Goal: Transaction & Acquisition: Obtain resource

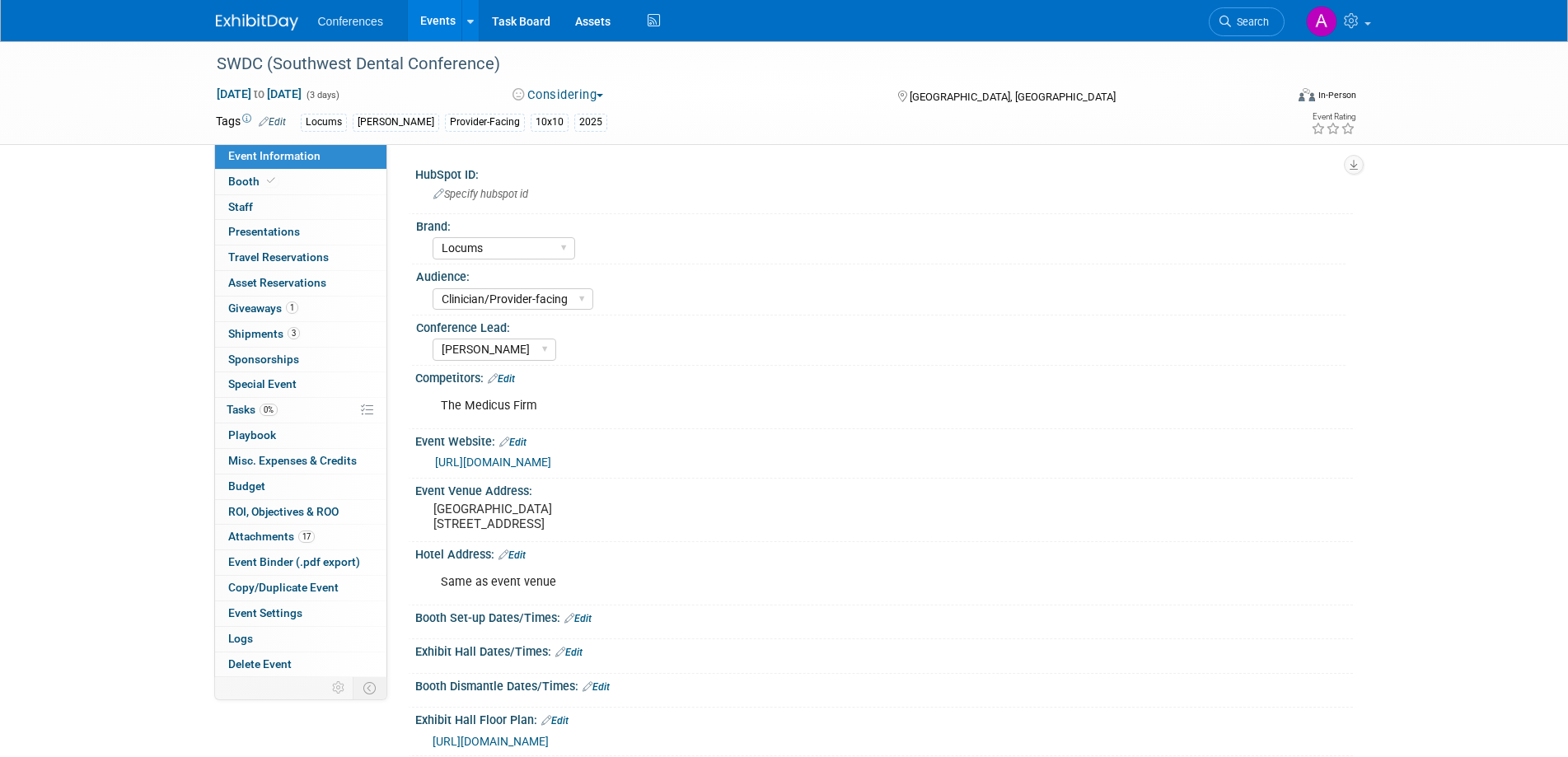
select select "Locums"
select select "Clinician/Provider-facing"
select select "Mel"
click at [256, 643] on link "Logs" at bounding box center [300, 640] width 172 height 25
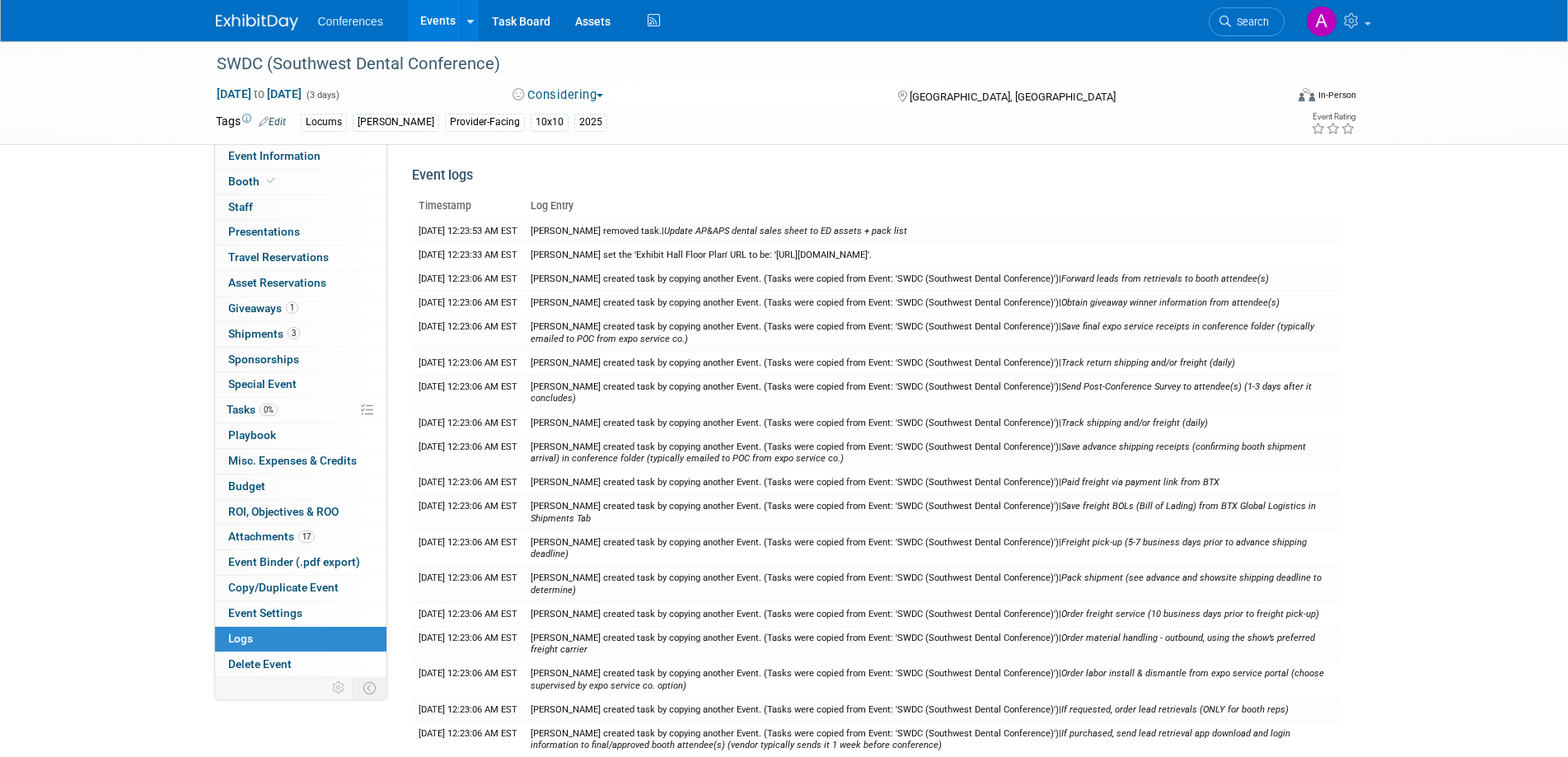
drag, startPoint x: 511, startPoint y: 62, endPoint x: 170, endPoint y: 67, distance: 341.0
click at [170, 67] on div "SWDC (Southwest Dental Conference) Aug 21, 2025 to Aug 23, 2025 (3 days) Aug 21…" at bounding box center [784, 93] width 1568 height 104
click at [391, 63] on div "SWDC (Southwest Dental Conference)" at bounding box center [735, 64] width 1049 height 30
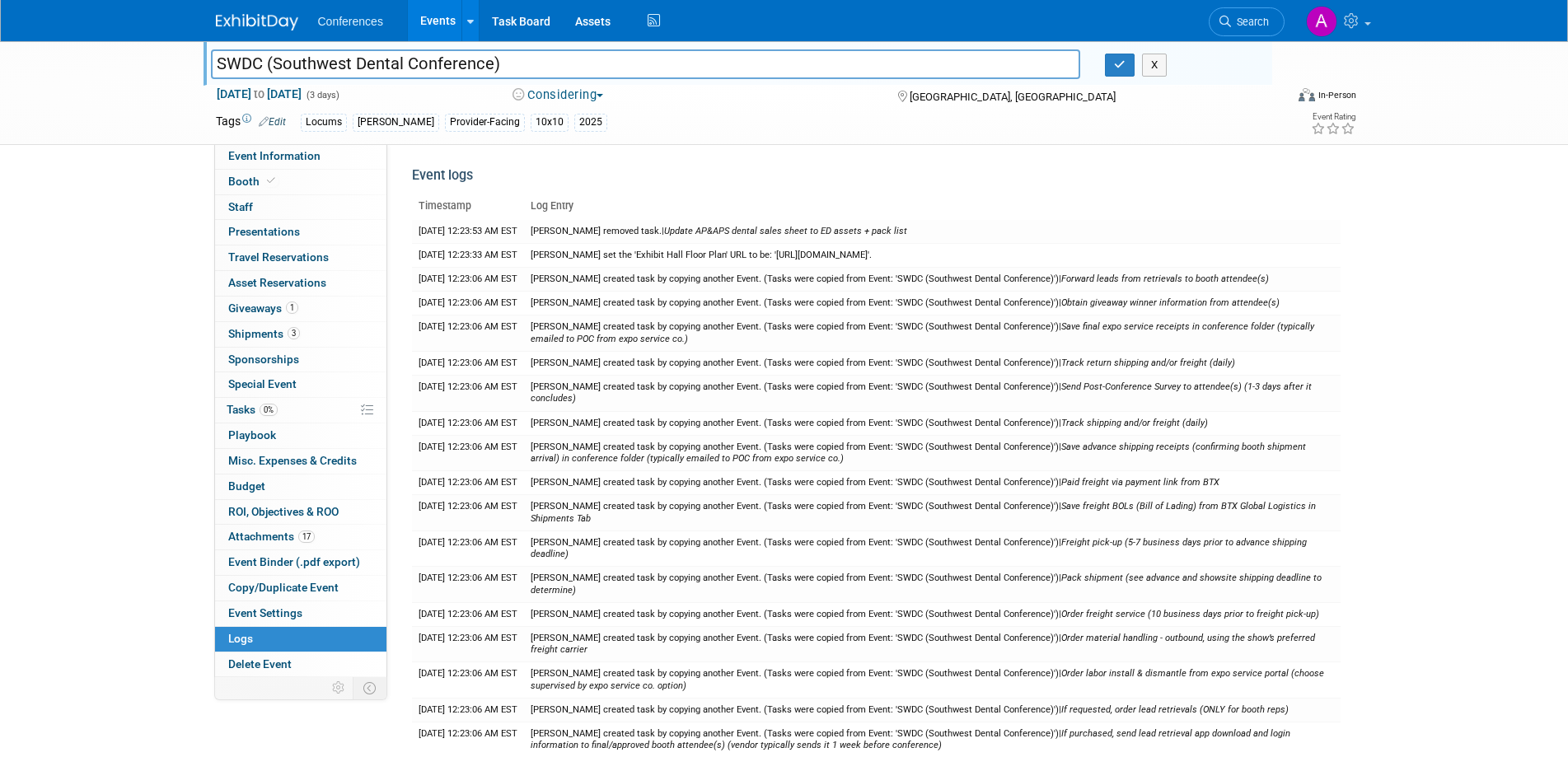
drag, startPoint x: 510, startPoint y: 63, endPoint x: 205, endPoint y: 77, distance: 305.3
click at [205, 77] on div "SWDC (Southwest Dental Conference)" at bounding box center [646, 66] width 895 height 25
click at [456, 16] on link "Events" at bounding box center [438, 20] width 60 height 41
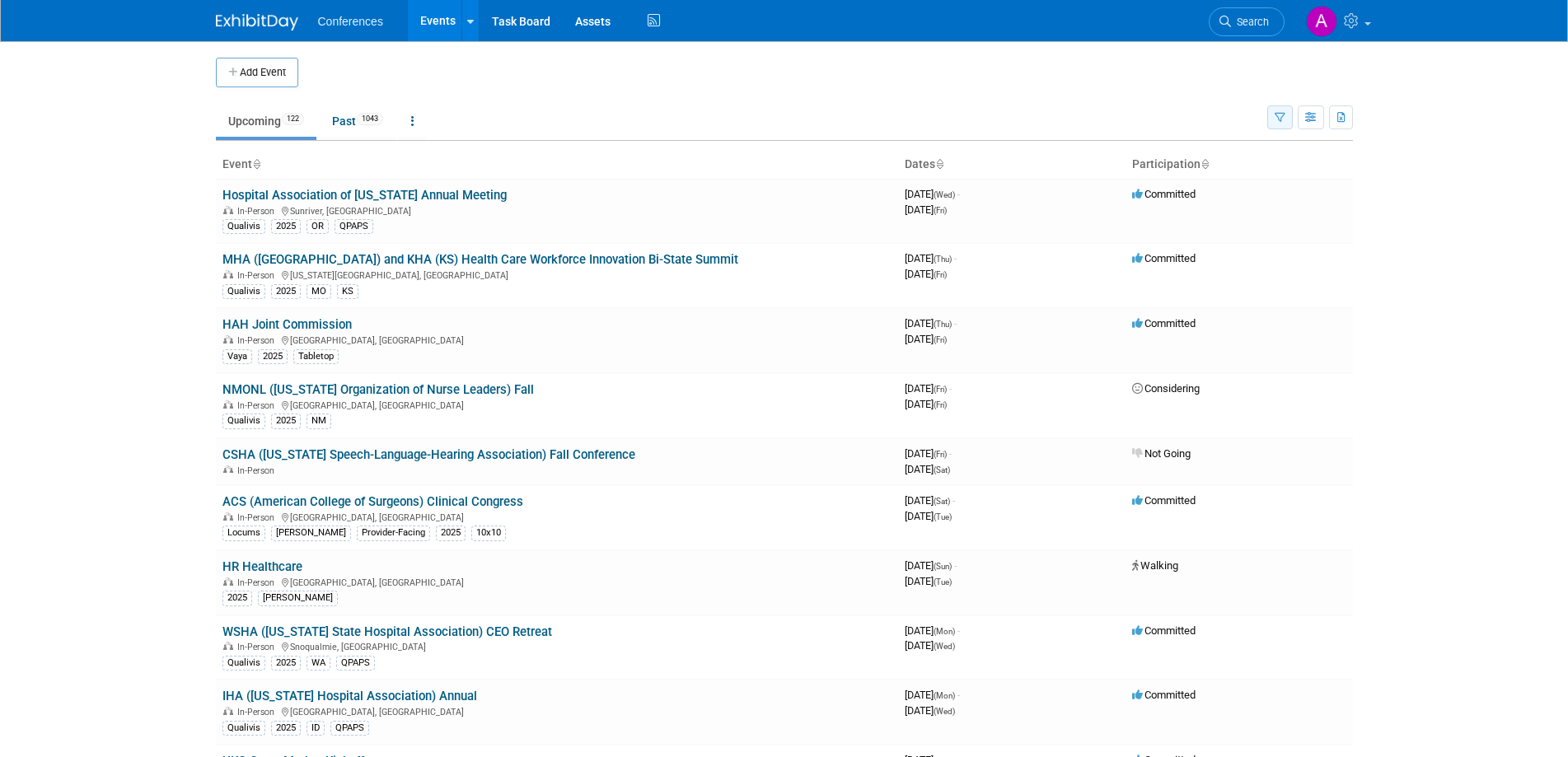
click at [1280, 120] on icon "button" at bounding box center [1280, 118] width 11 height 11
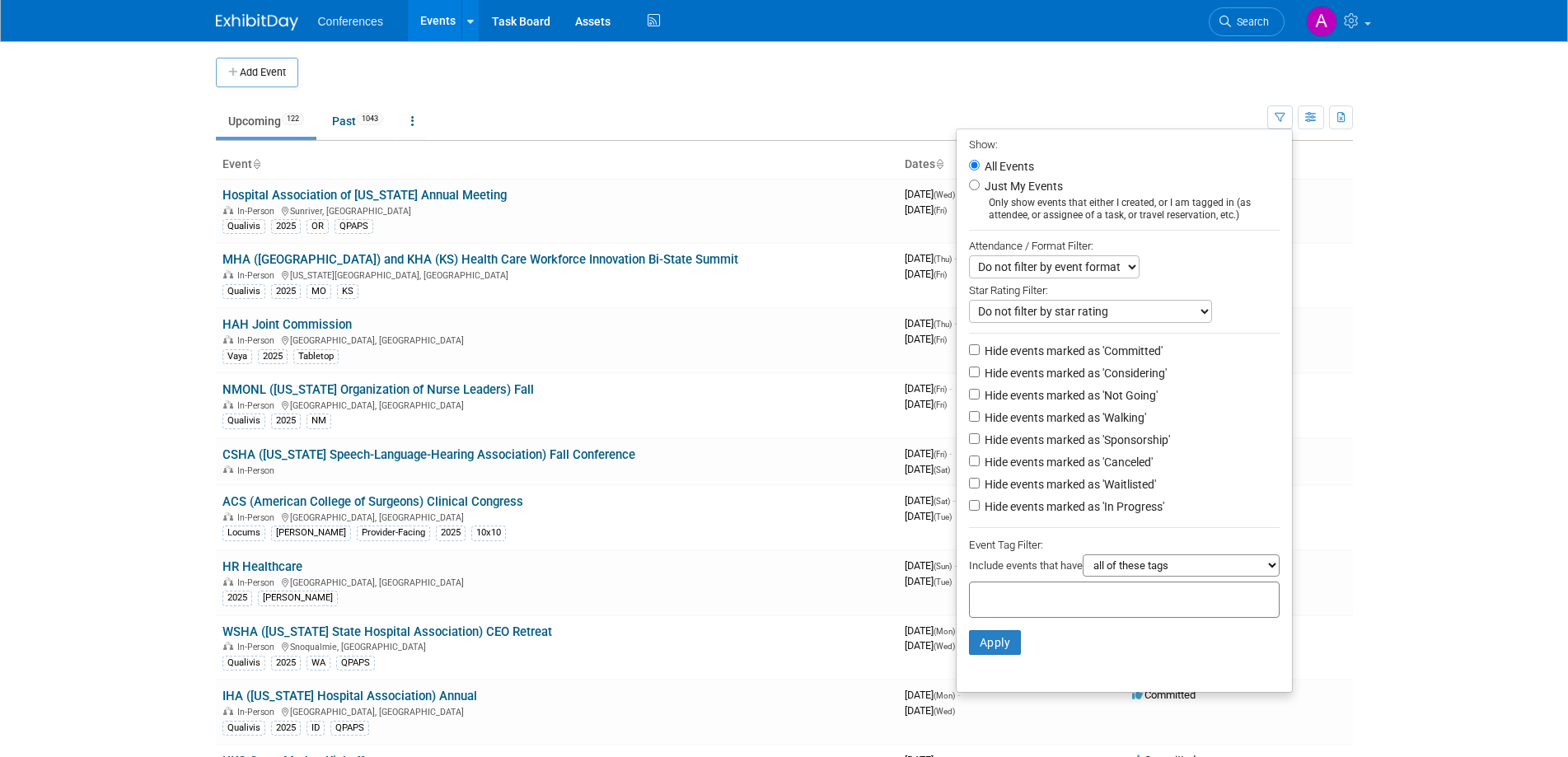
click at [1149, 576] on select "all of these tags any one of these tags only and exactly these specific tags" at bounding box center [1181, 565] width 197 height 22
click at [1389, 149] on body "Conferences Events Add Event Bulk Upload Events Shareable Event Boards Recently…" at bounding box center [784, 378] width 1568 height 757
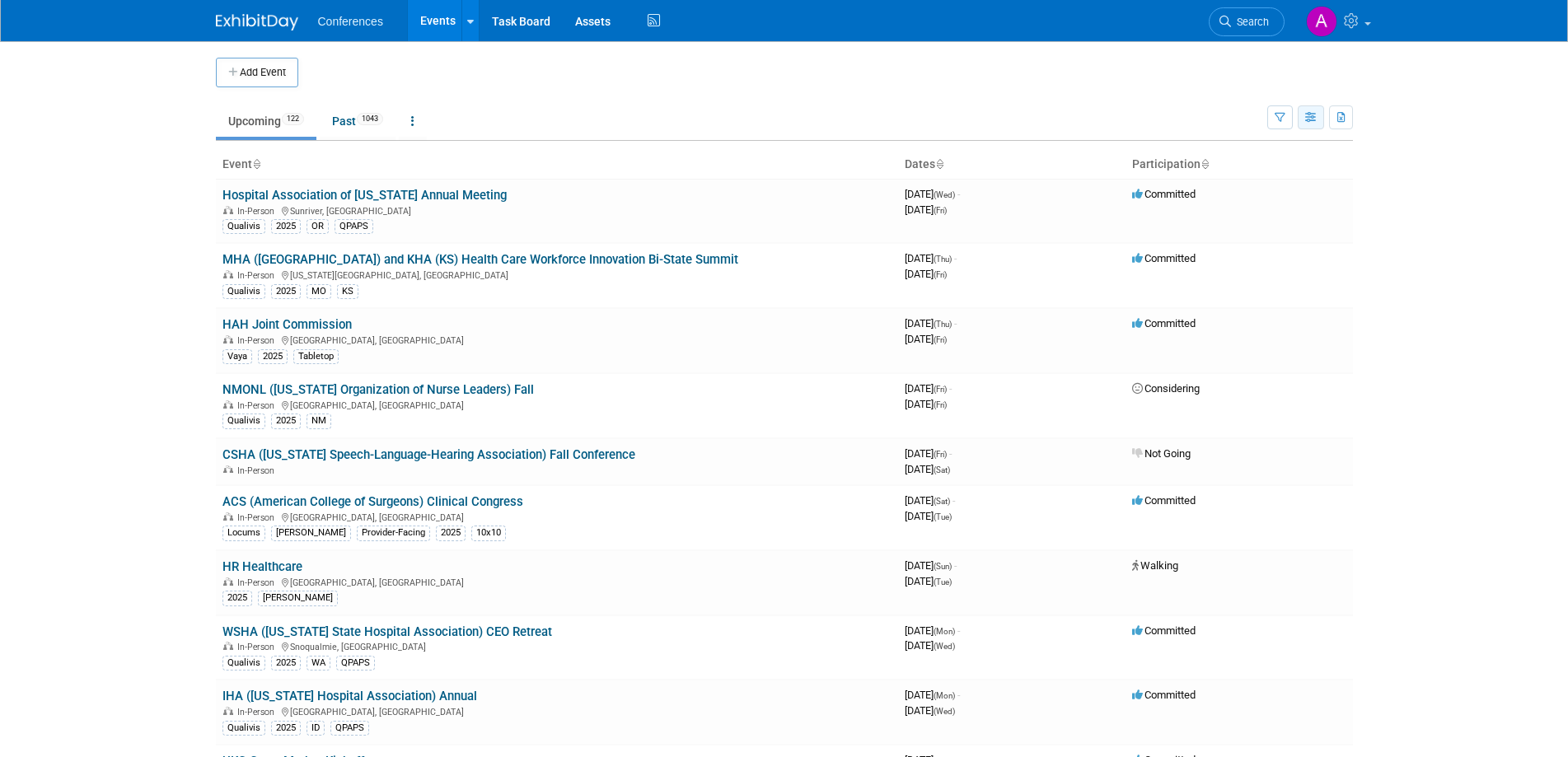
click at [1311, 119] on icon "button" at bounding box center [1311, 118] width 12 height 11
click at [1205, 227] on link "Calendar View" at bounding box center [1241, 226] width 138 height 23
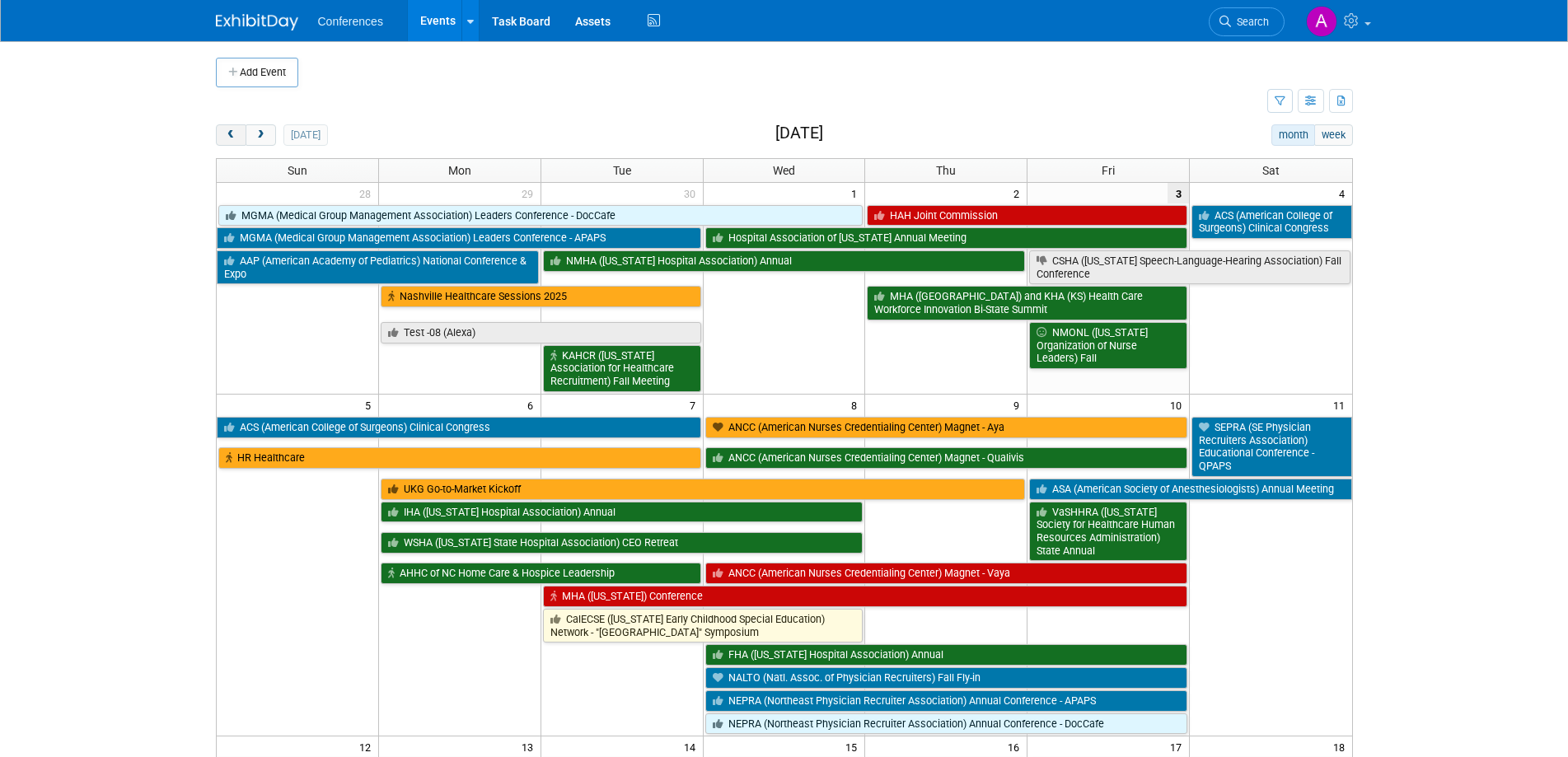
click at [228, 129] on button "prev" at bounding box center [231, 135] width 31 height 21
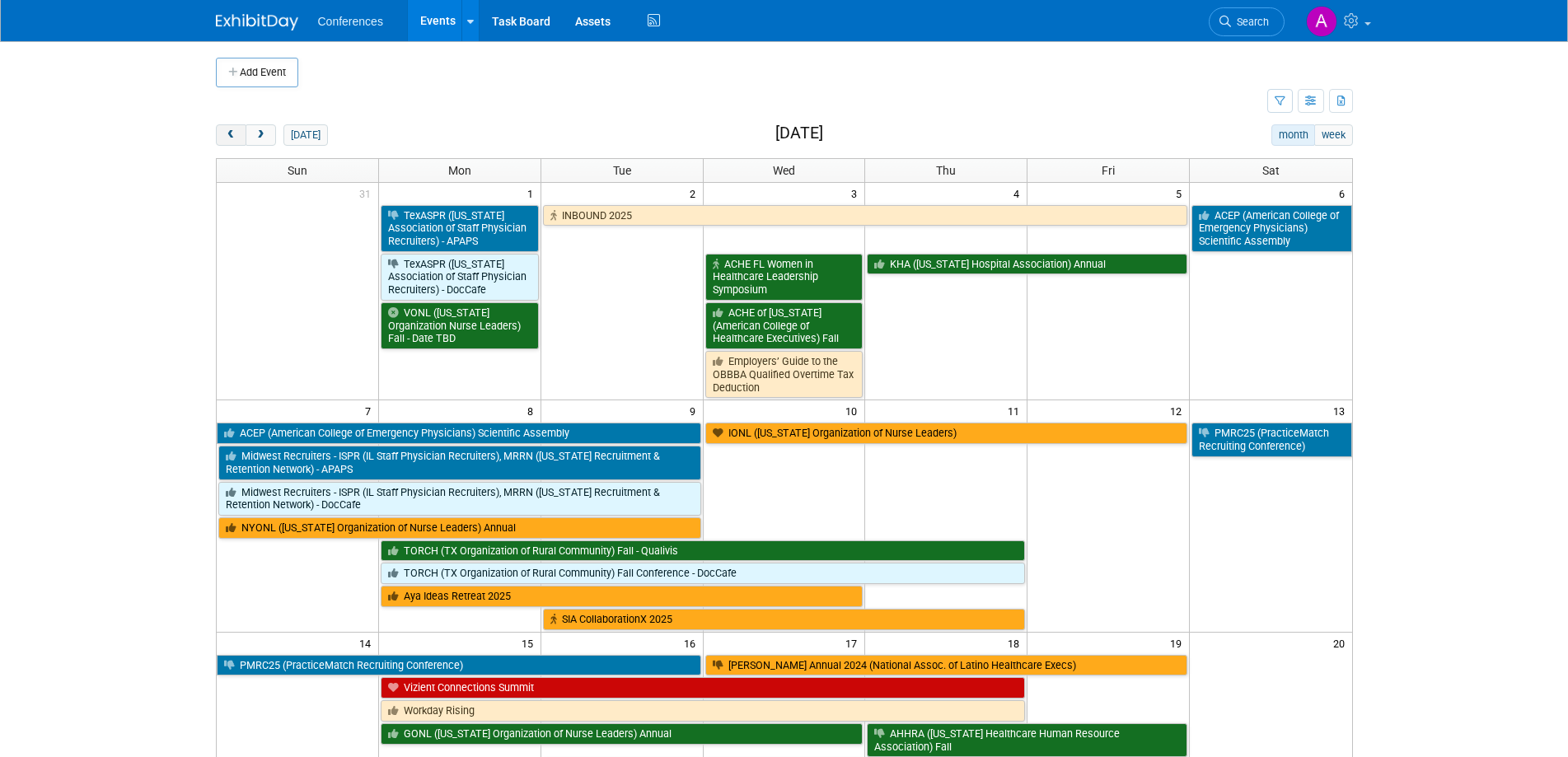
click at [228, 129] on button "prev" at bounding box center [231, 135] width 31 height 21
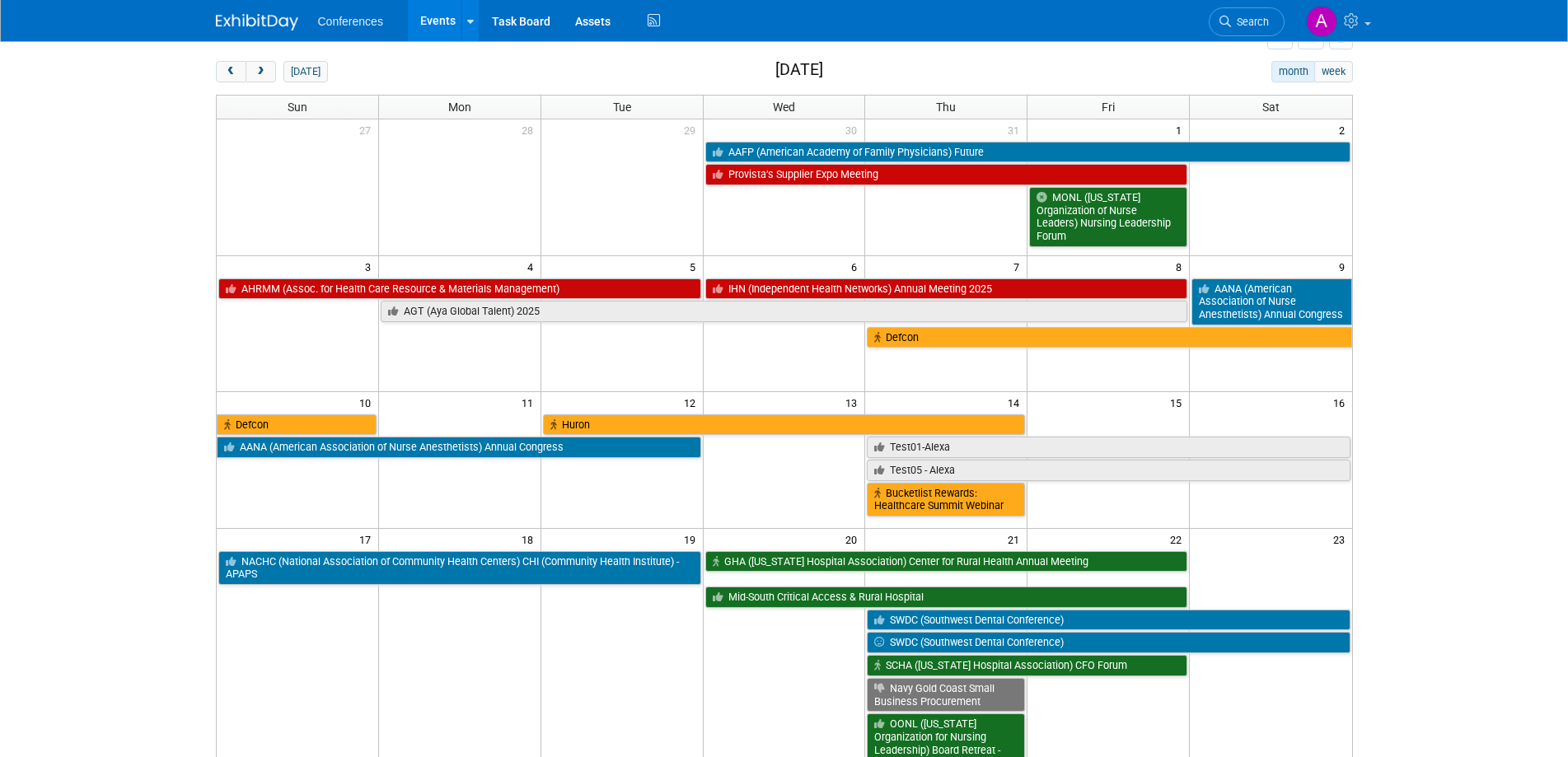
scroll to position [412, 0]
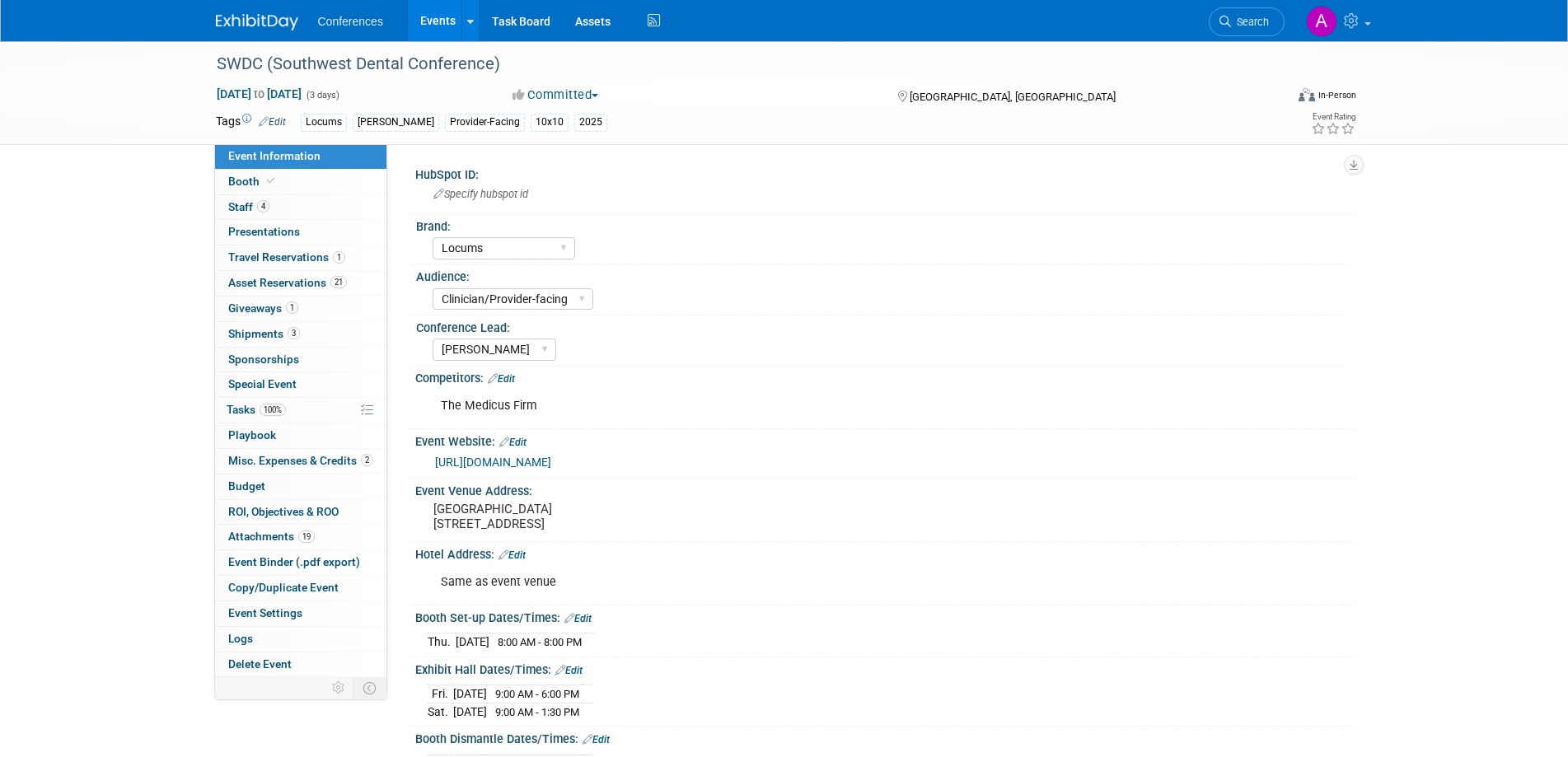
select select "Locums"
select select "Clinician/Provider-facing"
select select "[PERSON_NAME]"
drag, startPoint x: 424, startPoint y: 176, endPoint x: 482, endPoint y: 172, distance: 58.1
click at [482, 172] on div "HubSpot ID:" at bounding box center [884, 172] width 937 height 20
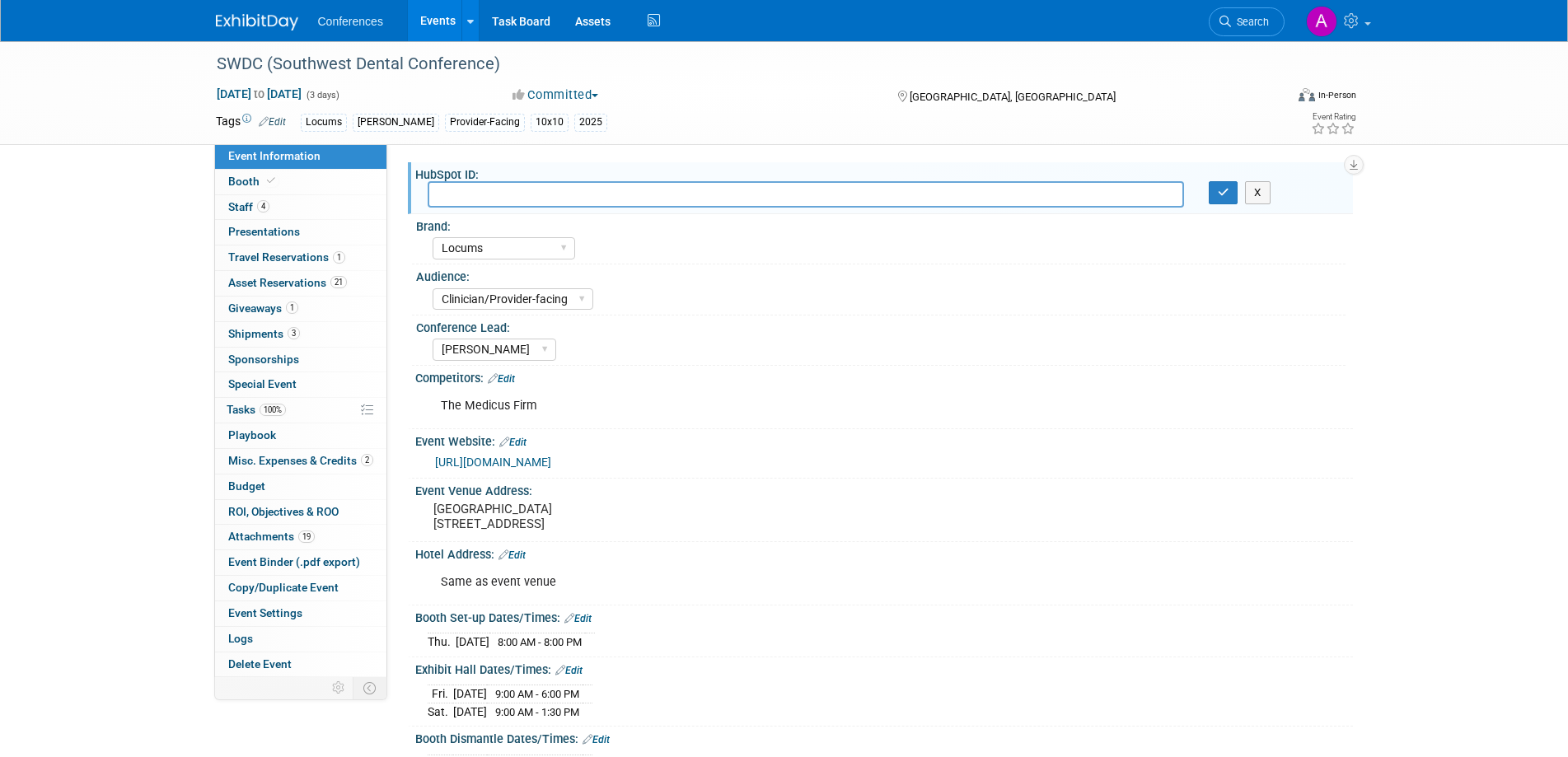
click at [1438, 210] on div "SWDC (Southwest Dental Conference) Aug 21, 2025 to Aug 23, 2025 (3 days) Aug 21…" at bounding box center [784, 522] width 1568 height 961
click at [1251, 198] on button "X" at bounding box center [1257, 193] width 26 height 23
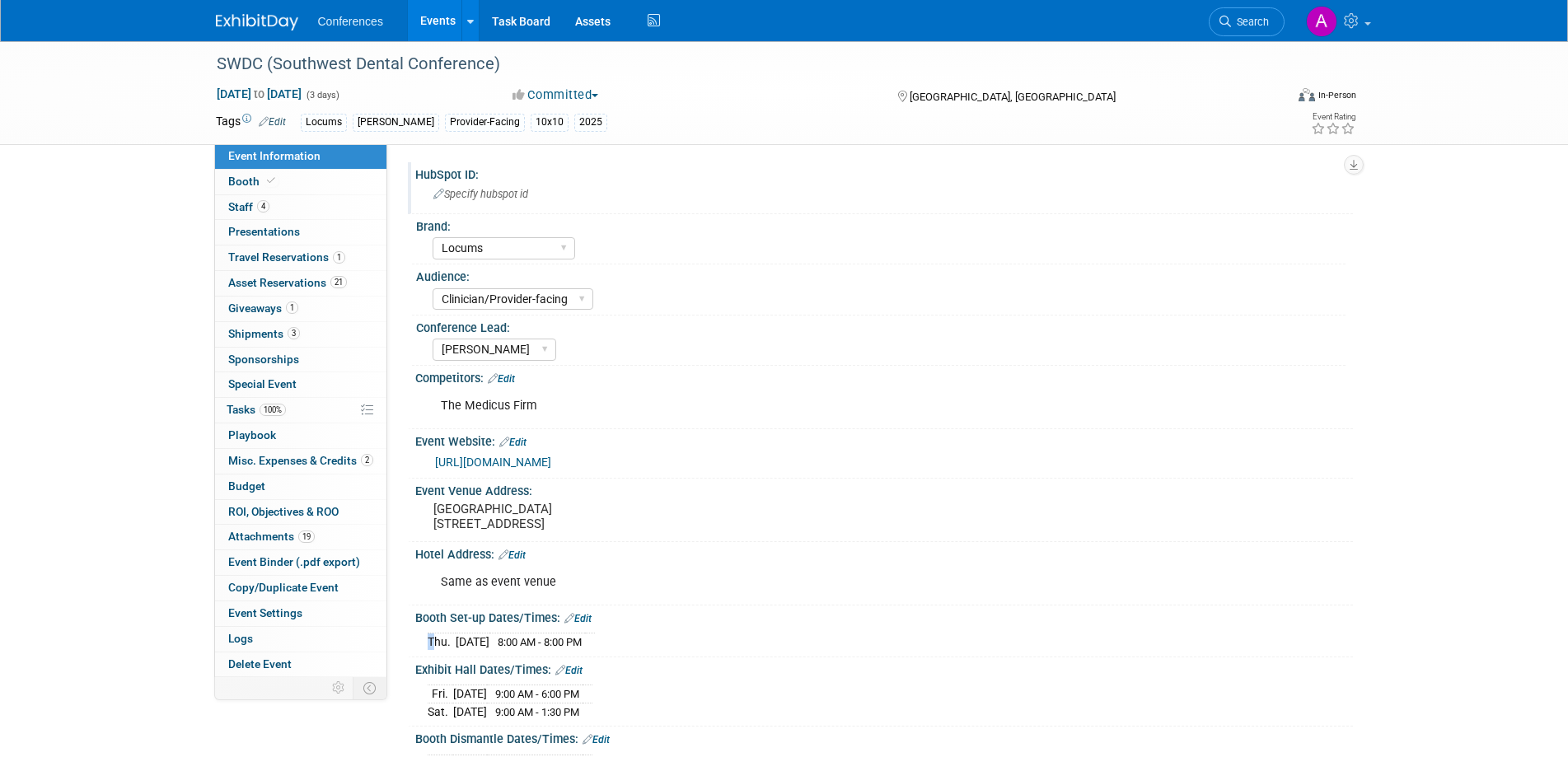
drag, startPoint x: 426, startPoint y: 640, endPoint x: 678, endPoint y: 637, distance: 252.0
click at [678, 637] on div "Thu. Aug 21, 2025 8:00 AM - 8:00 PM" at bounding box center [884, 640] width 913 height 22
drag, startPoint x: 426, startPoint y: 698, endPoint x: 601, endPoint y: 708, distance: 175.3
click at [601, 708] on div "Fri. Aug 22, 2025 9:00 AM - 6:00 PM Sat. Aug 23, 2025 9:00 AM - 1:30 PM Save Ch…" at bounding box center [884, 699] width 937 height 45
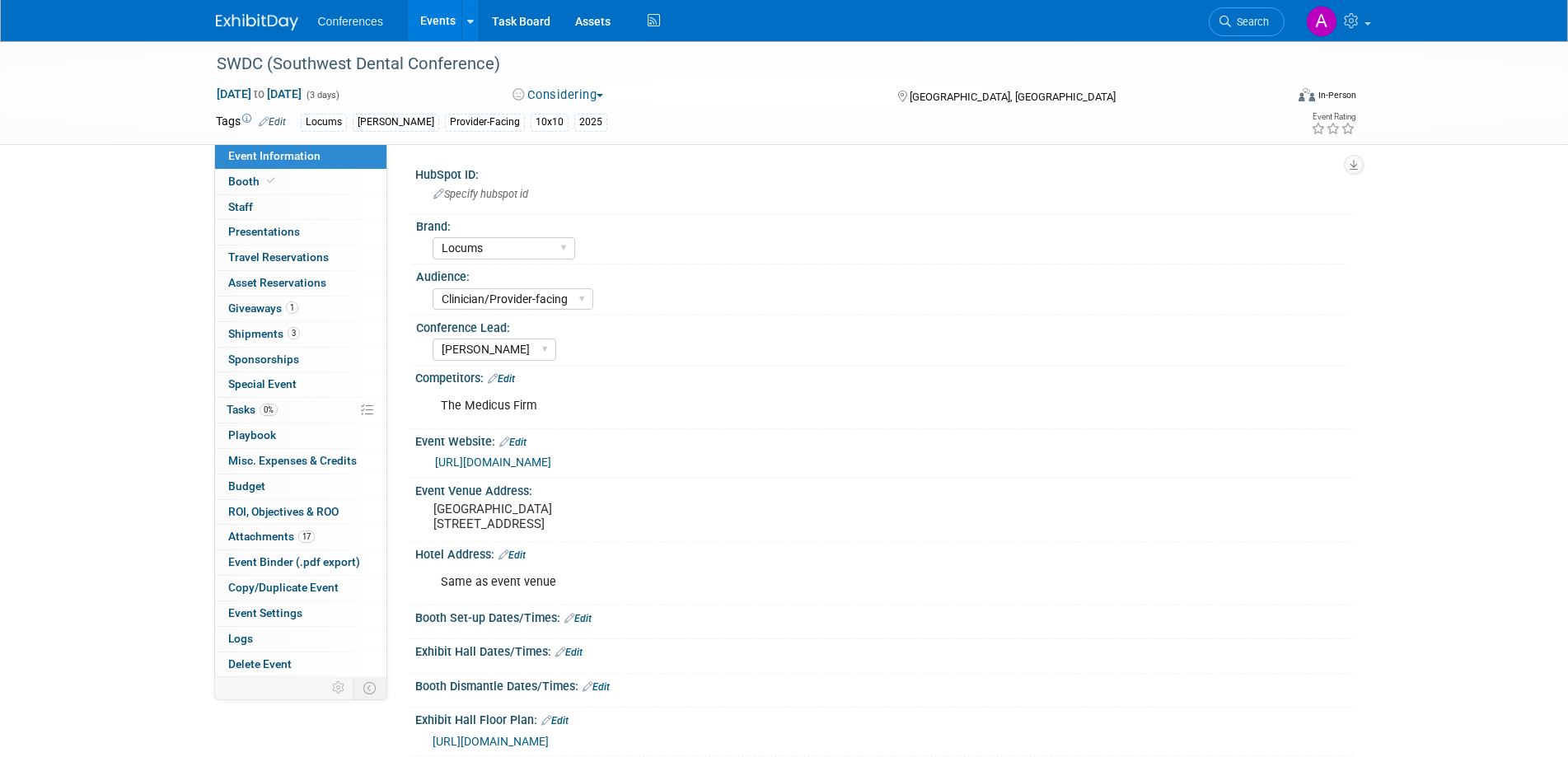
select select "Locums"
select select "Clinician/Provider-facing"
select select "[PERSON_NAME]"
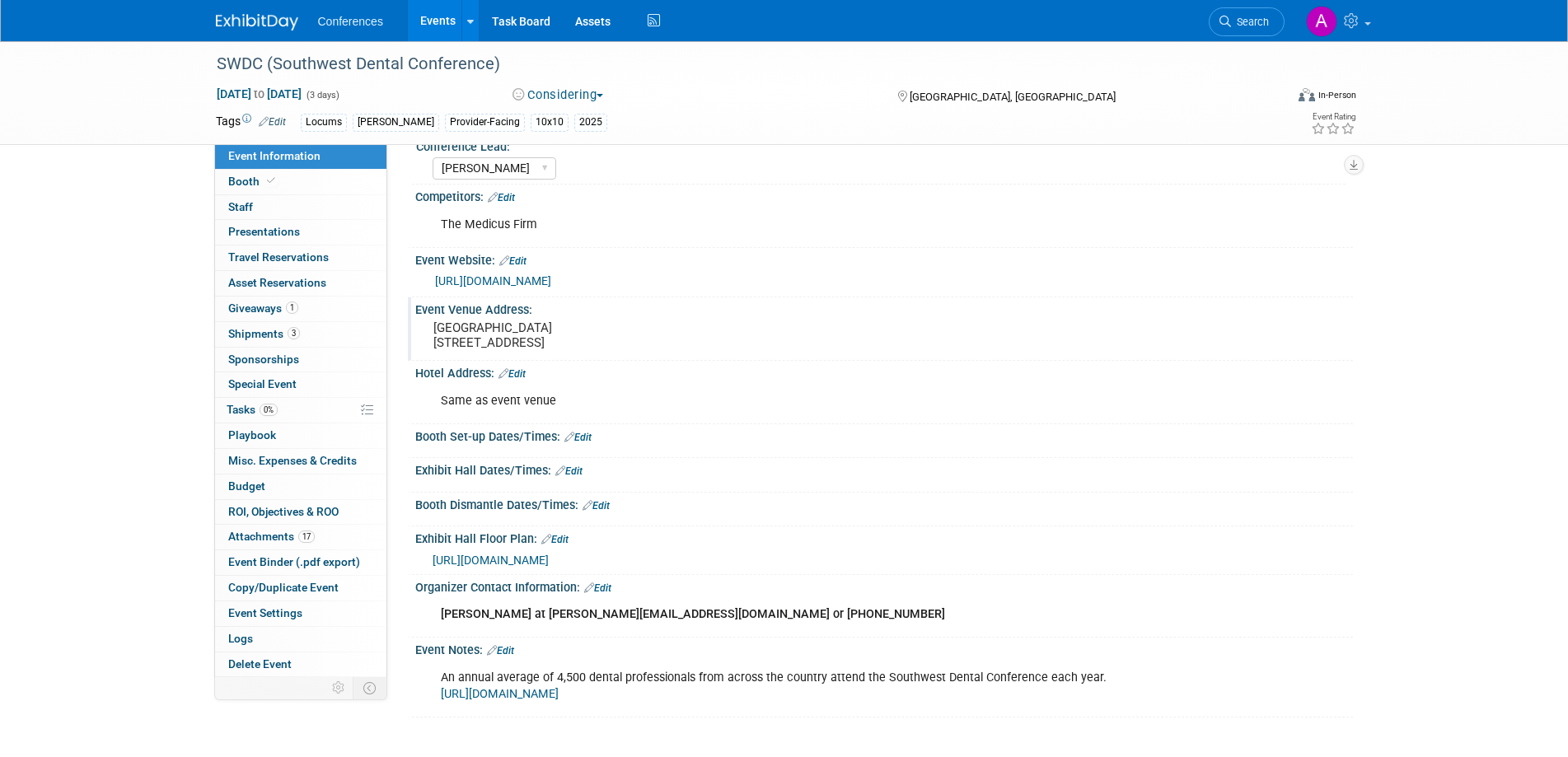
scroll to position [320, 0]
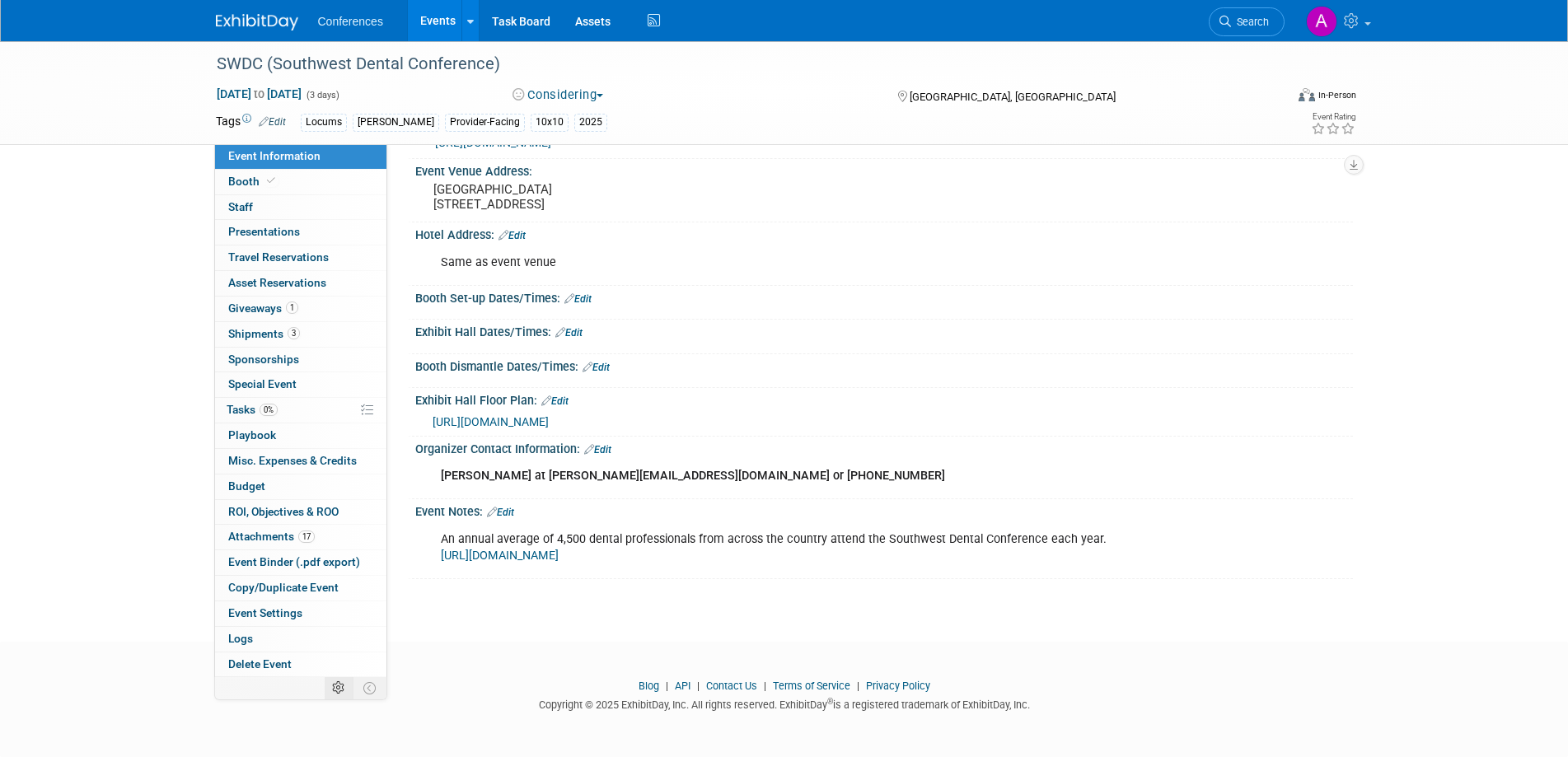
click at [341, 687] on icon at bounding box center [338, 688] width 12 height 12
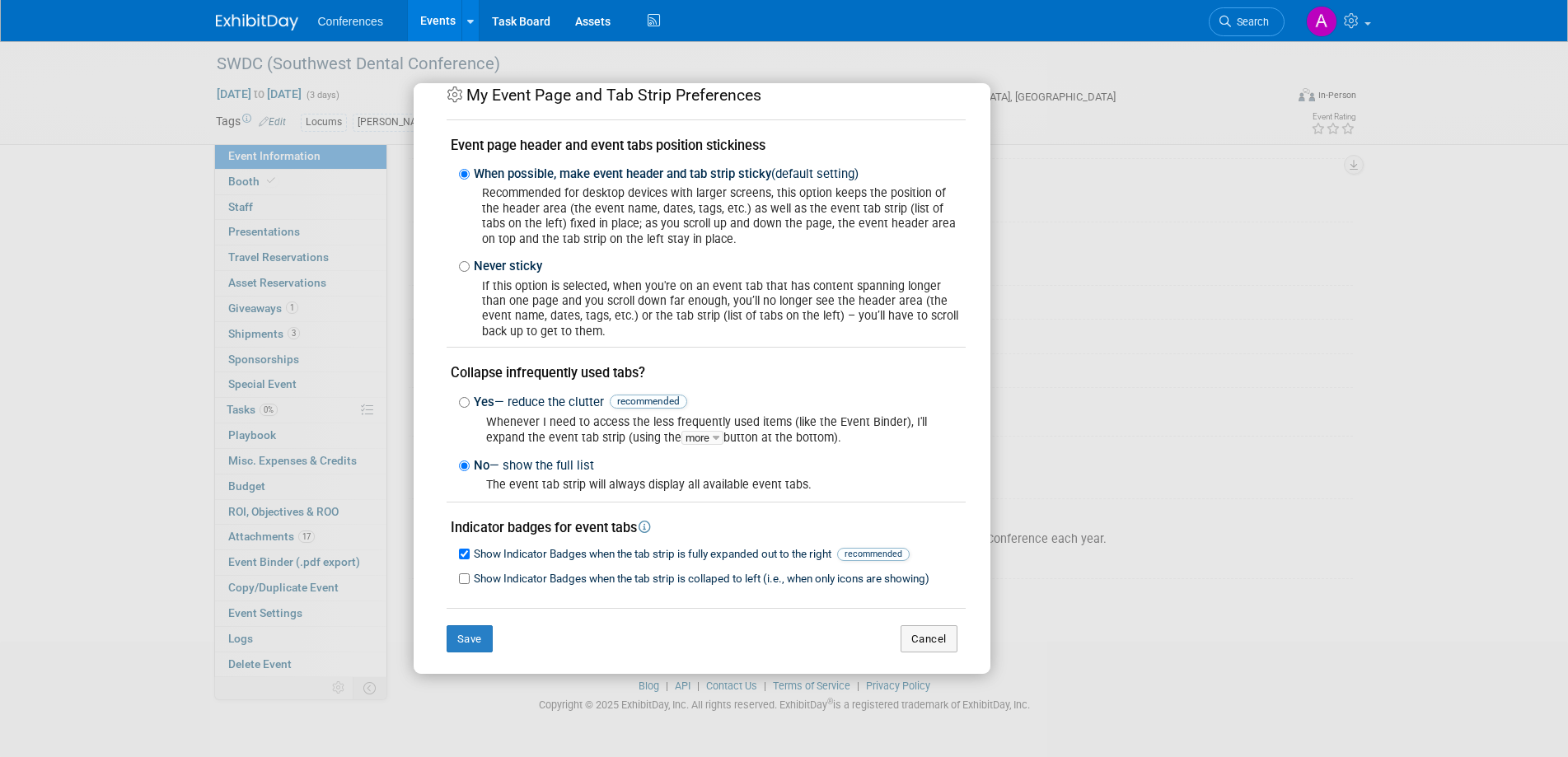
scroll to position [35, 0]
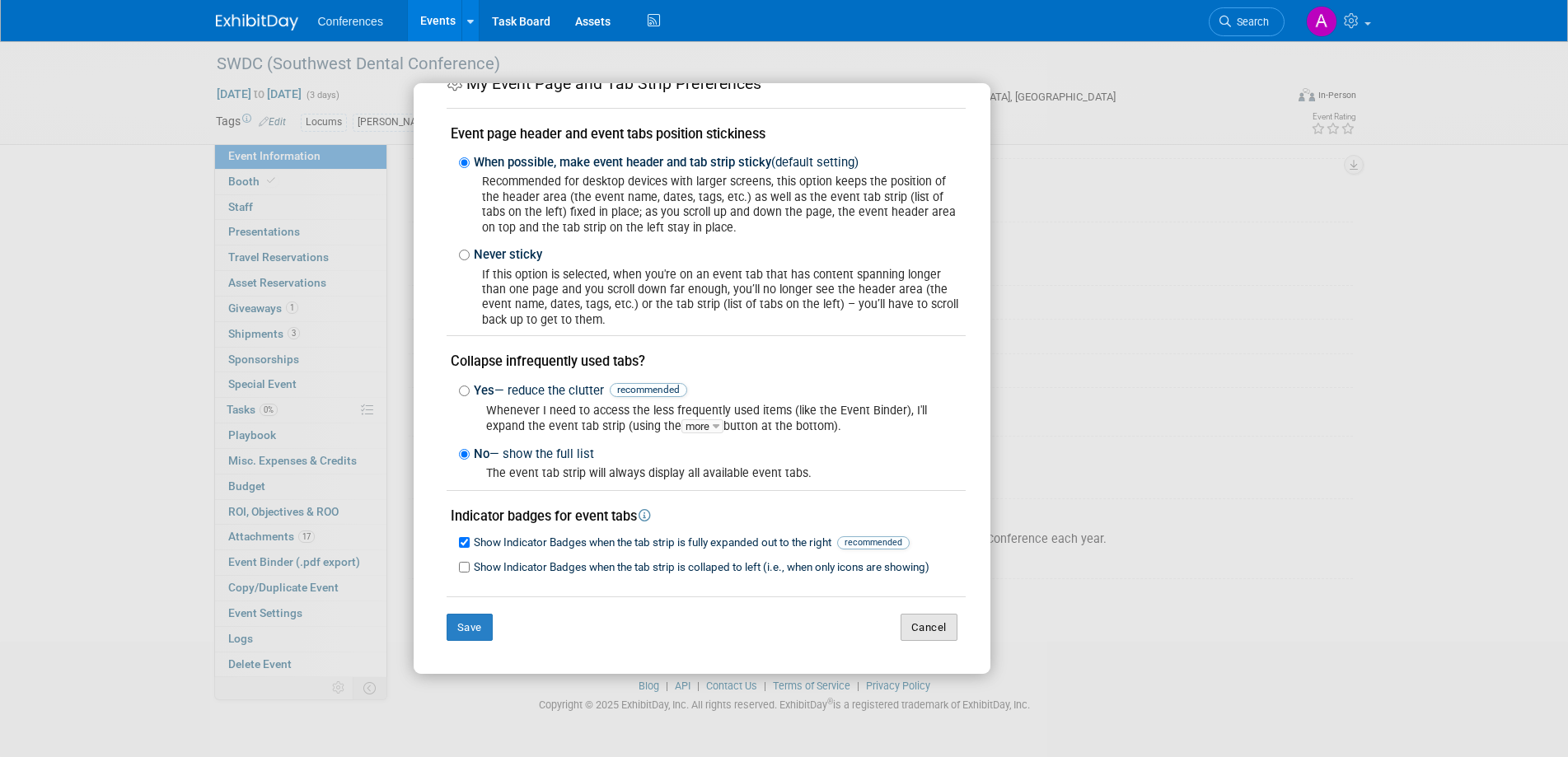
click at [901, 626] on button "Cancel" at bounding box center [928, 628] width 57 height 28
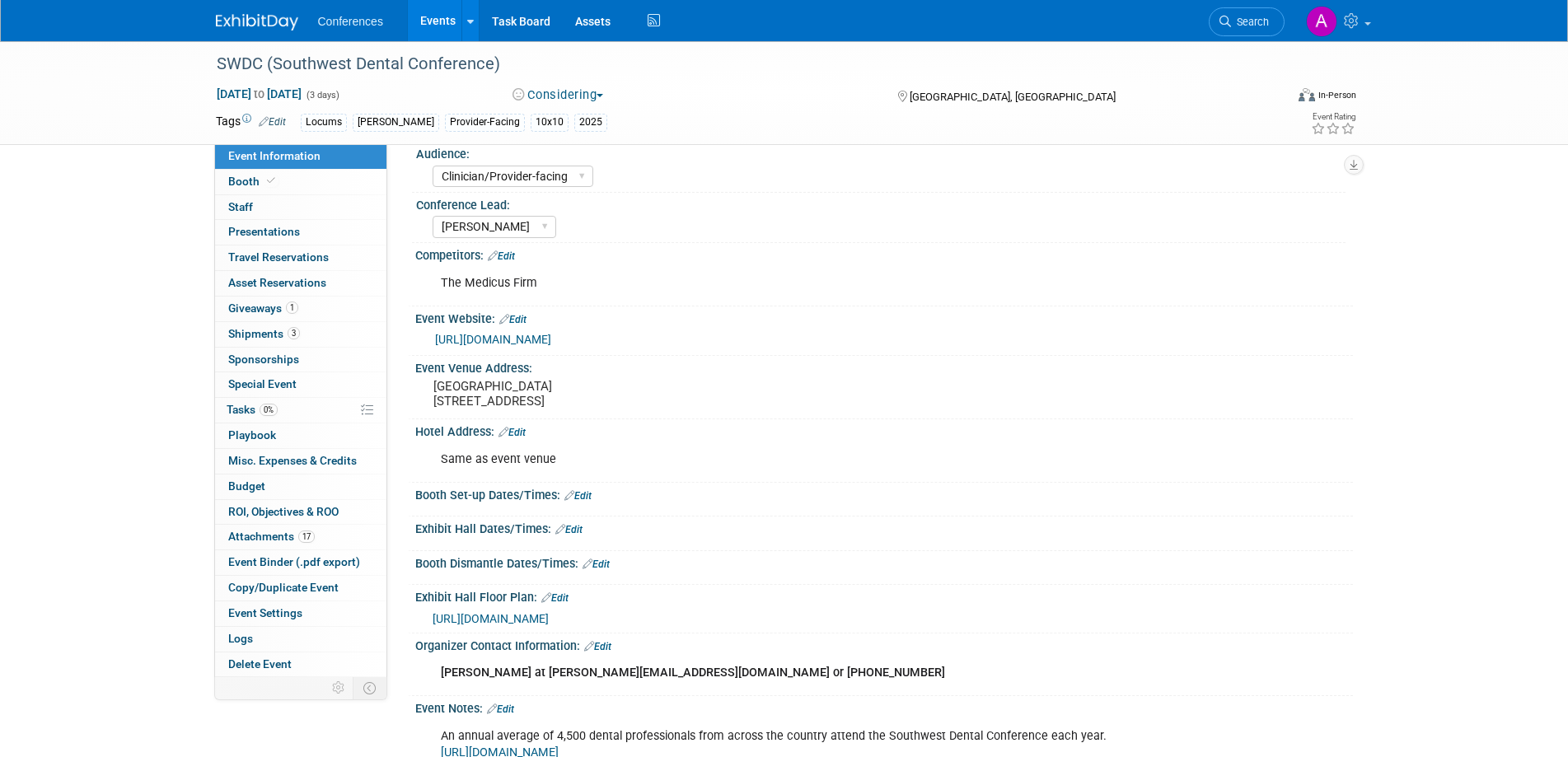
scroll to position [0, 0]
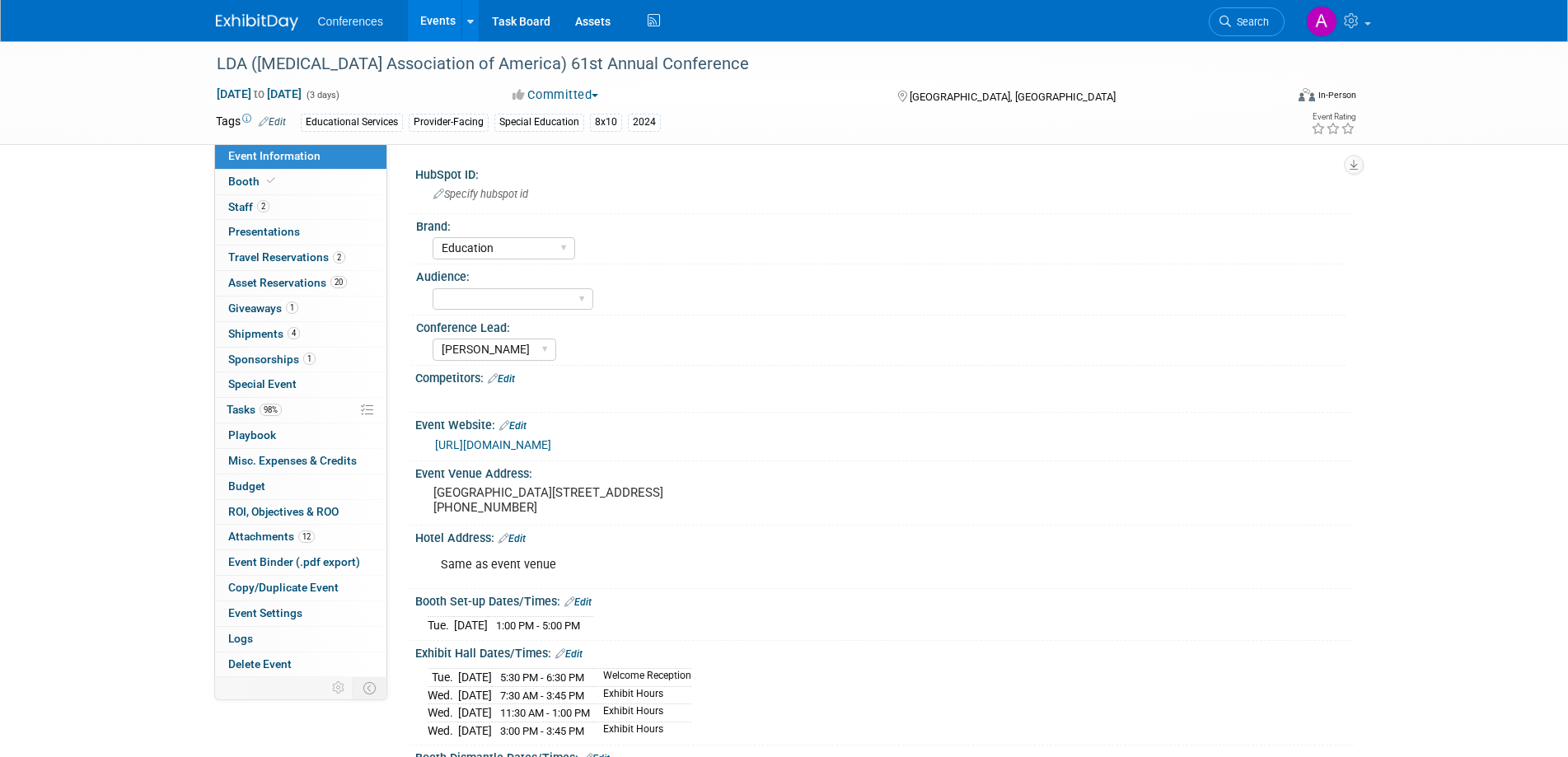
select select "Education"
select select "[PERSON_NAME]"
click at [334, 694] on icon at bounding box center [338, 688] width 12 height 12
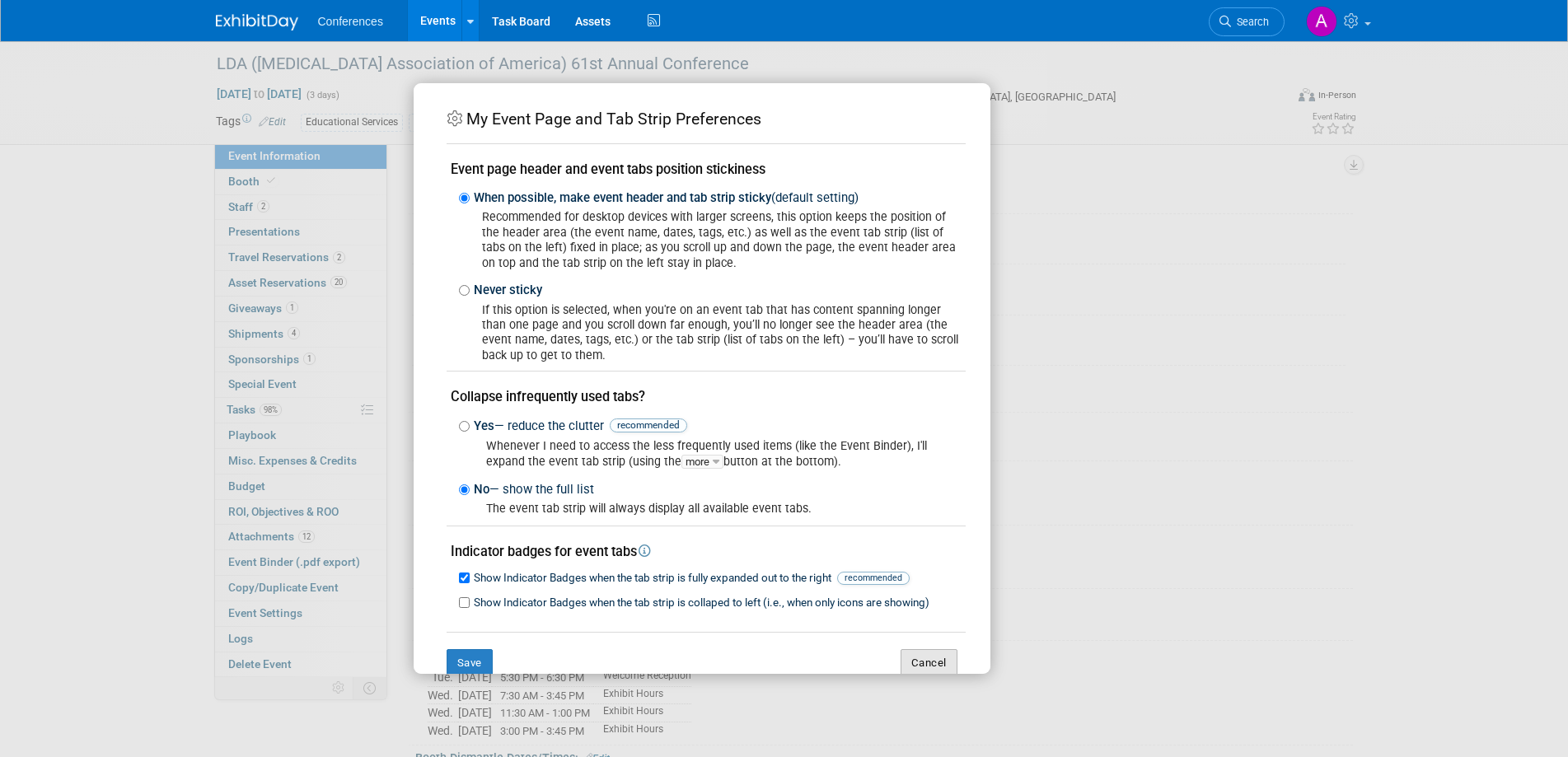
click at [926, 659] on button "Cancel" at bounding box center [928, 664] width 57 height 28
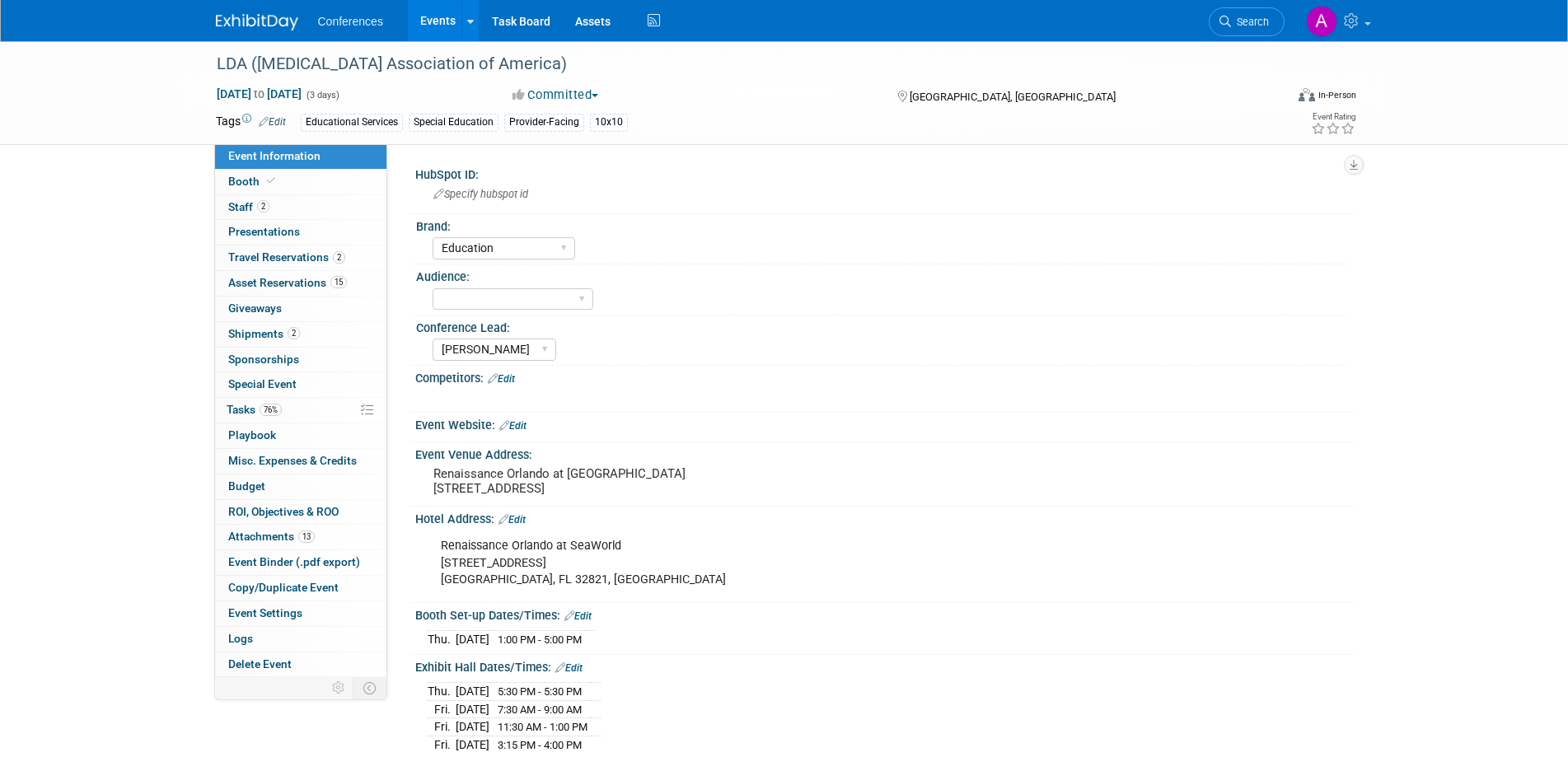
select select "Education"
select select "[PERSON_NAME]"
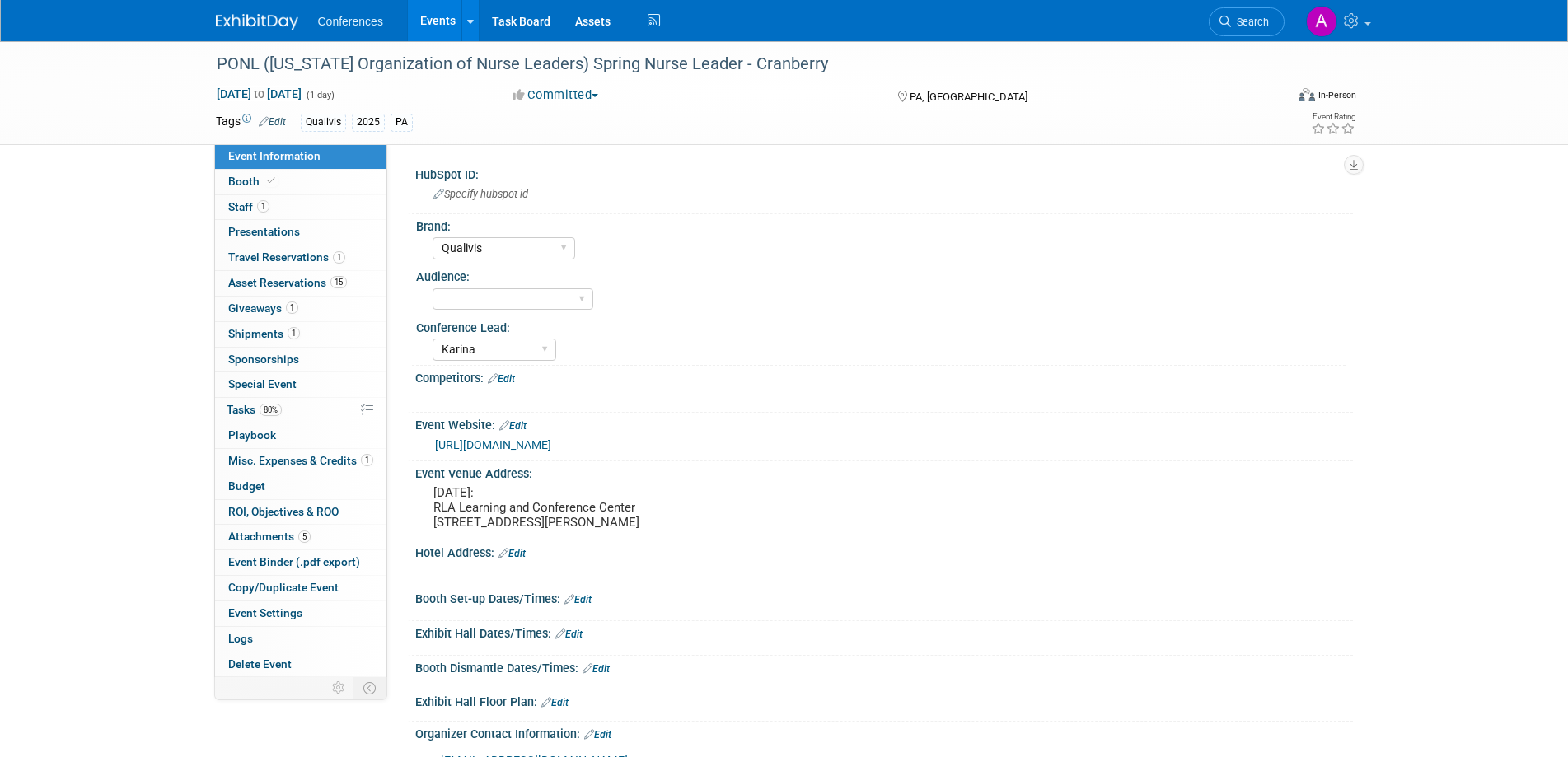
select select "Qualivis"
select select "Karina"
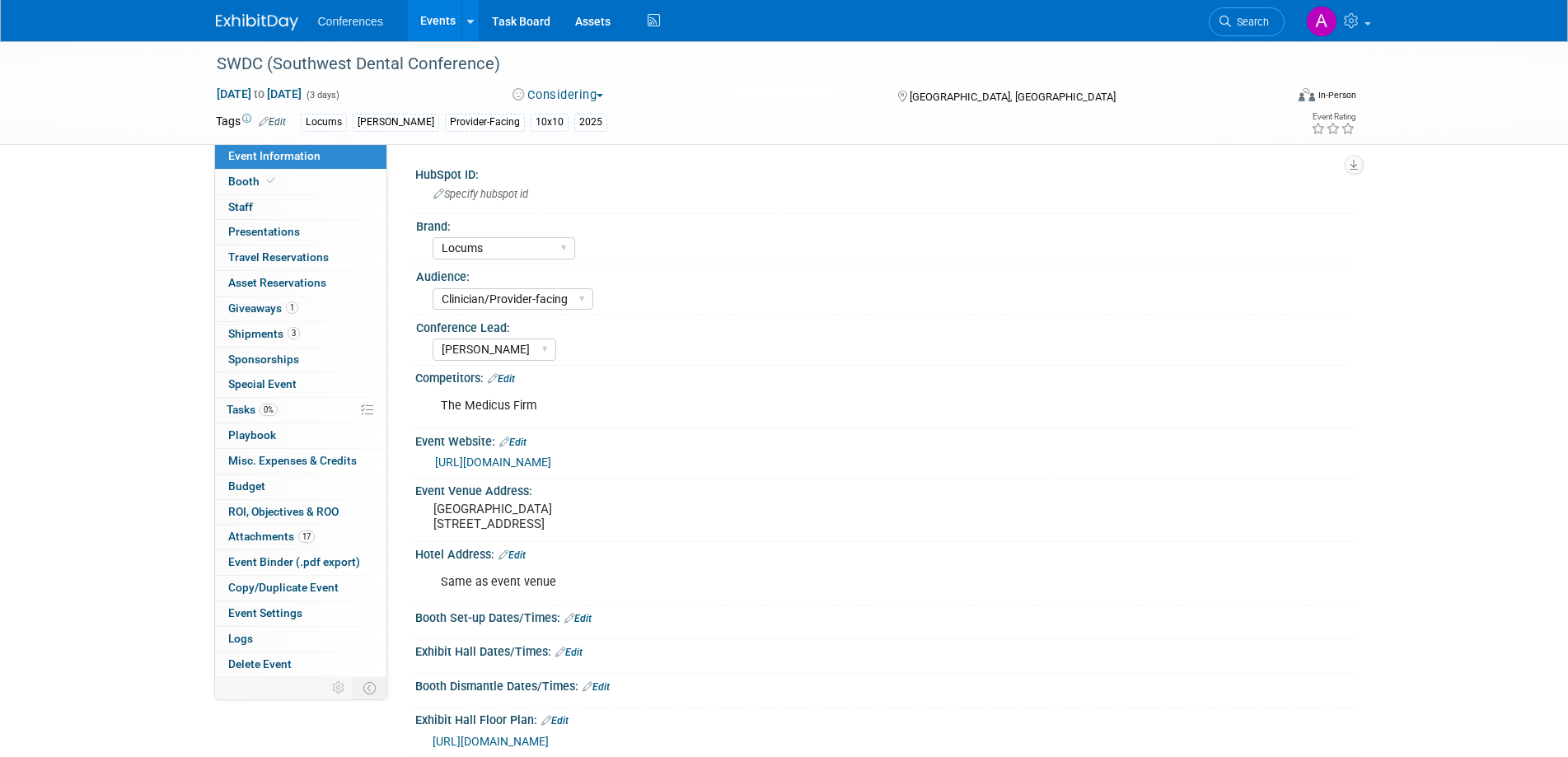
select select "Locums"
select select "Clinician/Provider-facing"
select select "[PERSON_NAME]"
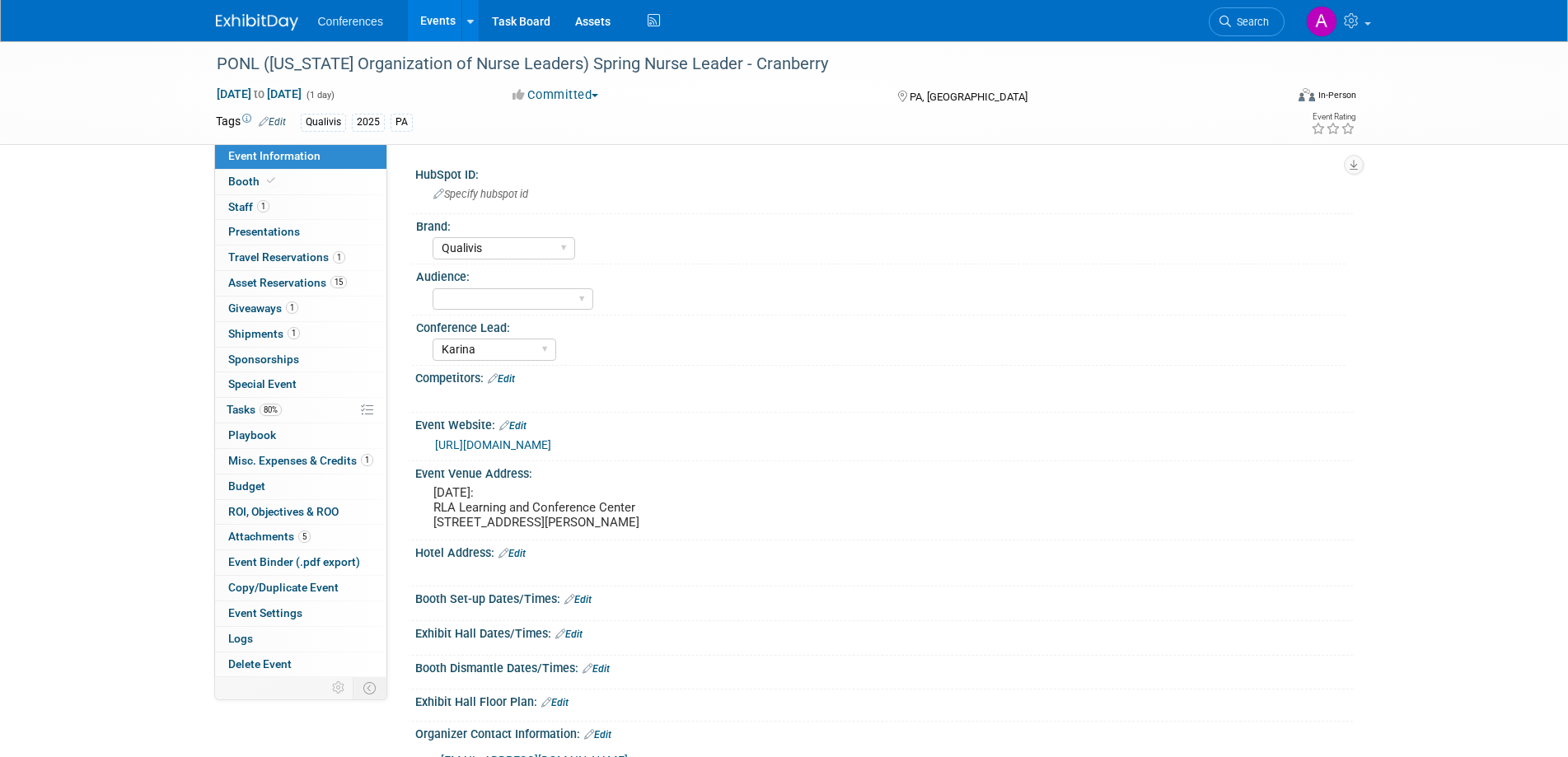
select select "Qualivis"
select select "Karina"
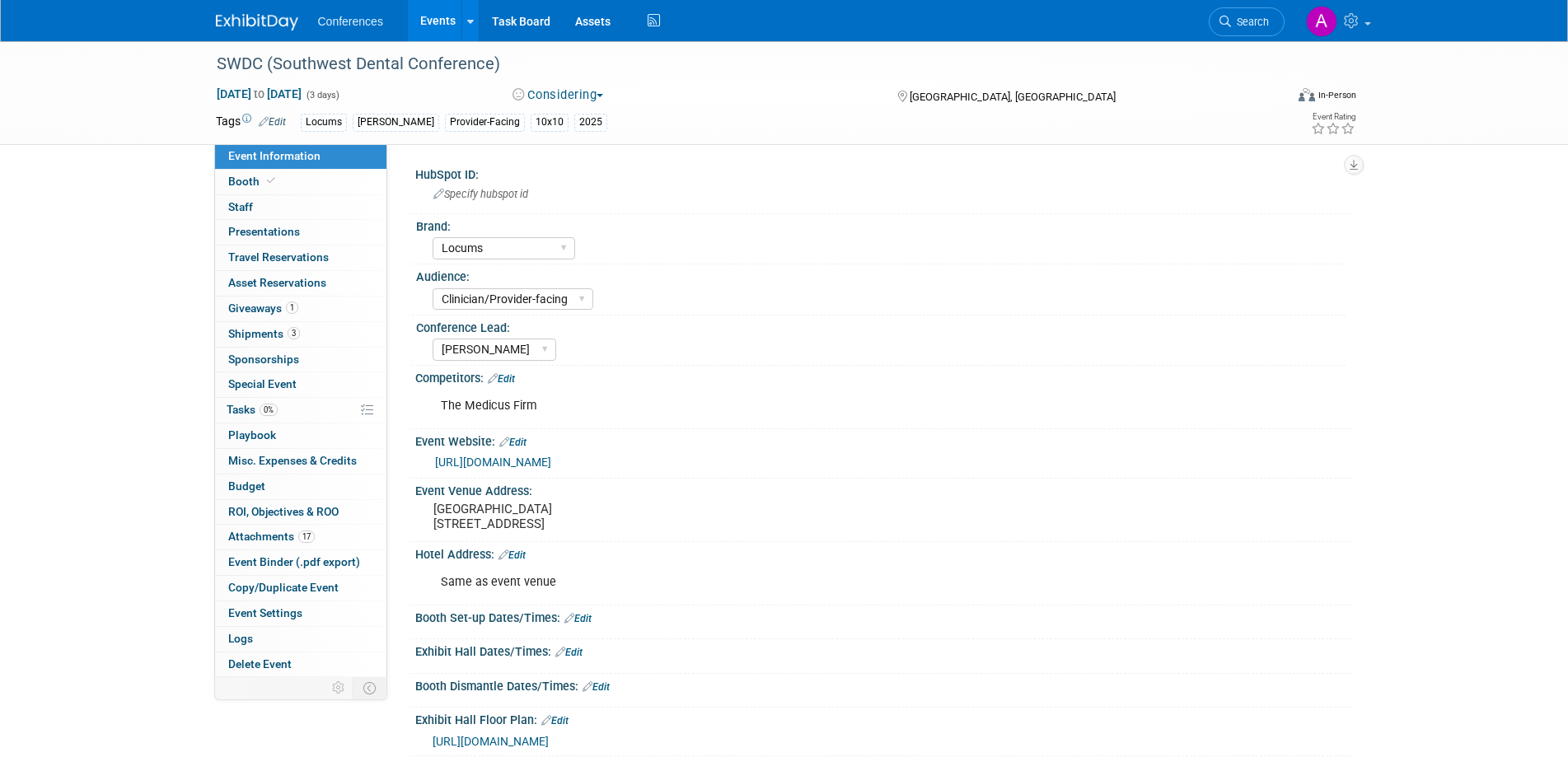
select select "Locums"
select select "Clinician/Provider-facing"
select select "[PERSON_NAME]"
click at [337, 690] on icon at bounding box center [338, 688] width 12 height 12
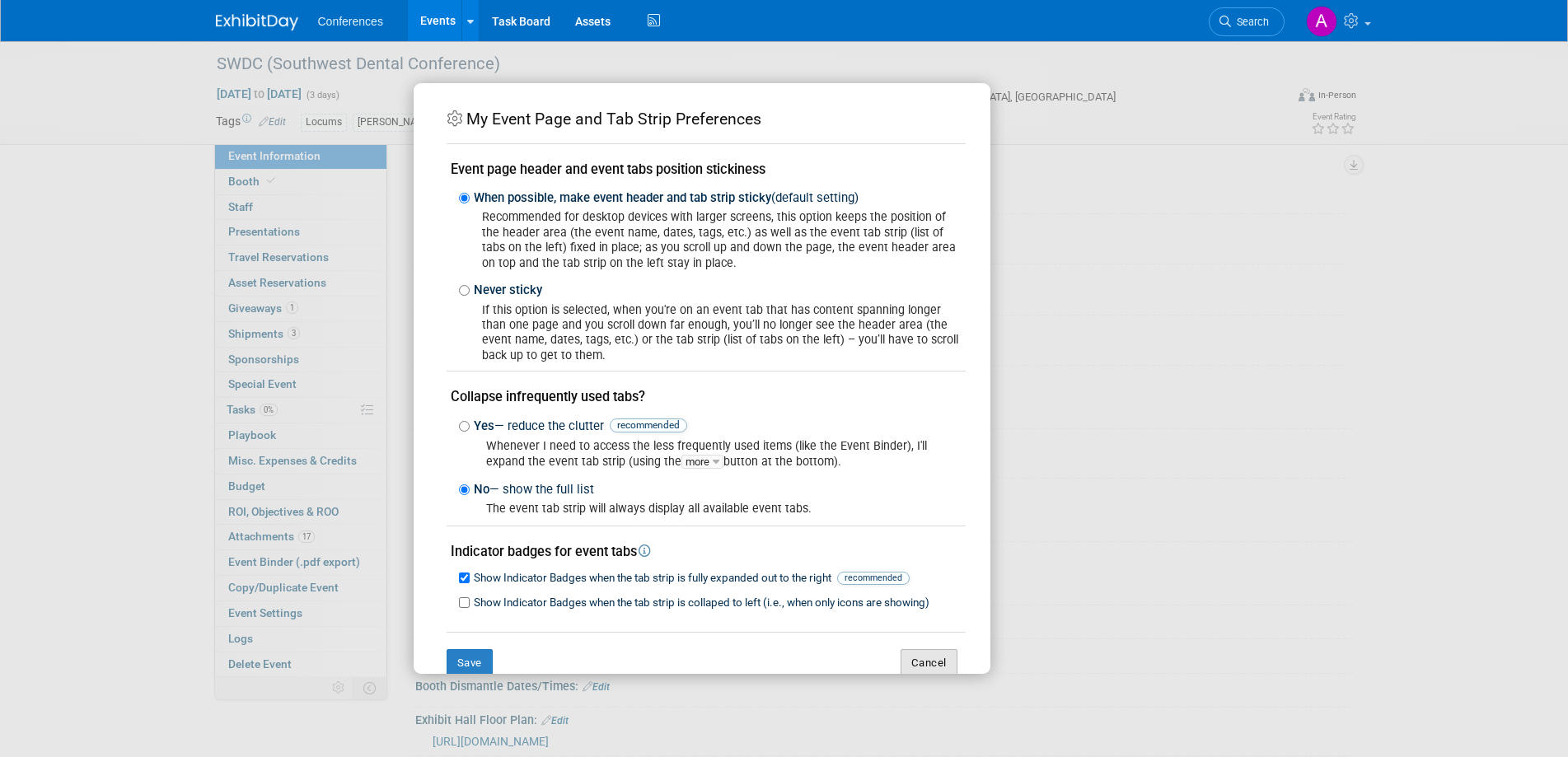
click at [922, 668] on button "Cancel" at bounding box center [928, 664] width 57 height 28
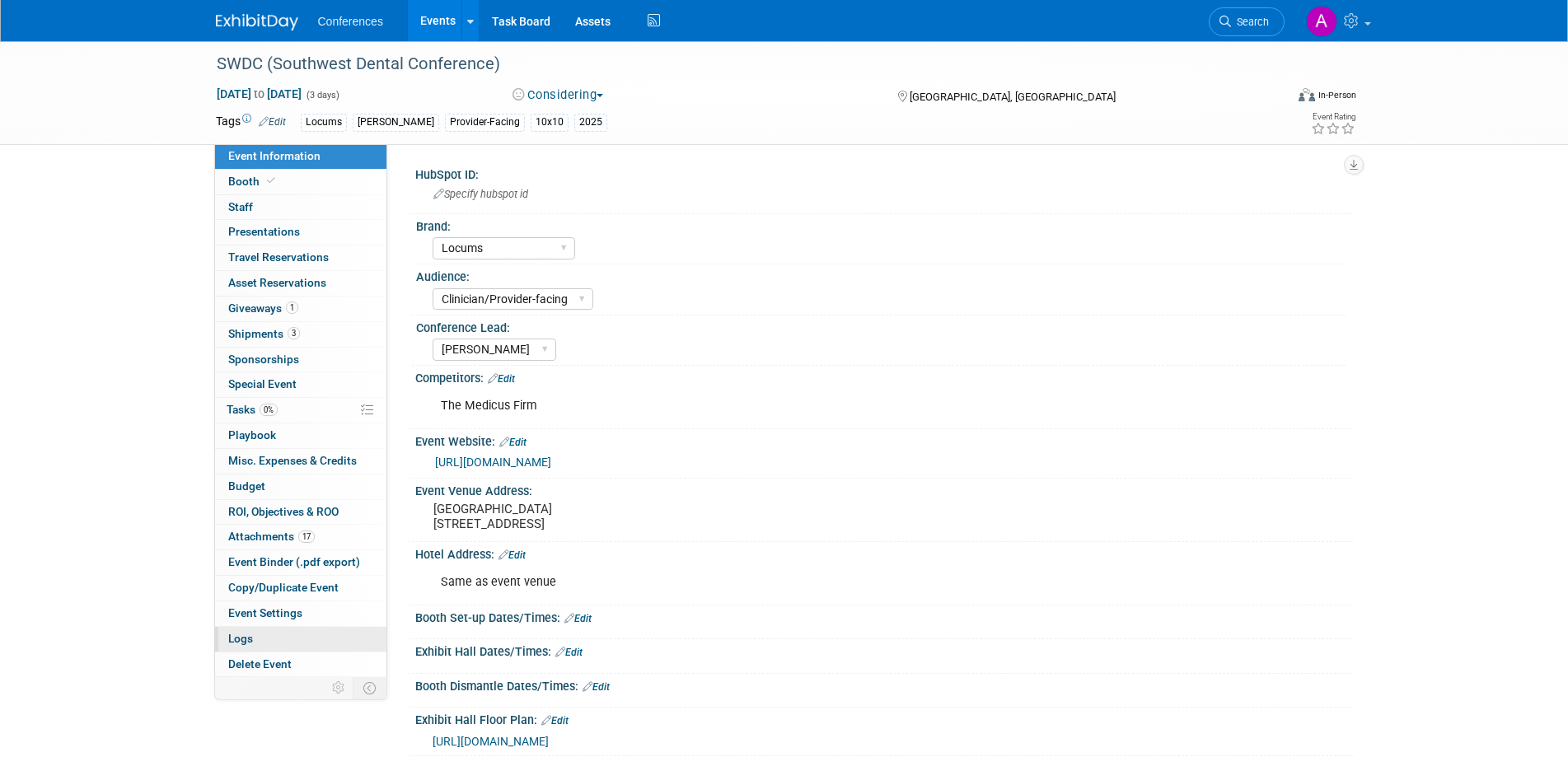
click at [248, 642] on span "Logs" at bounding box center [240, 638] width 25 height 13
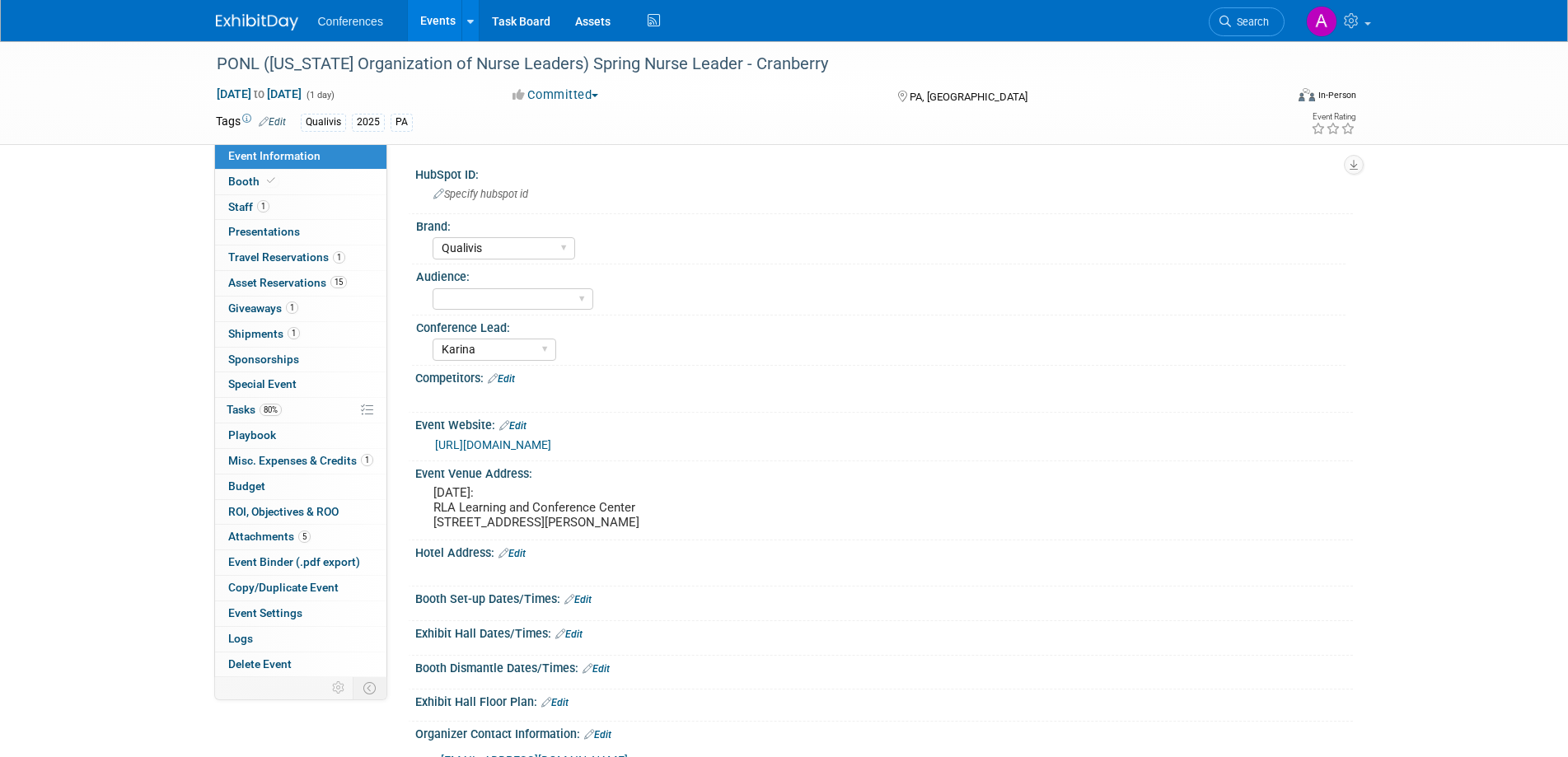
select select "Qualivis"
select select "Karina"
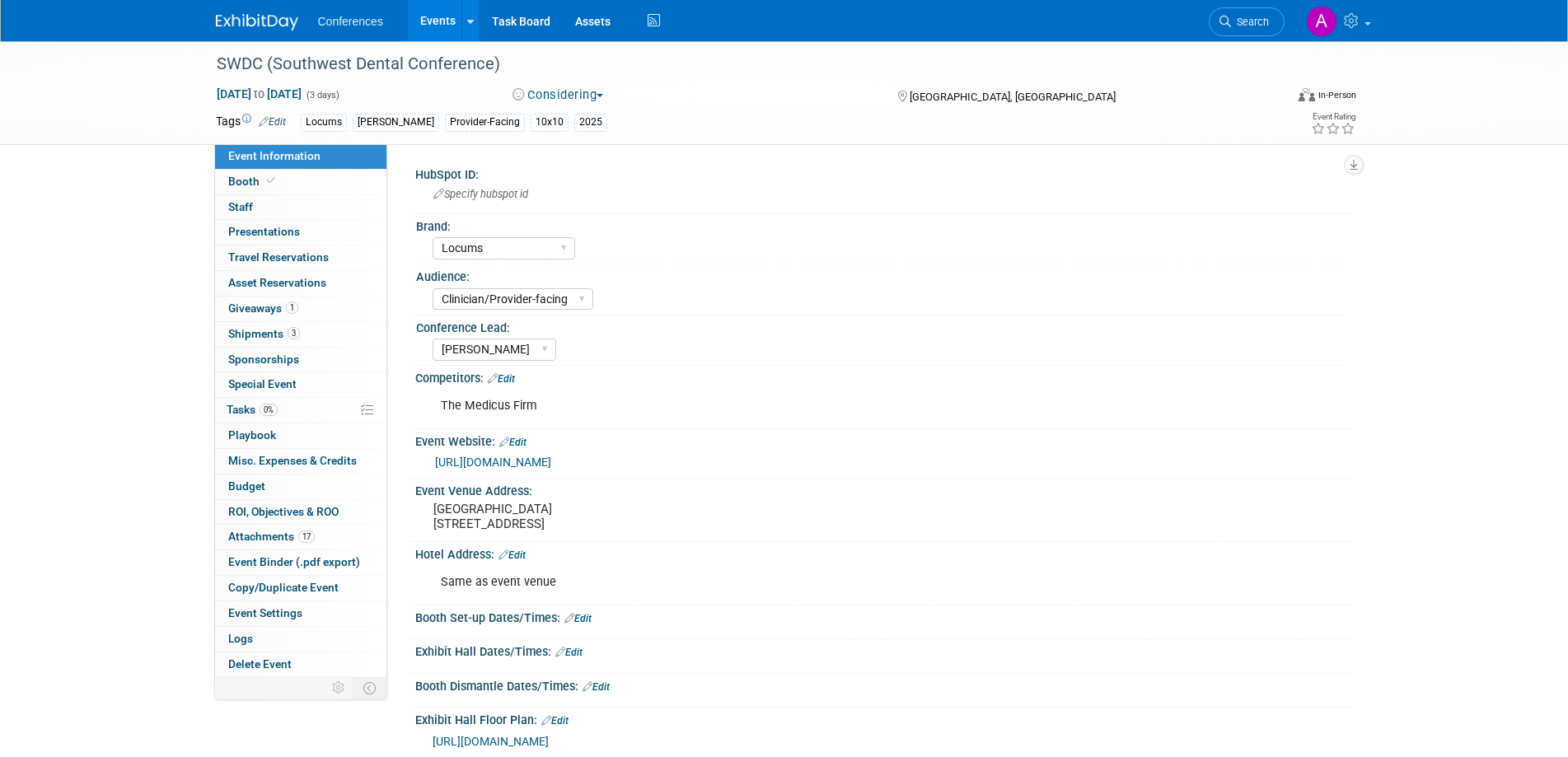
select select "Locums"
select select "Clinician/Provider-facing"
select select "[PERSON_NAME]"
drag, startPoint x: 214, startPoint y: 67, endPoint x: 261, endPoint y: 67, distance: 47.0
click at [261, 67] on div "SWDC (Southwest Dental Conference)" at bounding box center [735, 64] width 1049 height 30
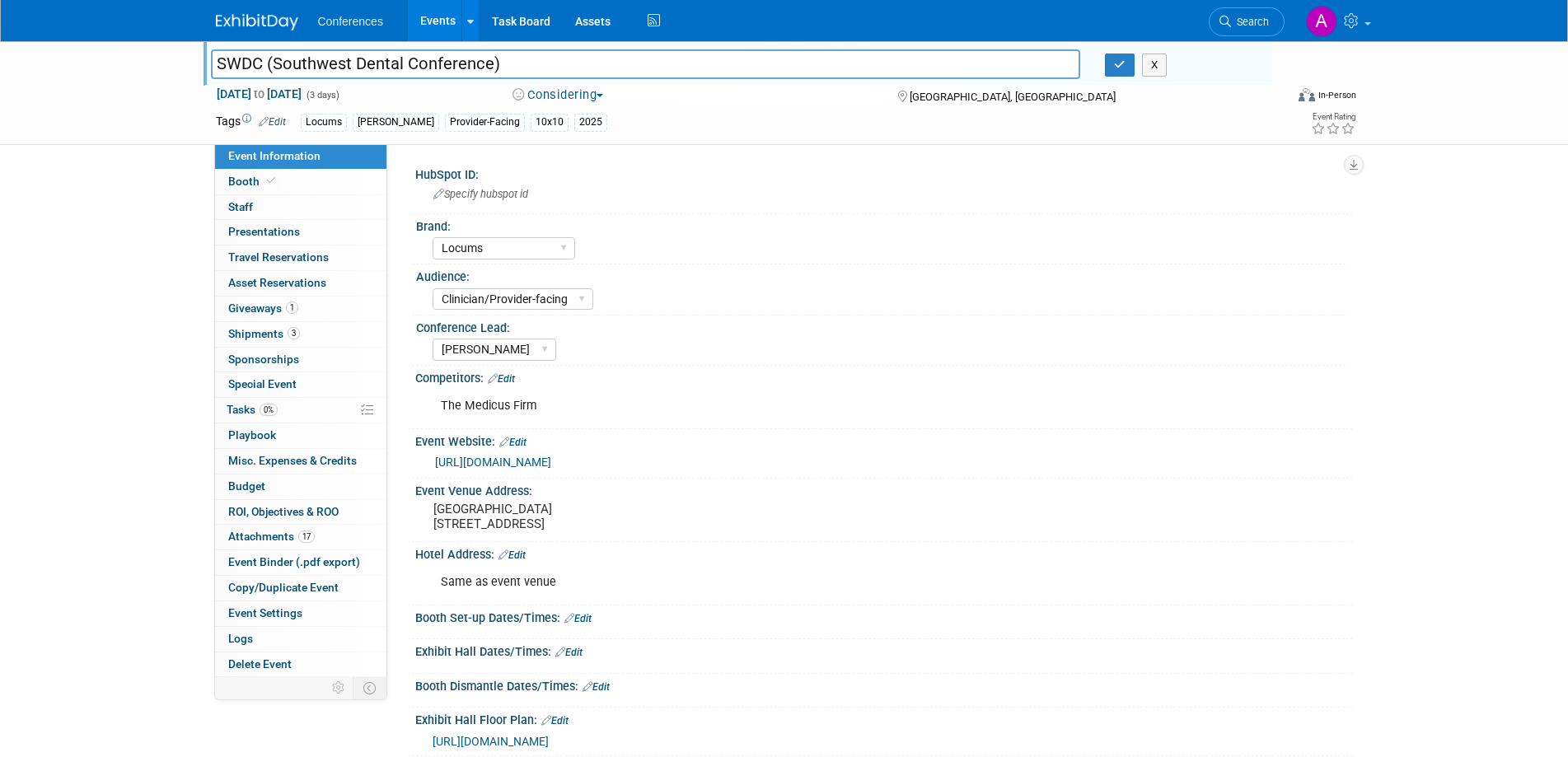
click at [431, 11] on link "Events" at bounding box center [438, 20] width 60 height 41
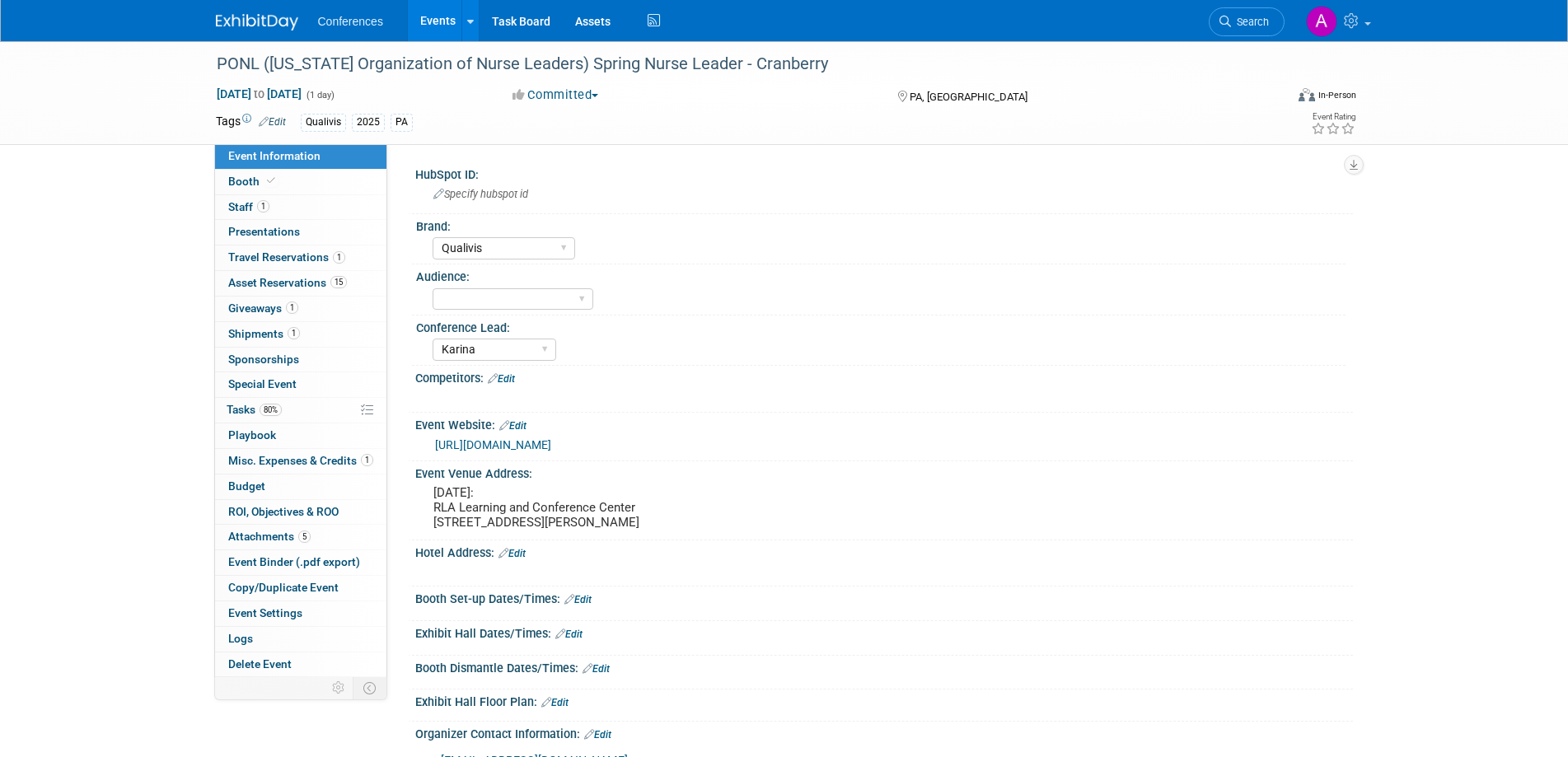
select select "Qualivis"
select select "Karina"
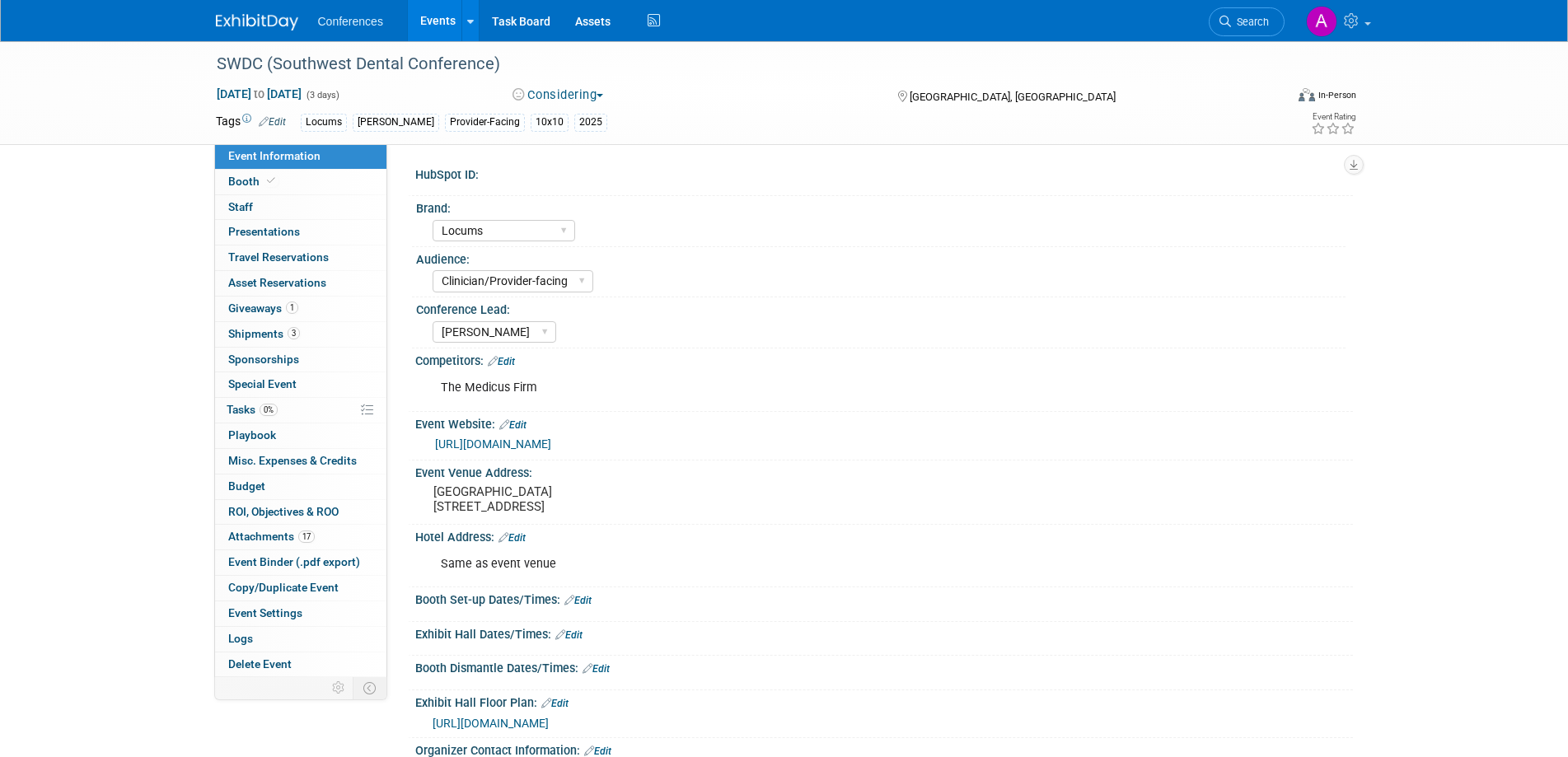
select select "Locums"
select select "Clinician/Provider-facing"
select select "[PERSON_NAME]"
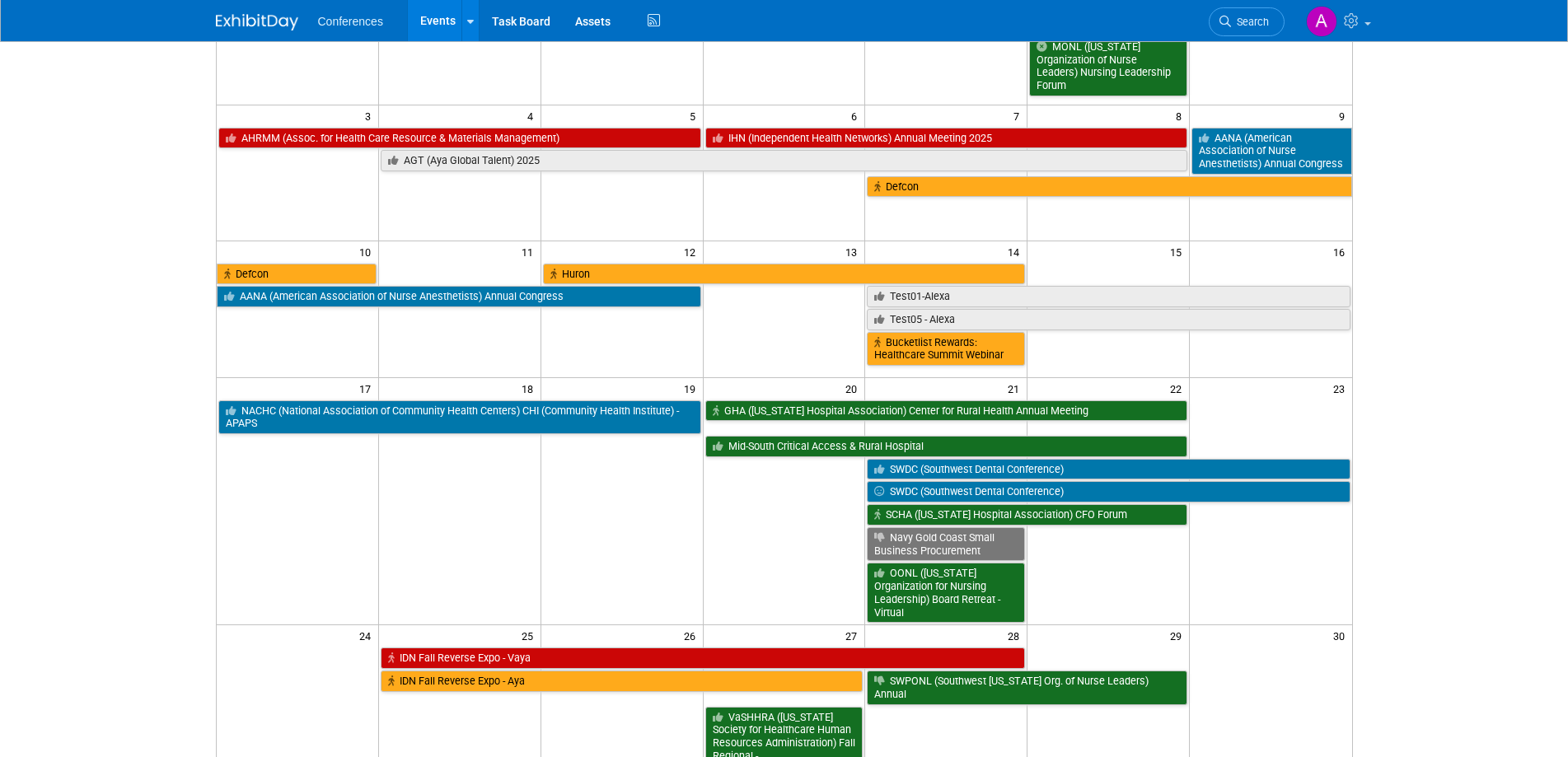
scroll to position [248, 0]
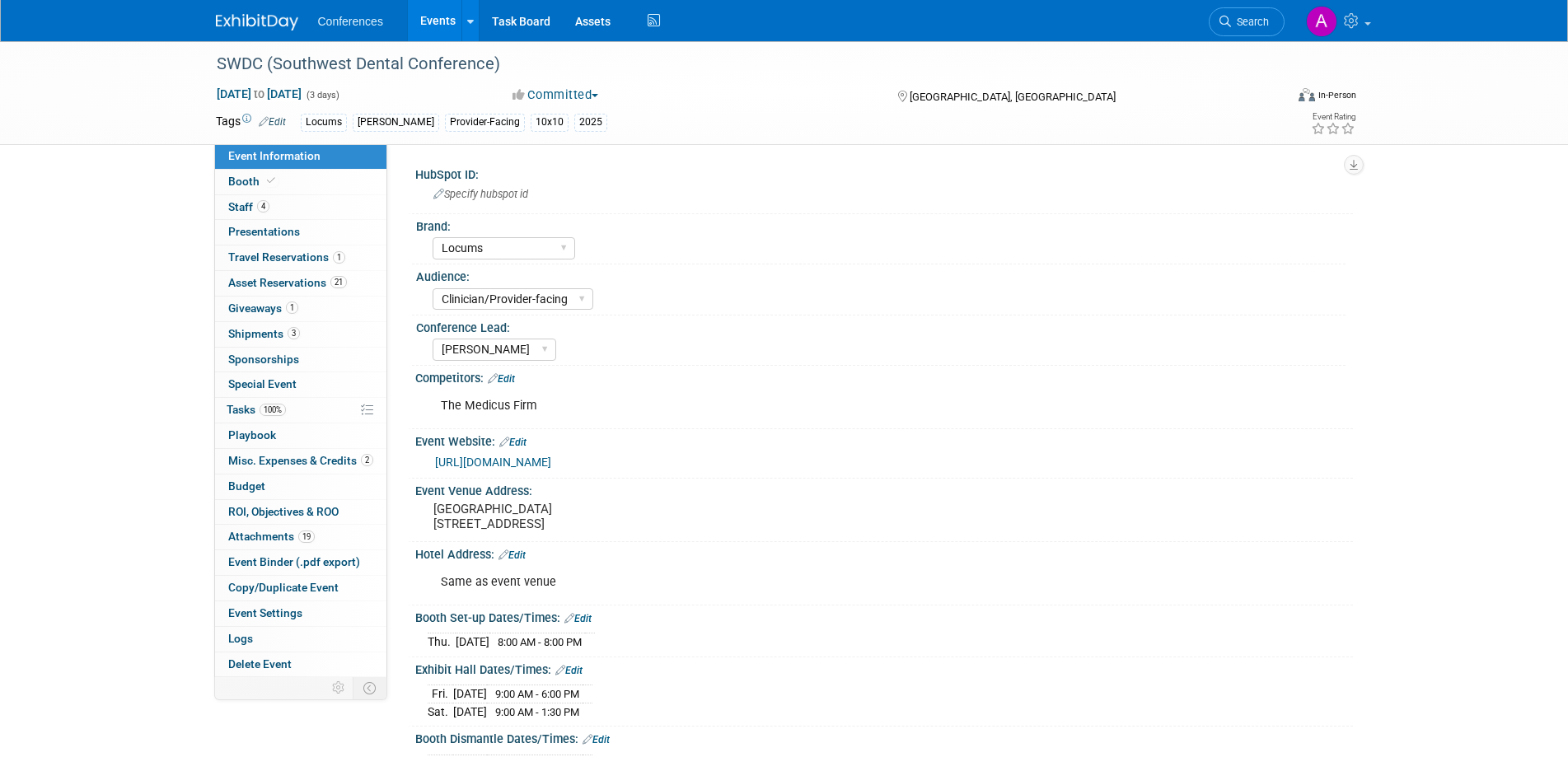
select select "Locums"
select select "Clinician/Provider-facing"
select select "[PERSON_NAME]"
click at [277, 204] on link "4 Staff 4" at bounding box center [300, 208] width 172 height 25
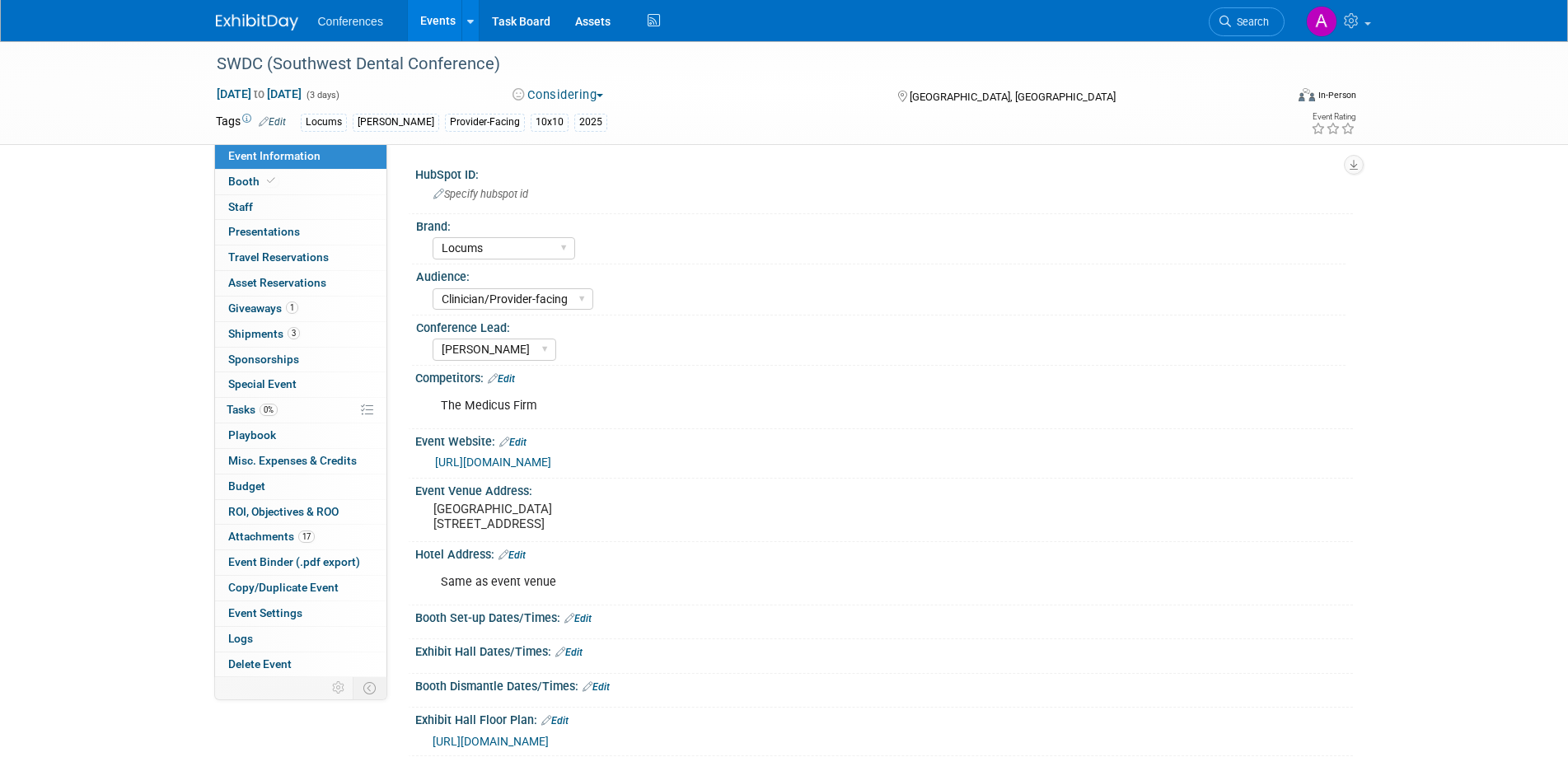
select select "Locums"
select select "Clinician/Provider-facing"
select select "[PERSON_NAME]"
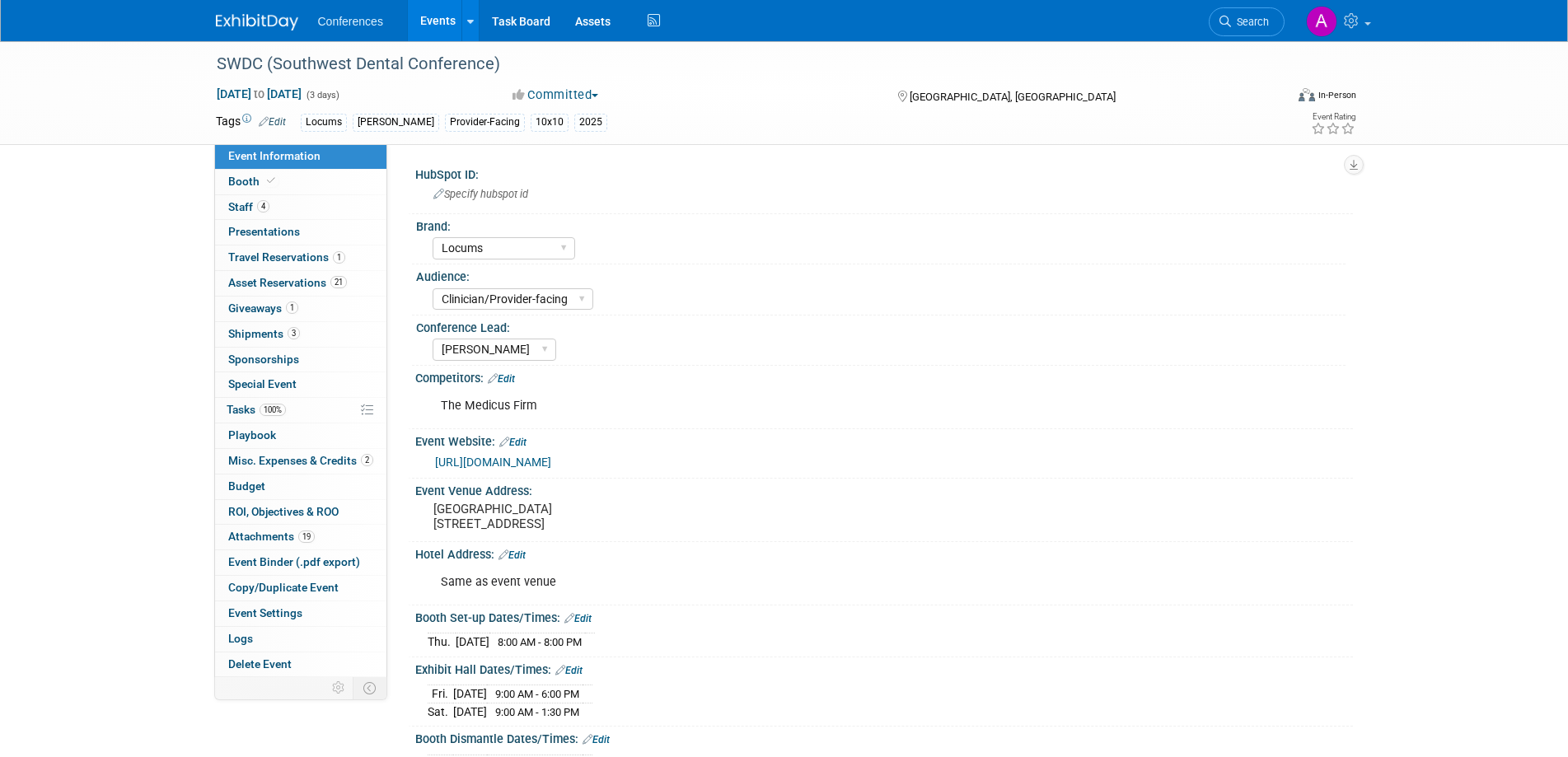
select select "Locums"
select select "Clinician/Provider-facing"
select select "[PERSON_NAME]"
select select "Locums"
select select "Clinician/Provider-facing"
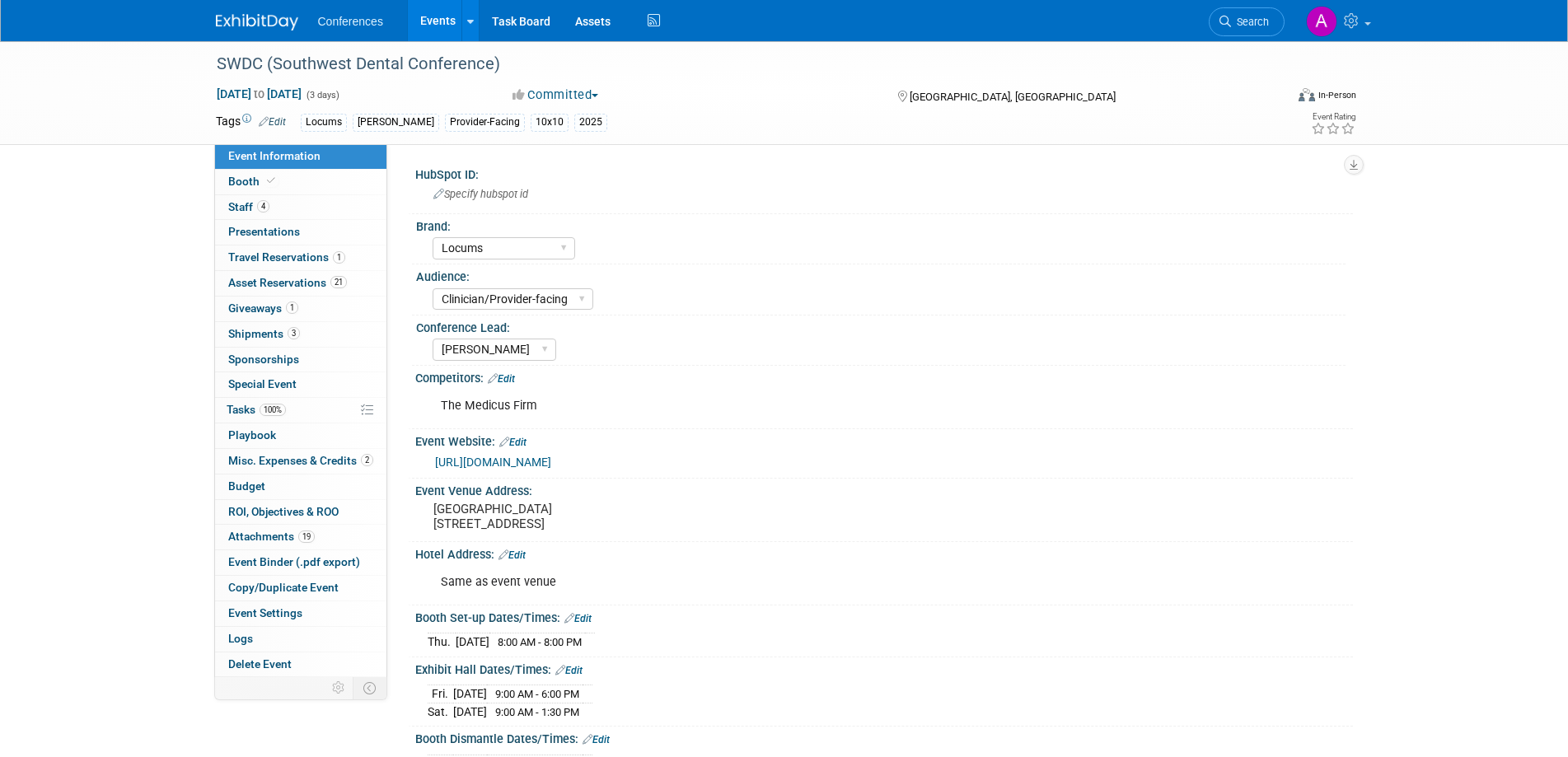
select select "Mel"
click at [269, 207] on span "4" at bounding box center [263, 206] width 12 height 12
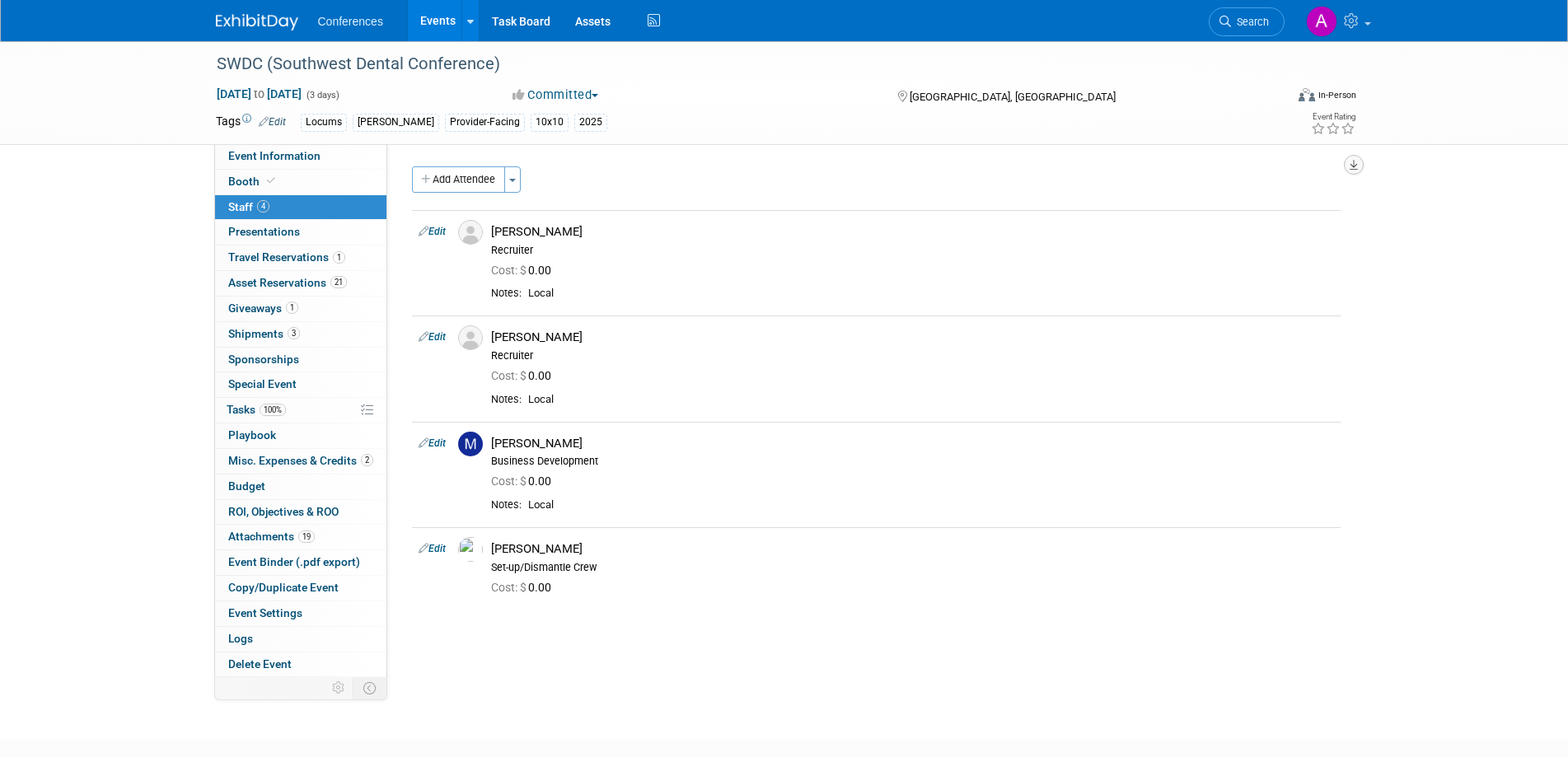
click at [1351, 160] on icon "button" at bounding box center [1353, 165] width 8 height 11
click at [1203, 129] on div "Event Rating" at bounding box center [1272, 124] width 195 height 29
click at [284, 146] on link "Event Information" at bounding box center [300, 157] width 172 height 25
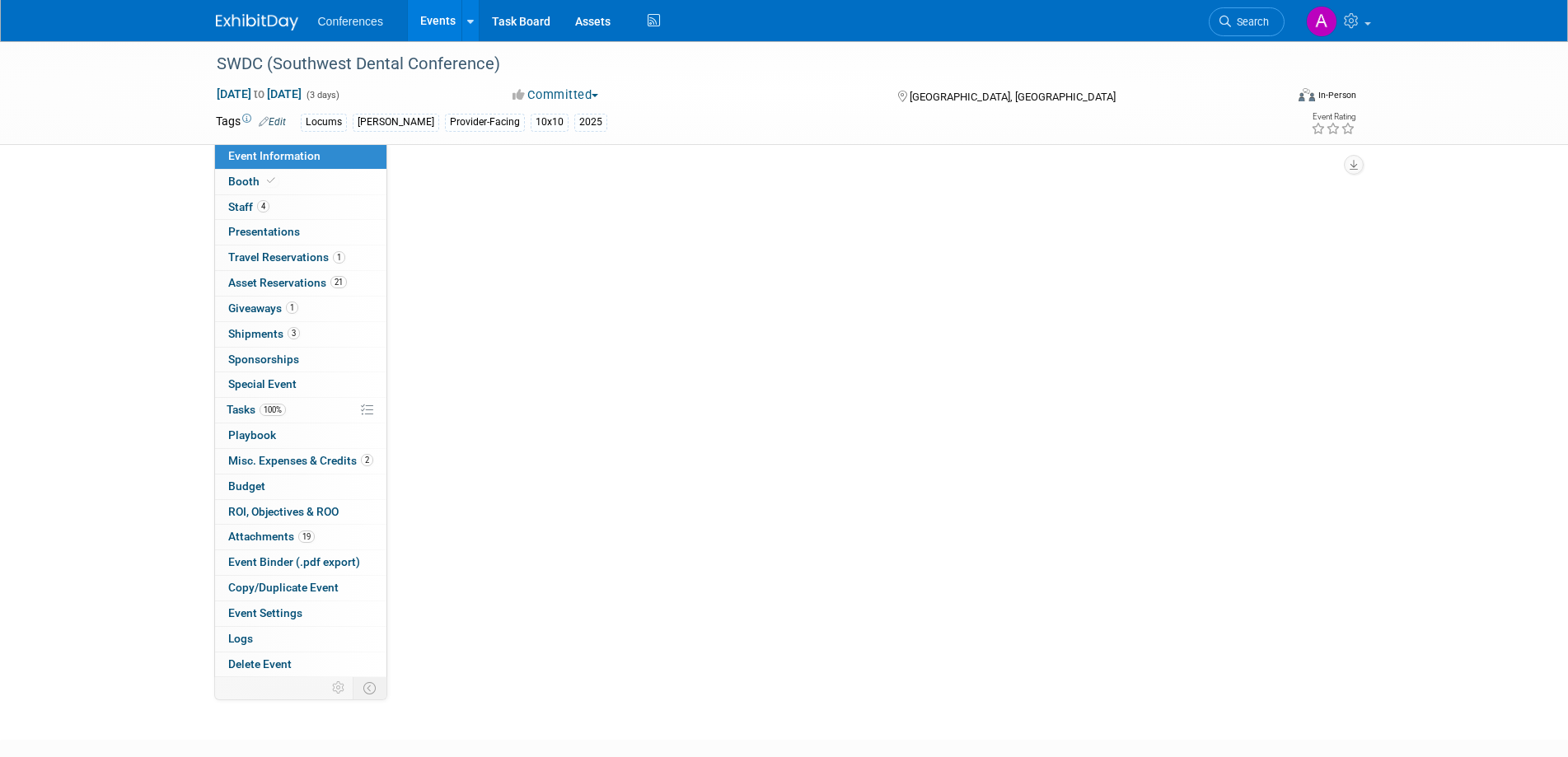
select select "Locums"
select select "Clinician/Provider-facing"
select select "Mel"
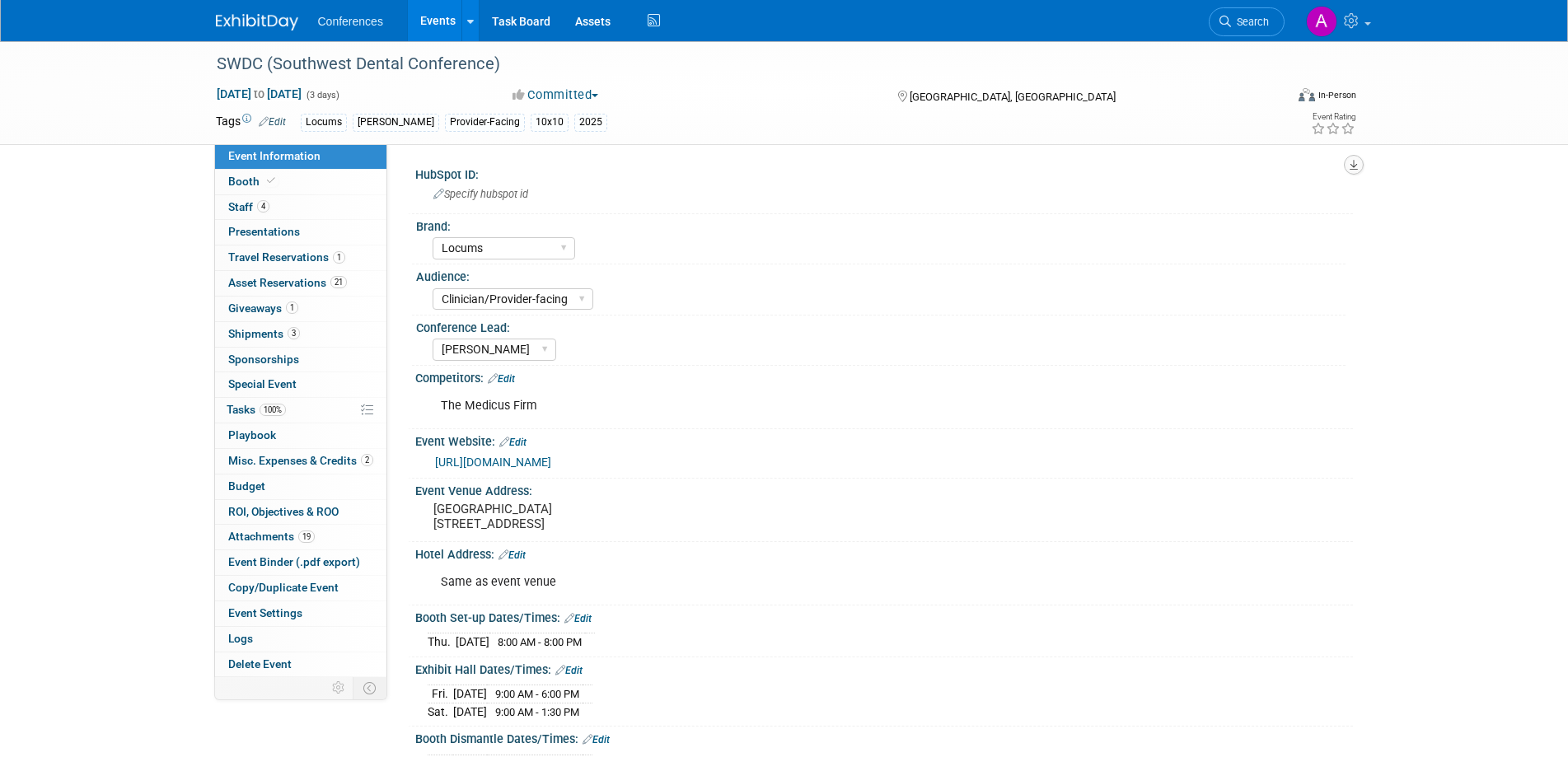
click at [1350, 169] on icon "button" at bounding box center [1353, 165] width 8 height 11
click at [826, 114] on div "Locums Aya Locums Provider-Facing 10x10 2025" at bounding box center [731, 122] width 862 height 19
click at [1355, 160] on icon "button" at bounding box center [1353, 165] width 8 height 11
click at [853, 152] on div "HubSpot ID: Specify hubspot id Brand: Aya Bespoke Corporate Dawson DocCafe Educ…" at bounding box center [870, 411] width 965 height 533
click at [474, 12] on link at bounding box center [470, 20] width 18 height 41
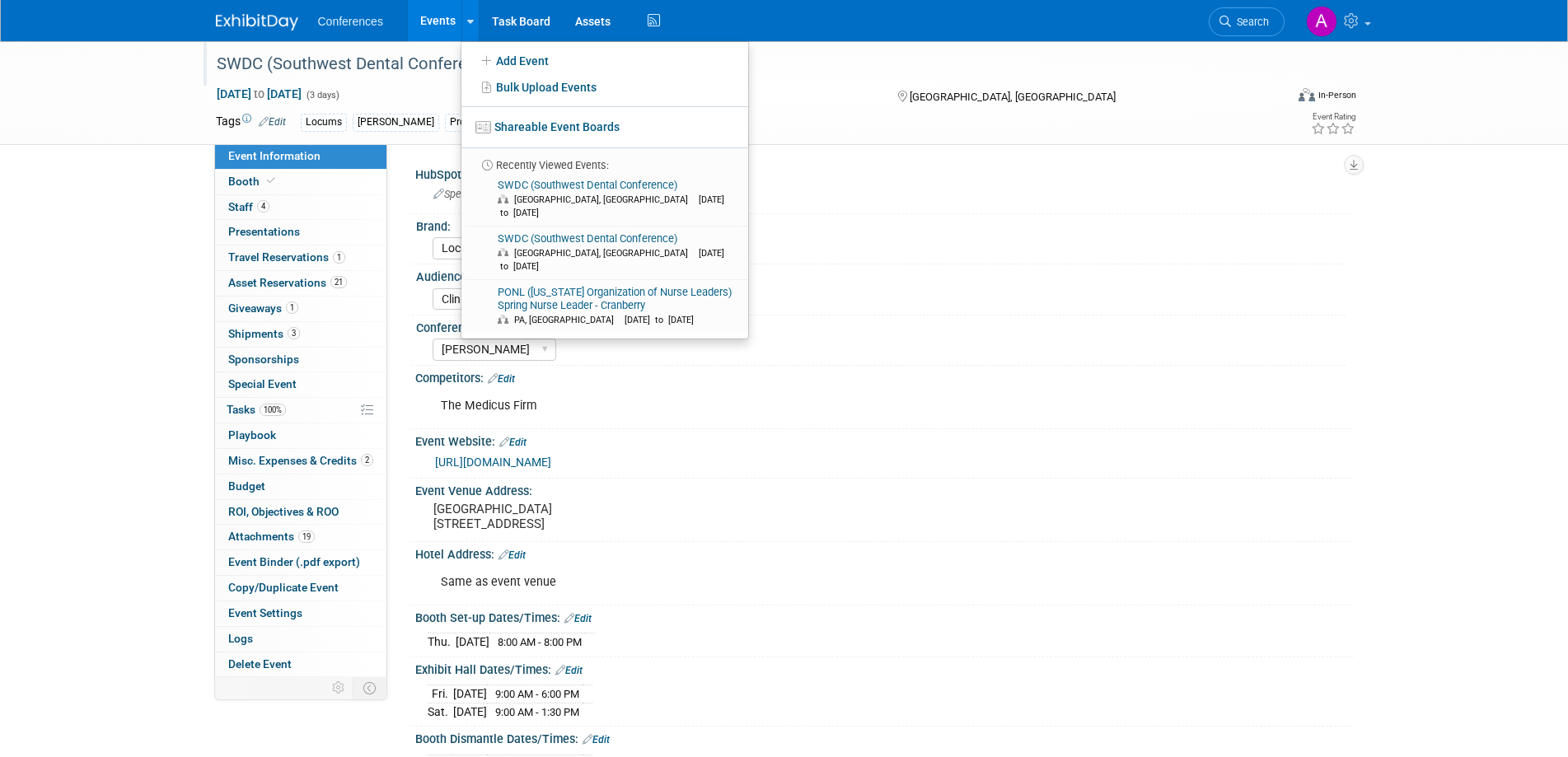
click at [1100, 65] on div "SWDC (Southwest Dental Conference)" at bounding box center [735, 64] width 1049 height 30
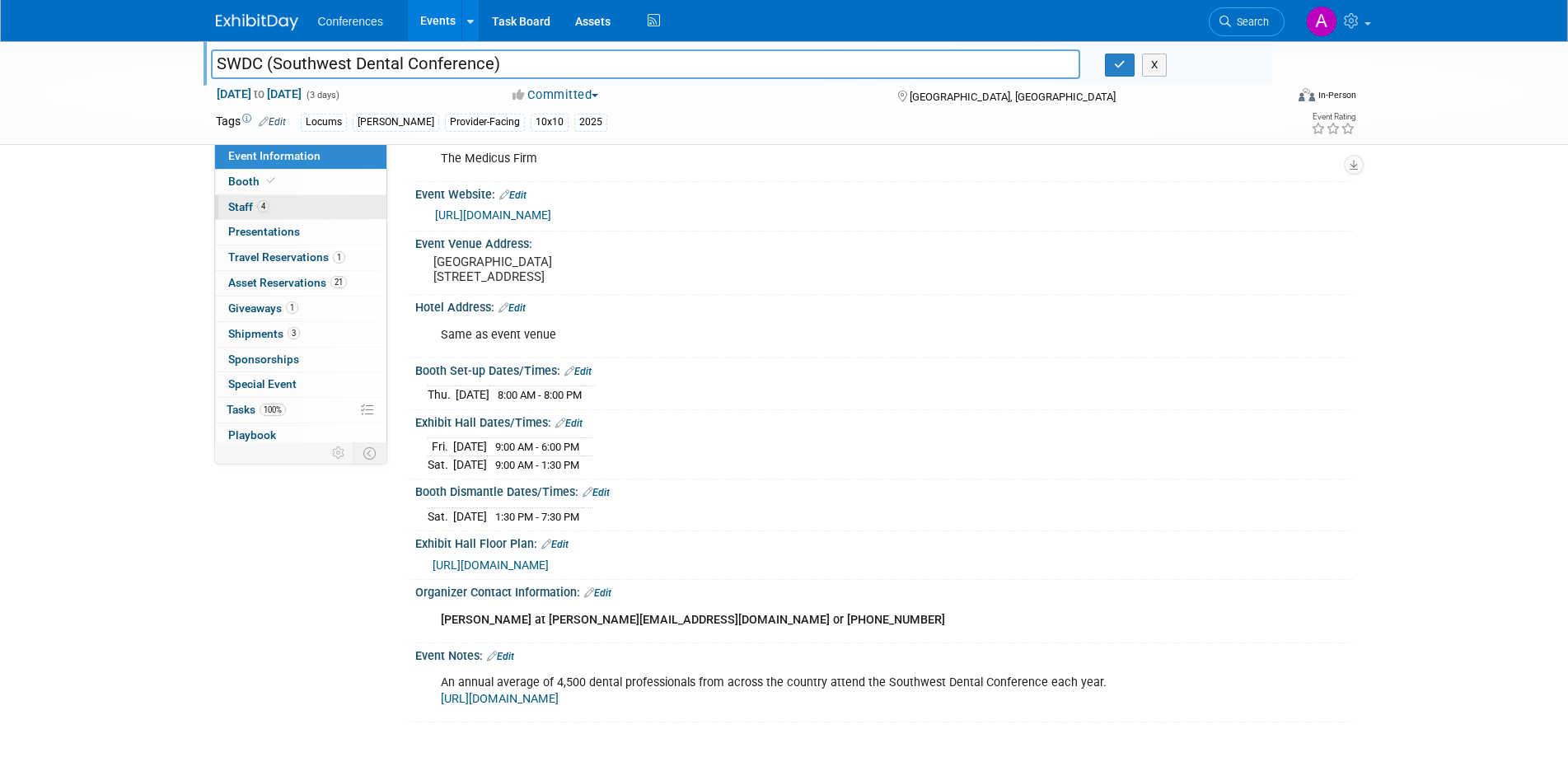
click at [259, 209] on span "4" at bounding box center [263, 206] width 12 height 12
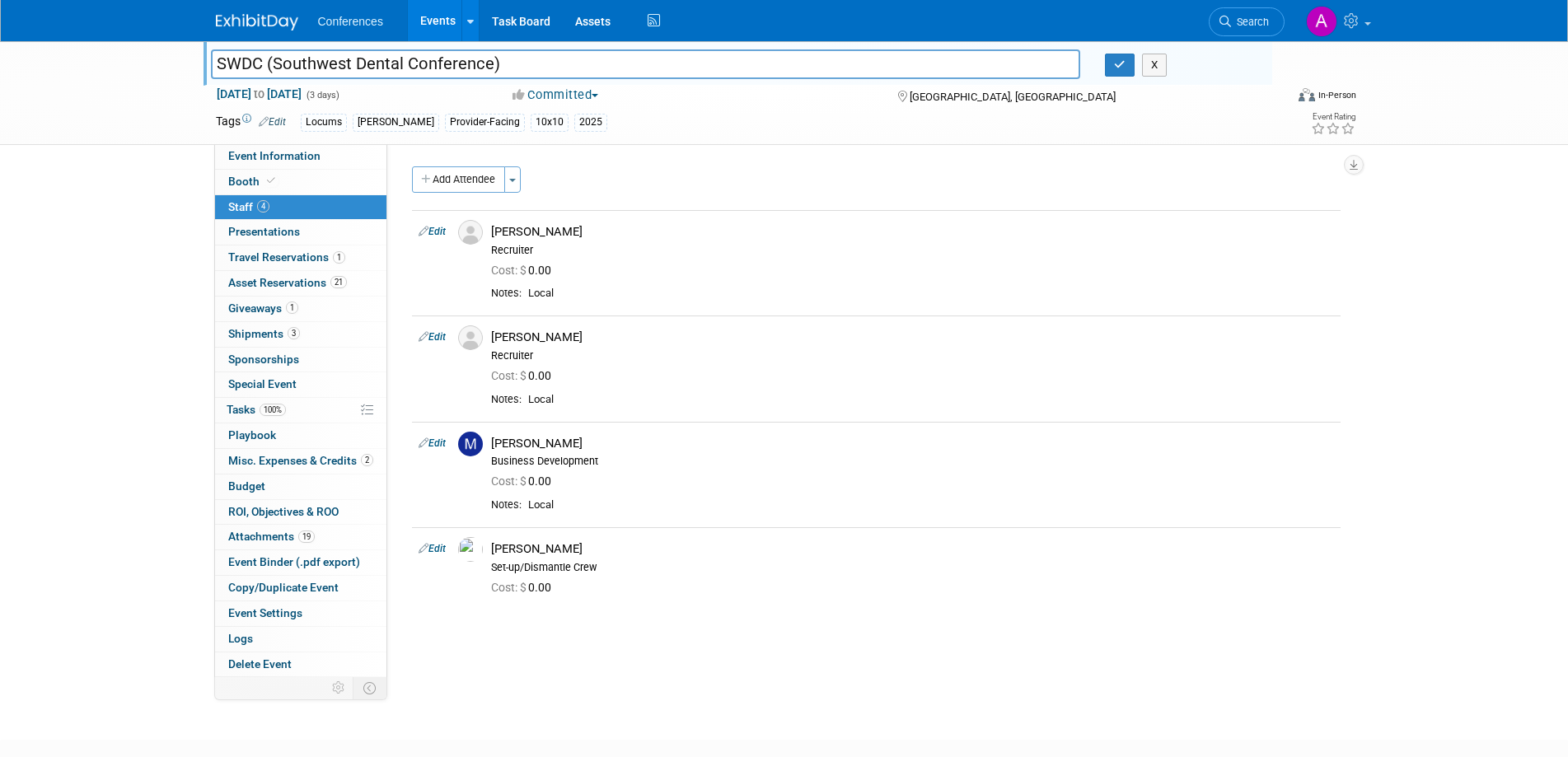
click at [132, 154] on div "SWDC (Southwest Dental Conference) SWDC (Southwest Dental Conference) X Aug 21,…" at bounding box center [784, 375] width 1568 height 669
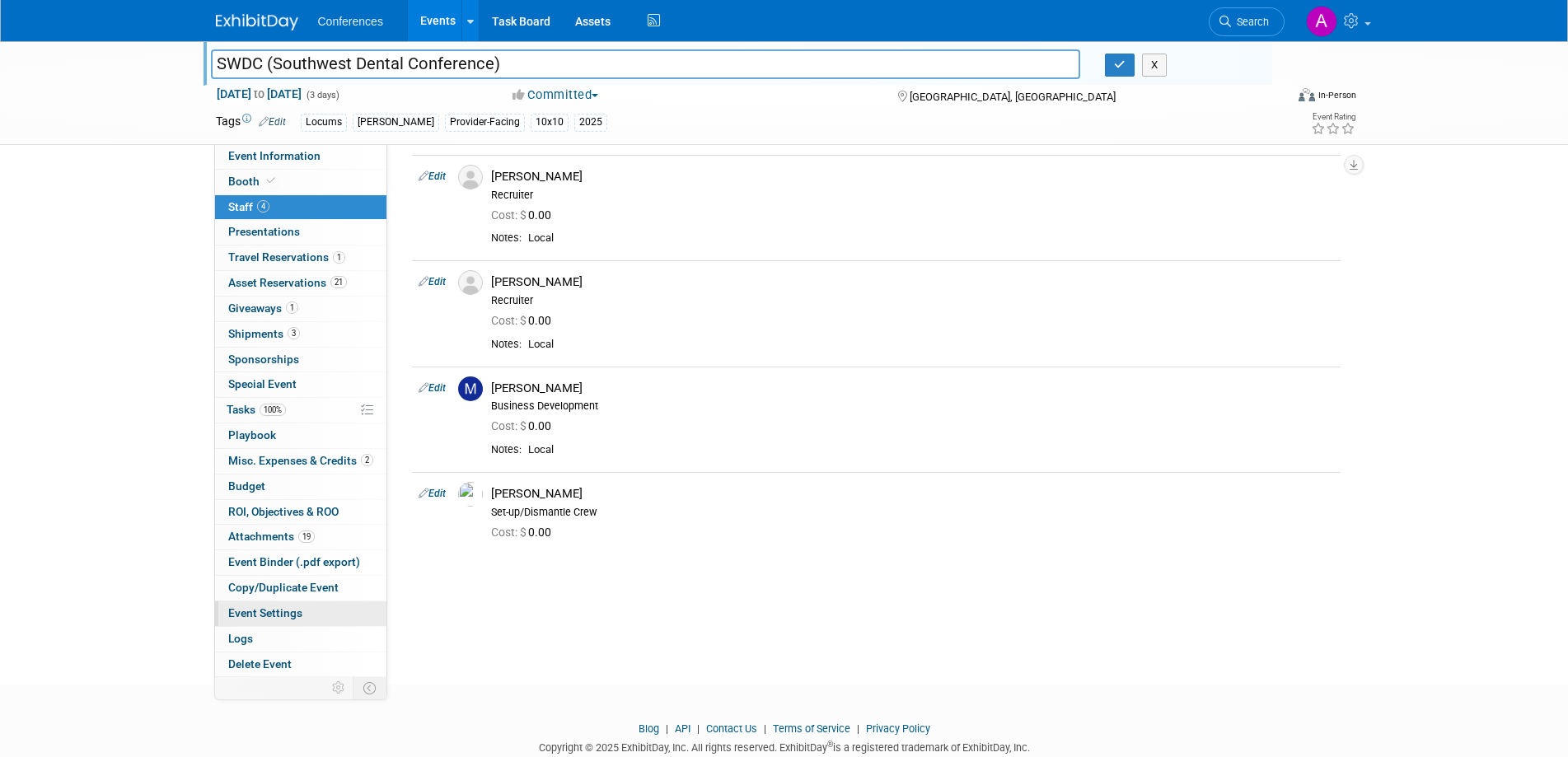
scroll to position [83, 0]
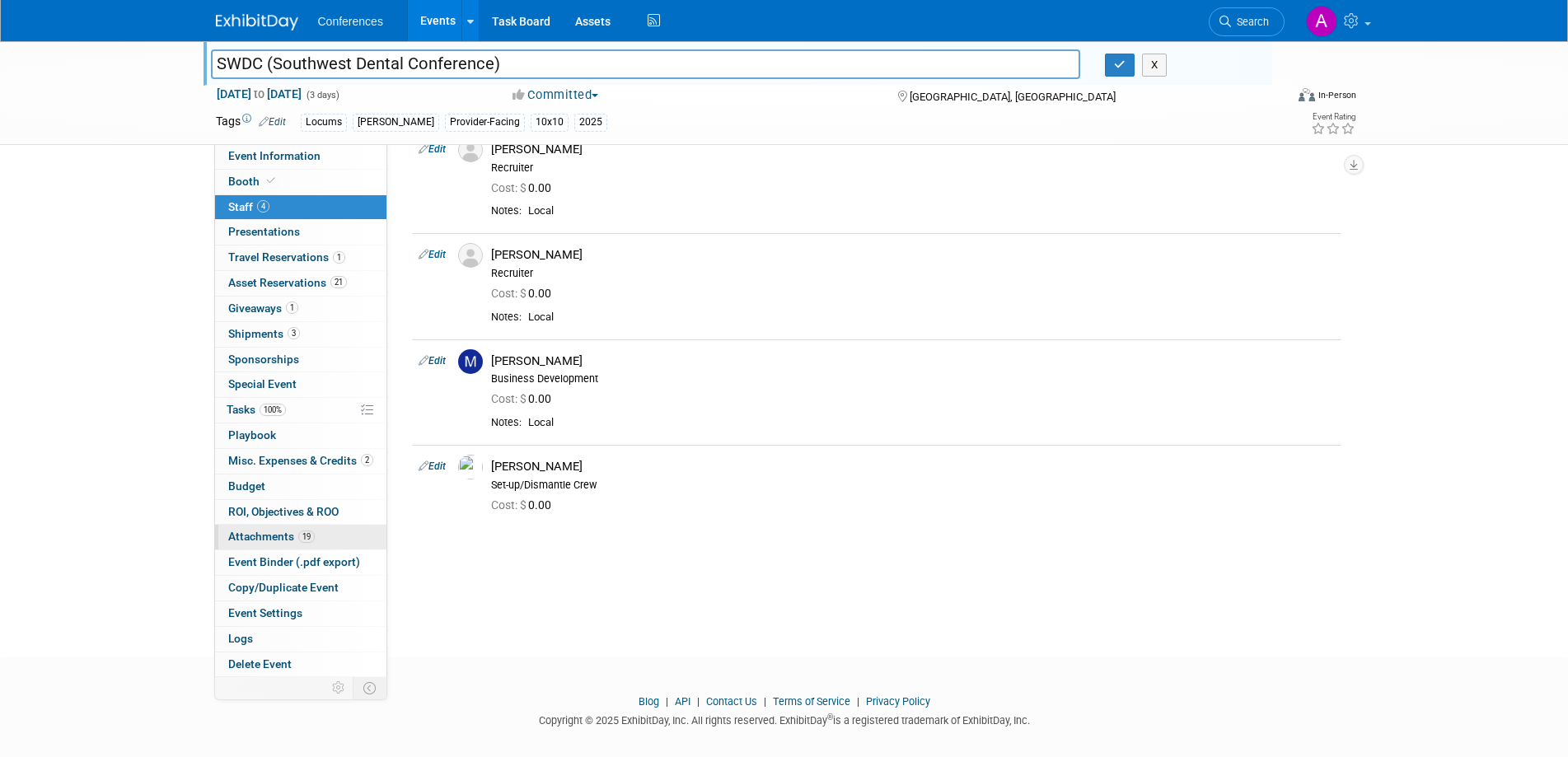
click at [267, 542] on span "Attachments 19" at bounding box center [271, 536] width 86 height 13
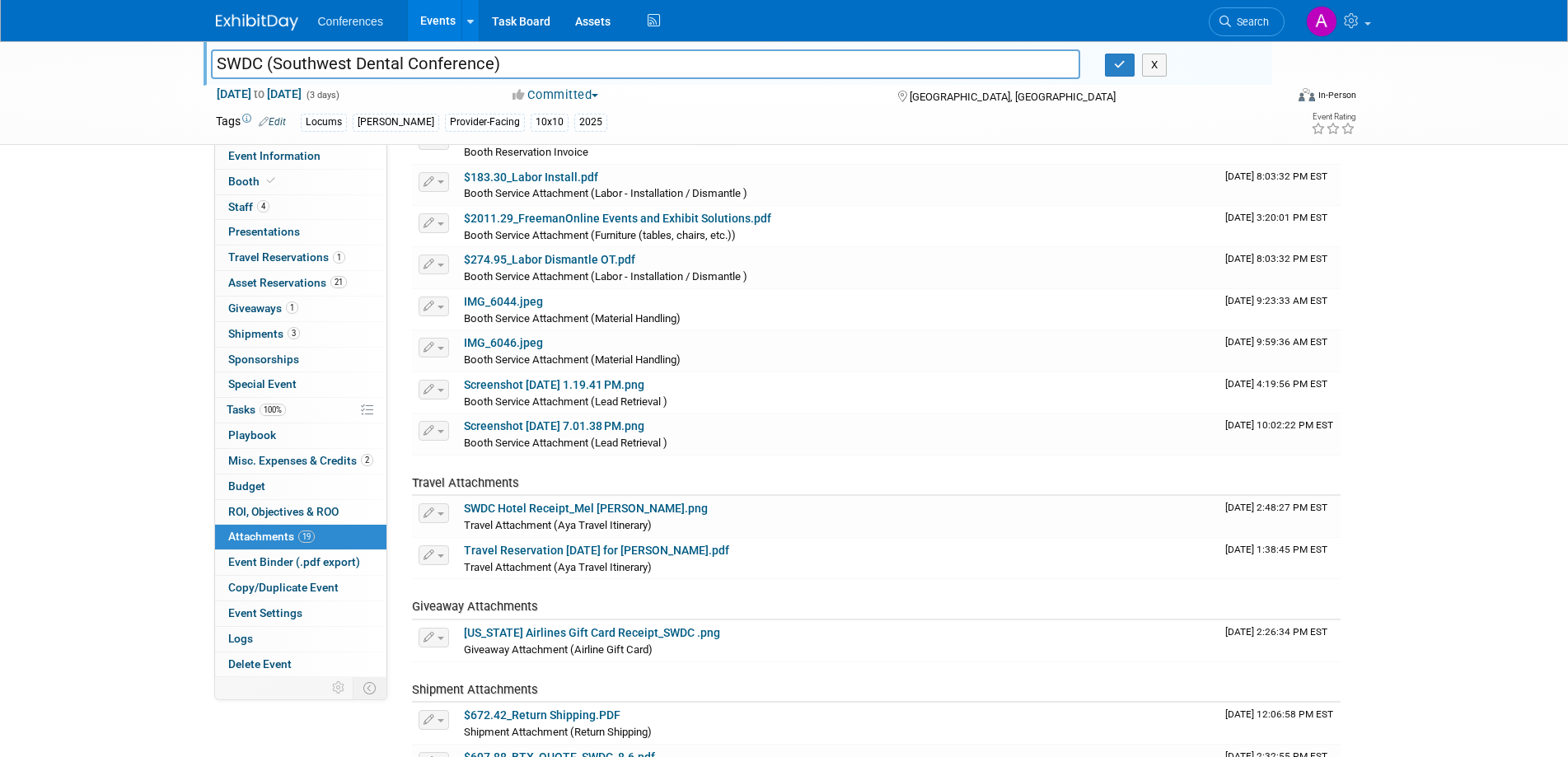
scroll to position [635, 0]
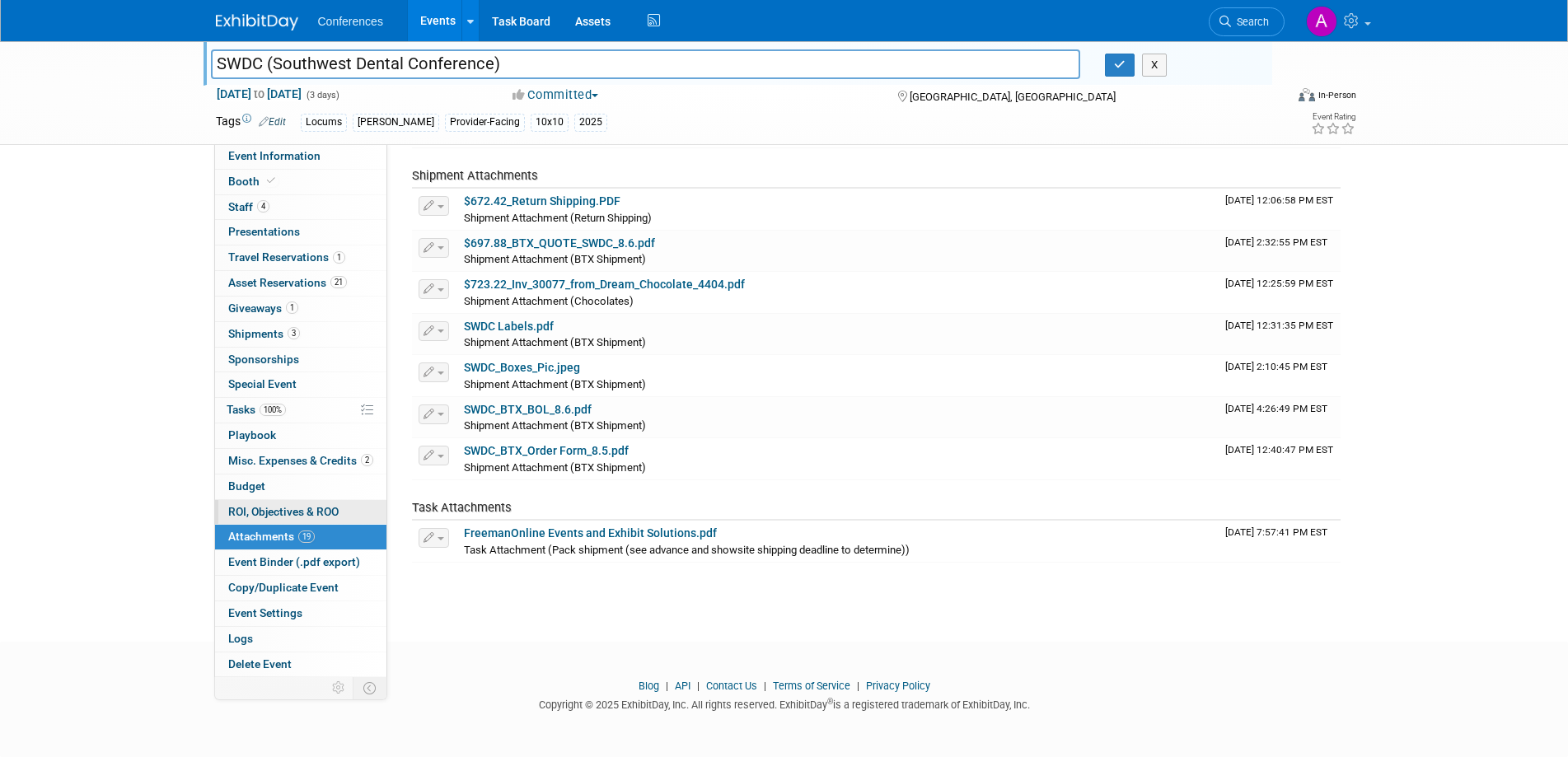
click at [254, 515] on span "ROI, Objectives & ROO 0" at bounding box center [283, 511] width 110 height 13
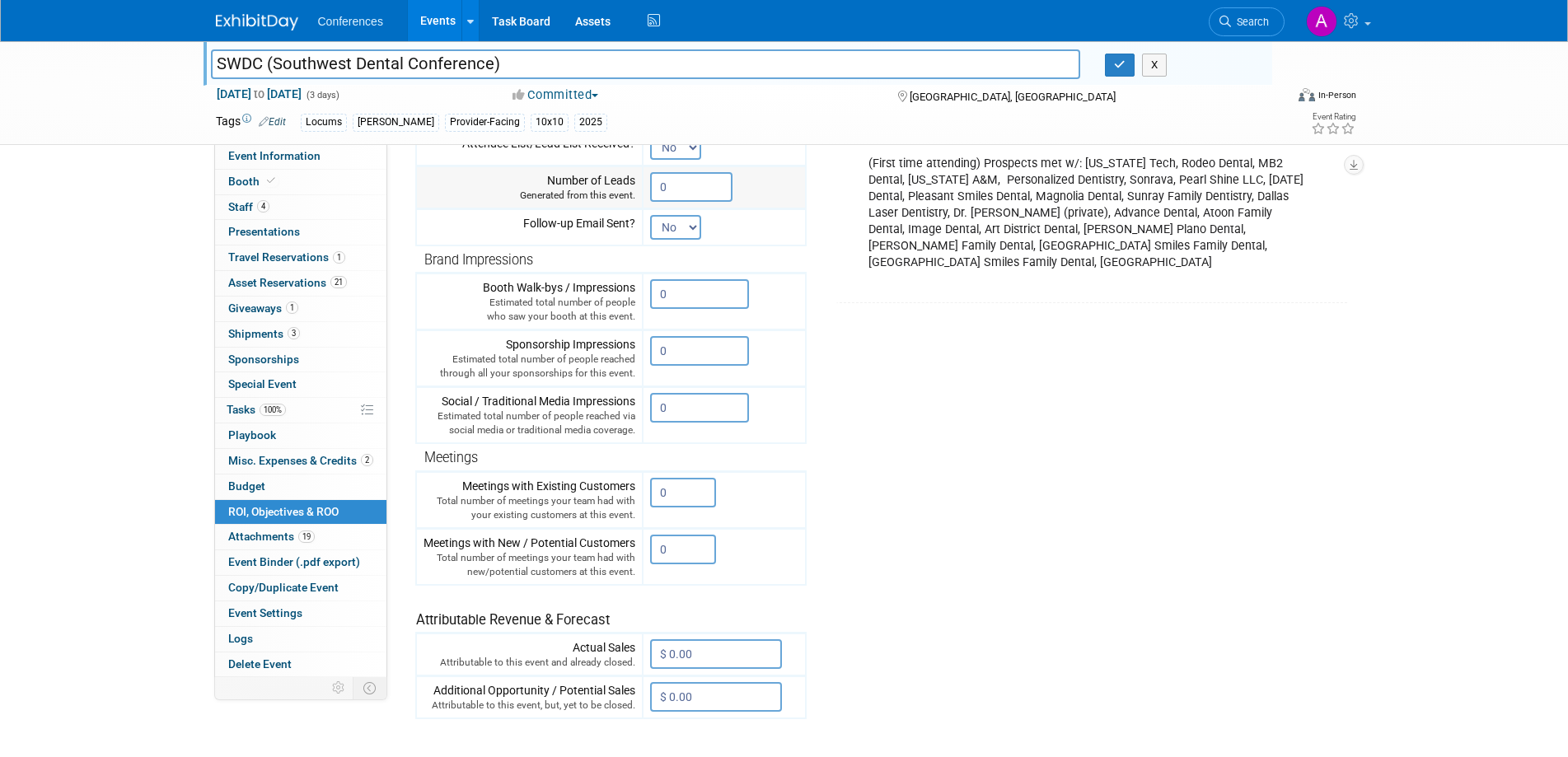
scroll to position [0, 0]
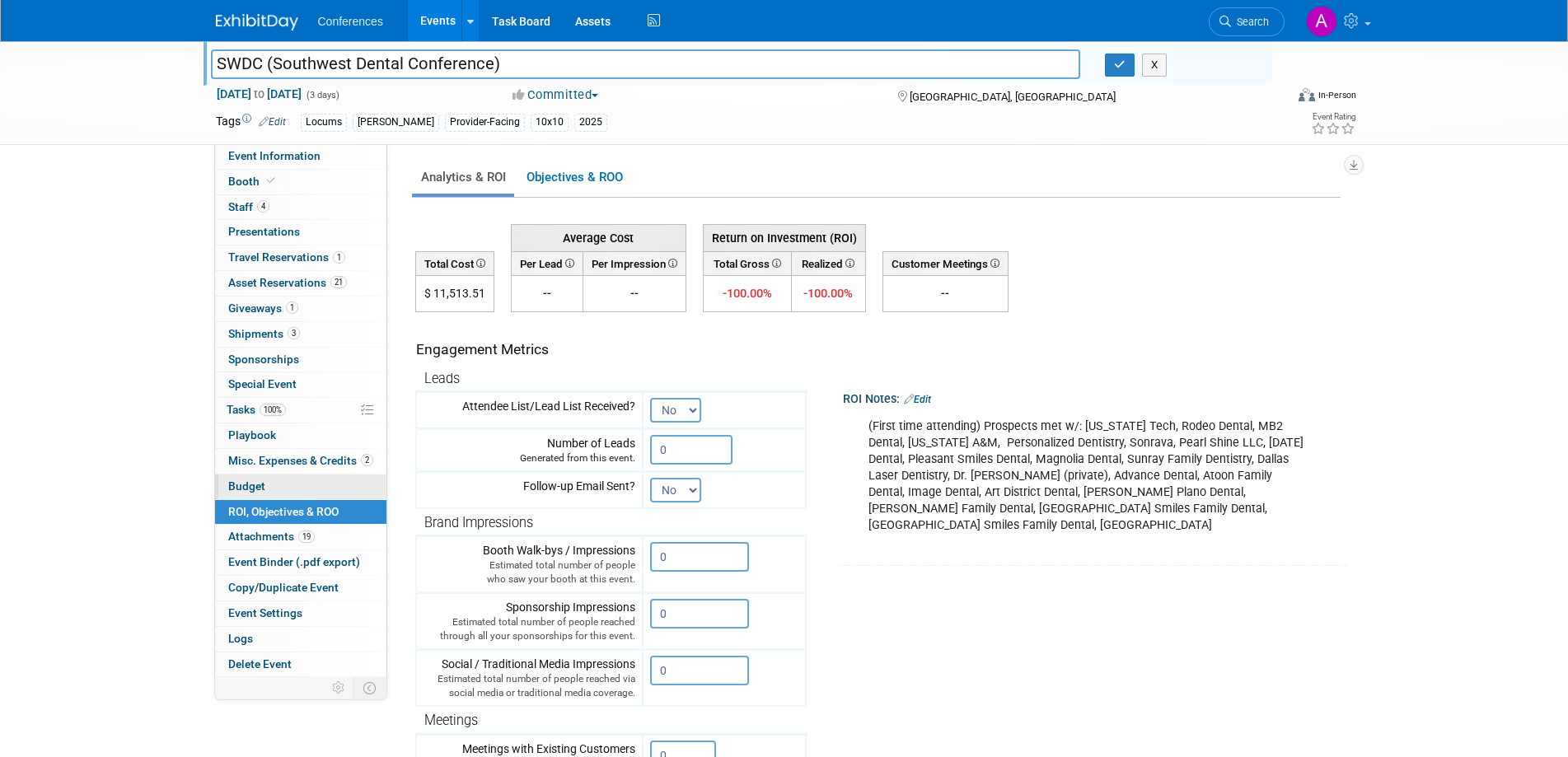
click at [250, 490] on span "Budget" at bounding box center [247, 486] width 37 height 13
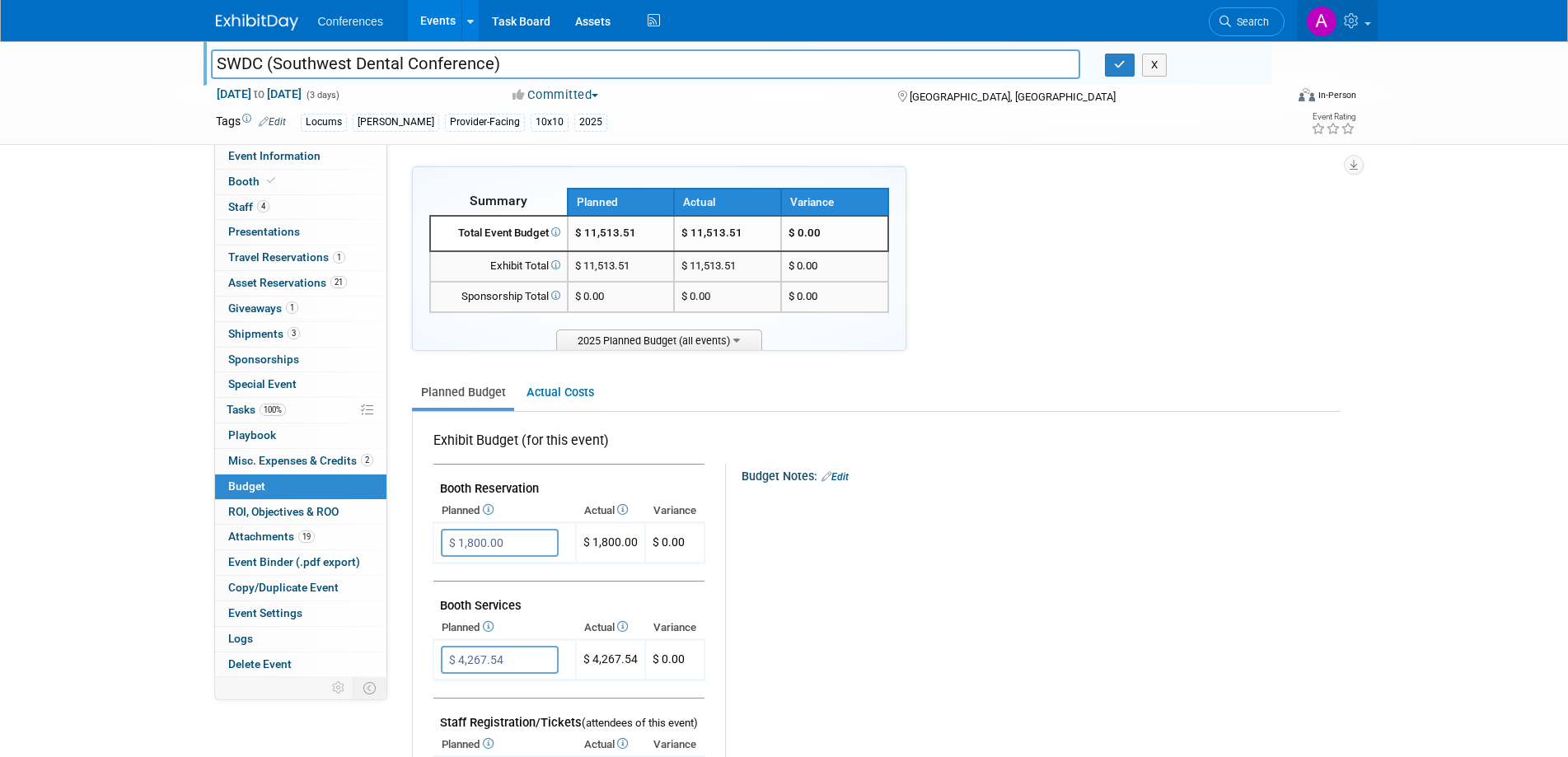
click at [1354, 12] on link at bounding box center [1337, 20] width 81 height 41
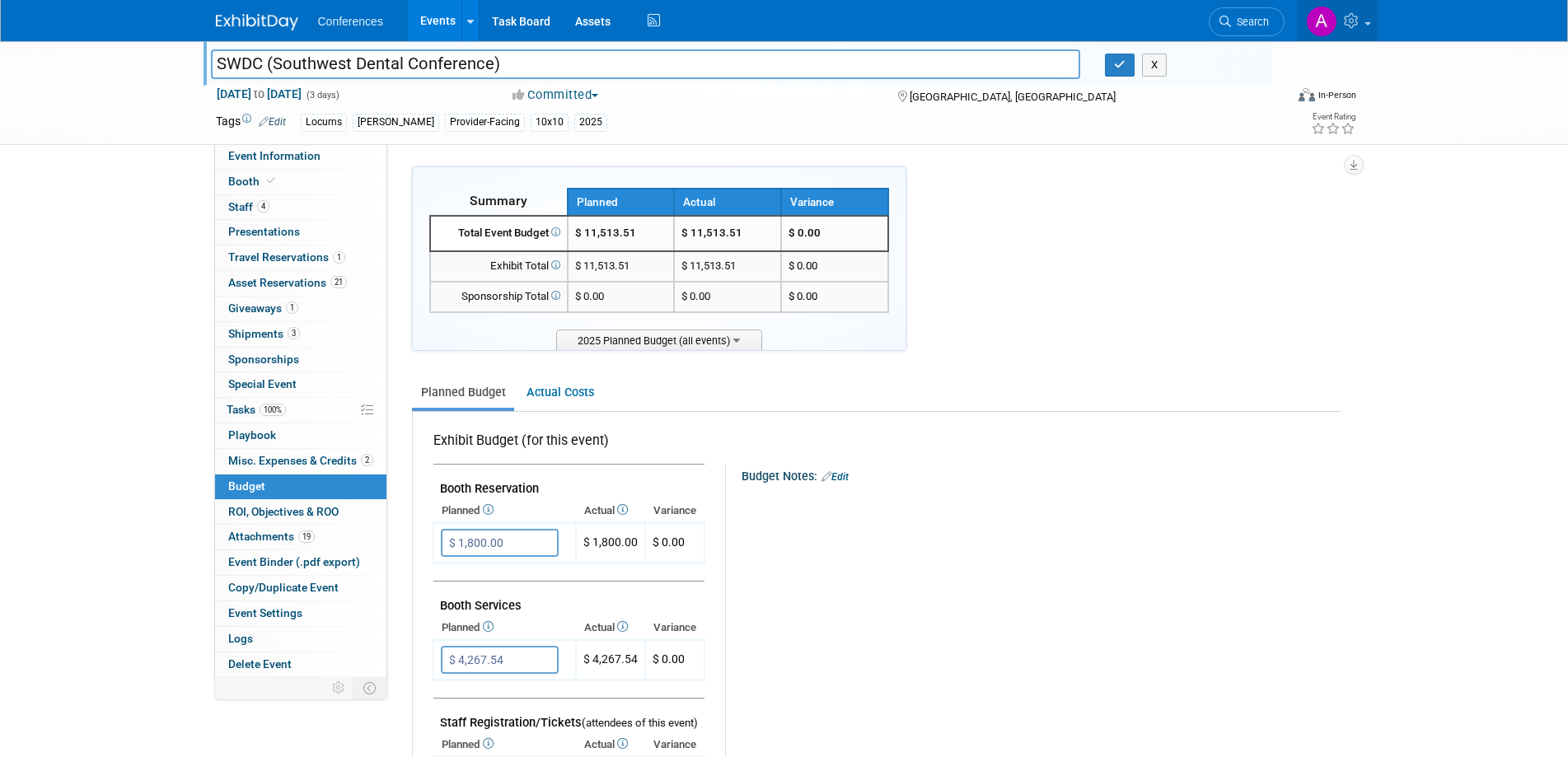
click at [1349, 17] on icon at bounding box center [1353, 20] width 19 height 15
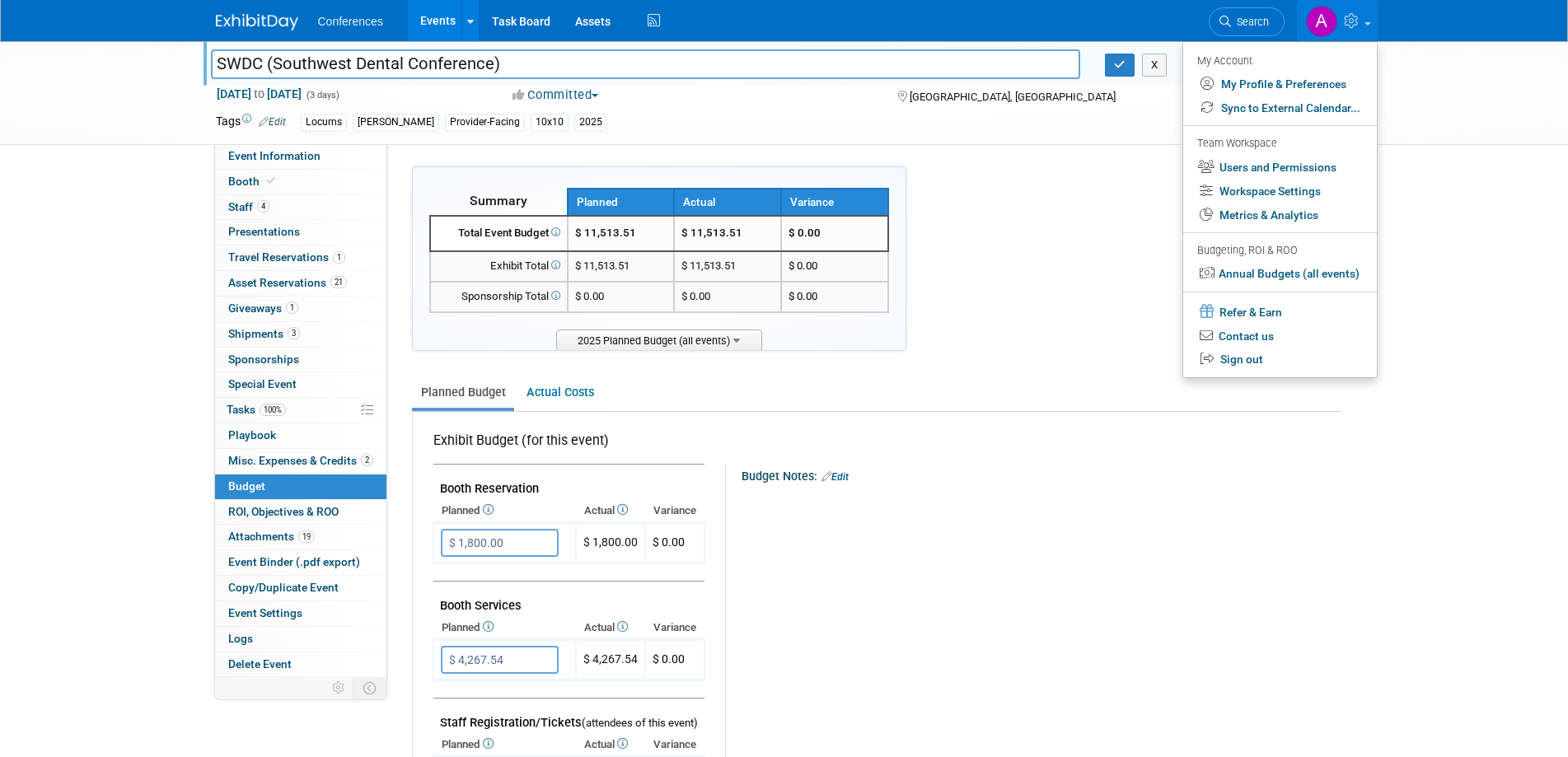
click at [243, 21] on img at bounding box center [257, 22] width 83 height 17
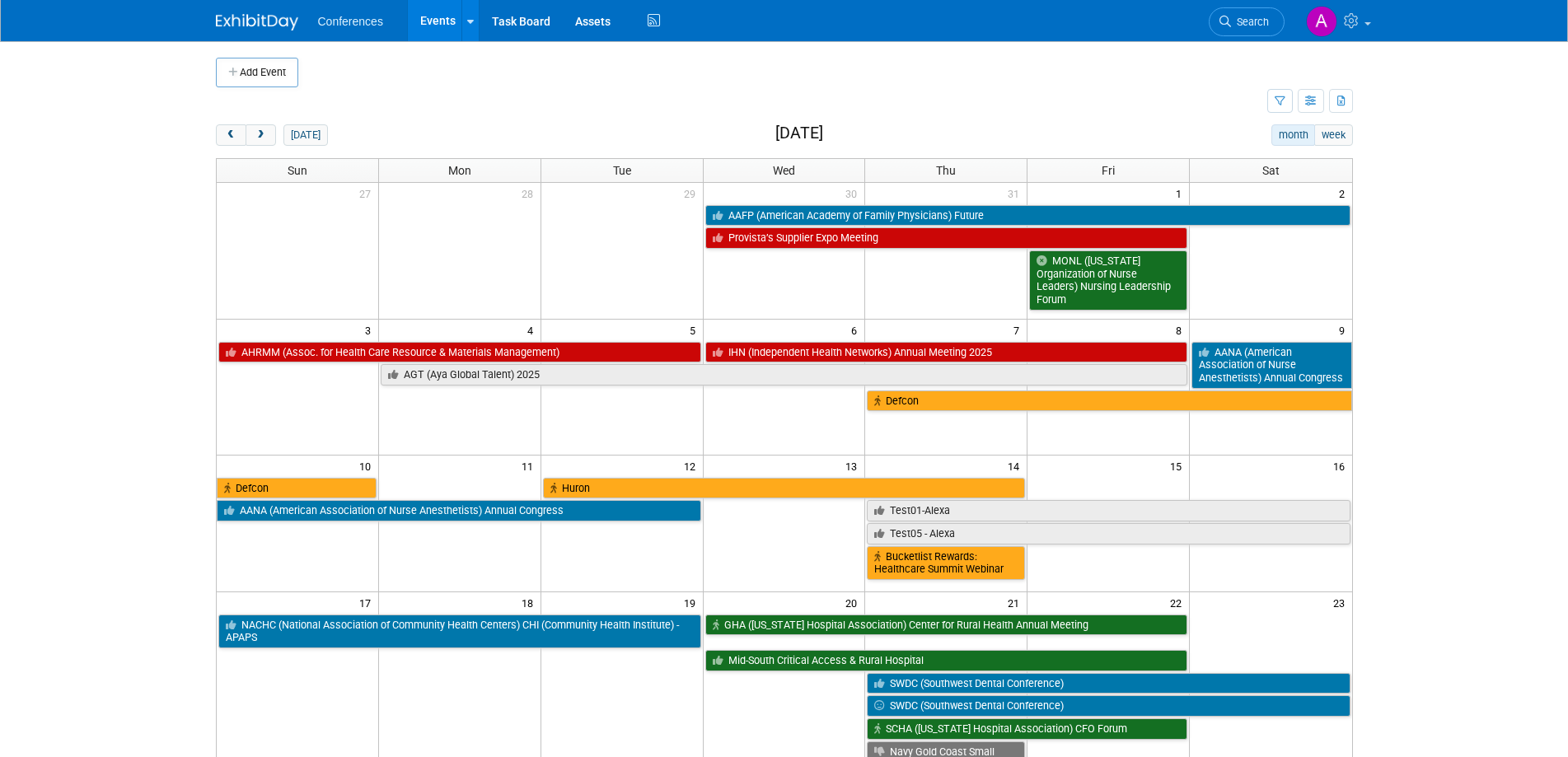
click at [443, 20] on link "Events" at bounding box center [438, 20] width 60 height 41
click at [467, 22] on icon at bounding box center [470, 22] width 6 height 11
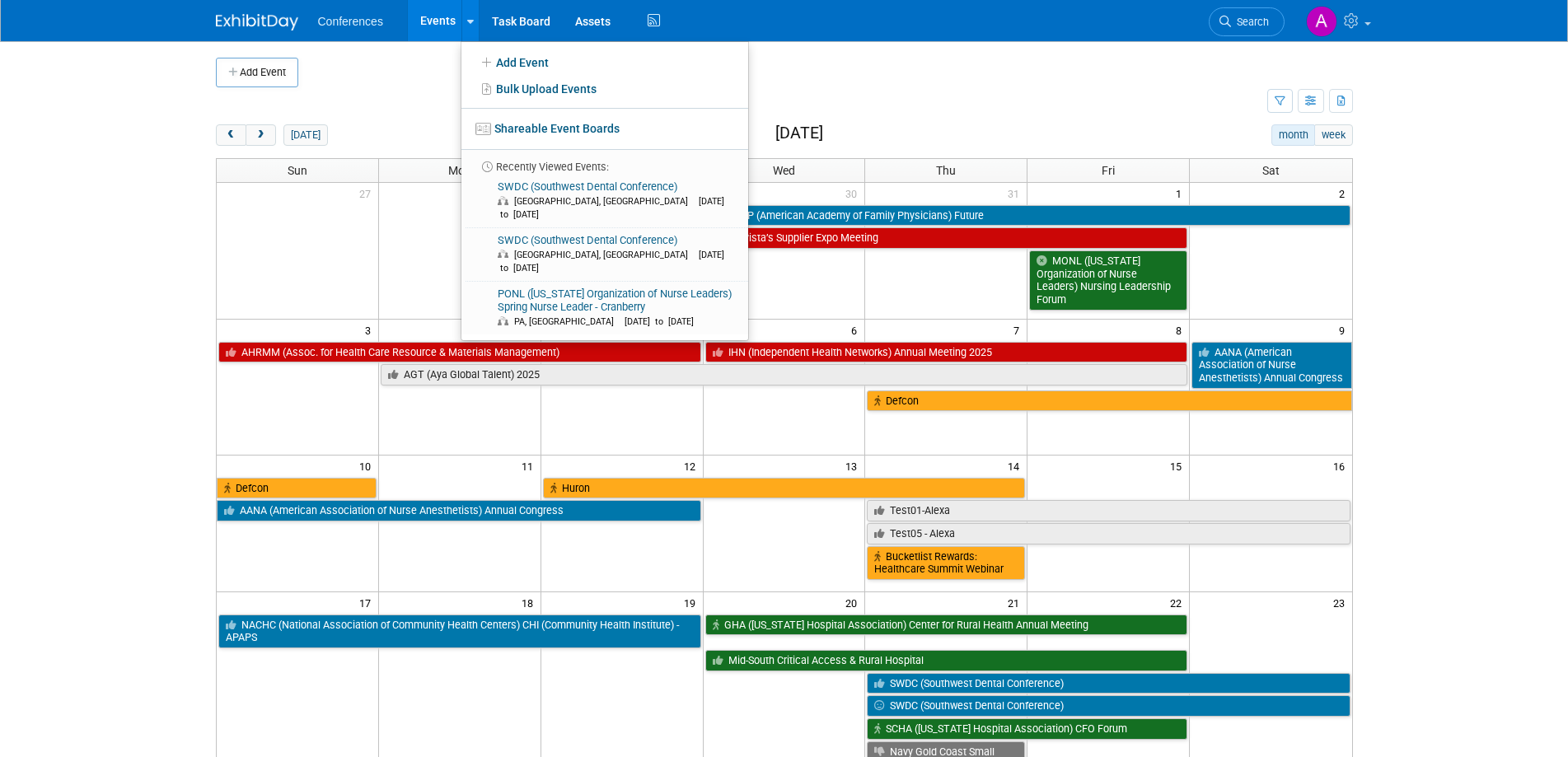
click at [978, 79] on td at bounding box center [798, 72] width 999 height 30
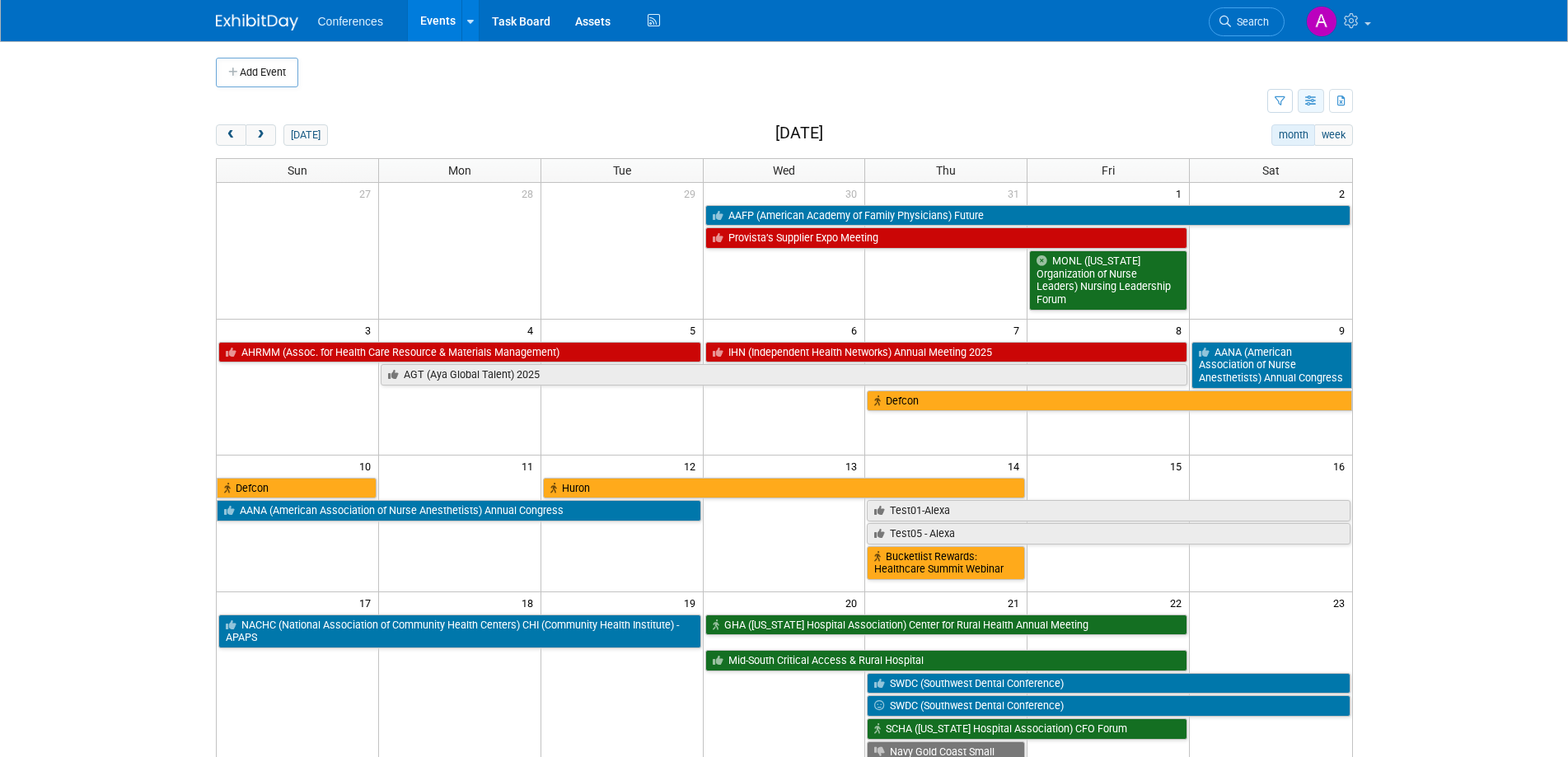
click at [1316, 105] on icon "button" at bounding box center [1311, 101] width 12 height 11
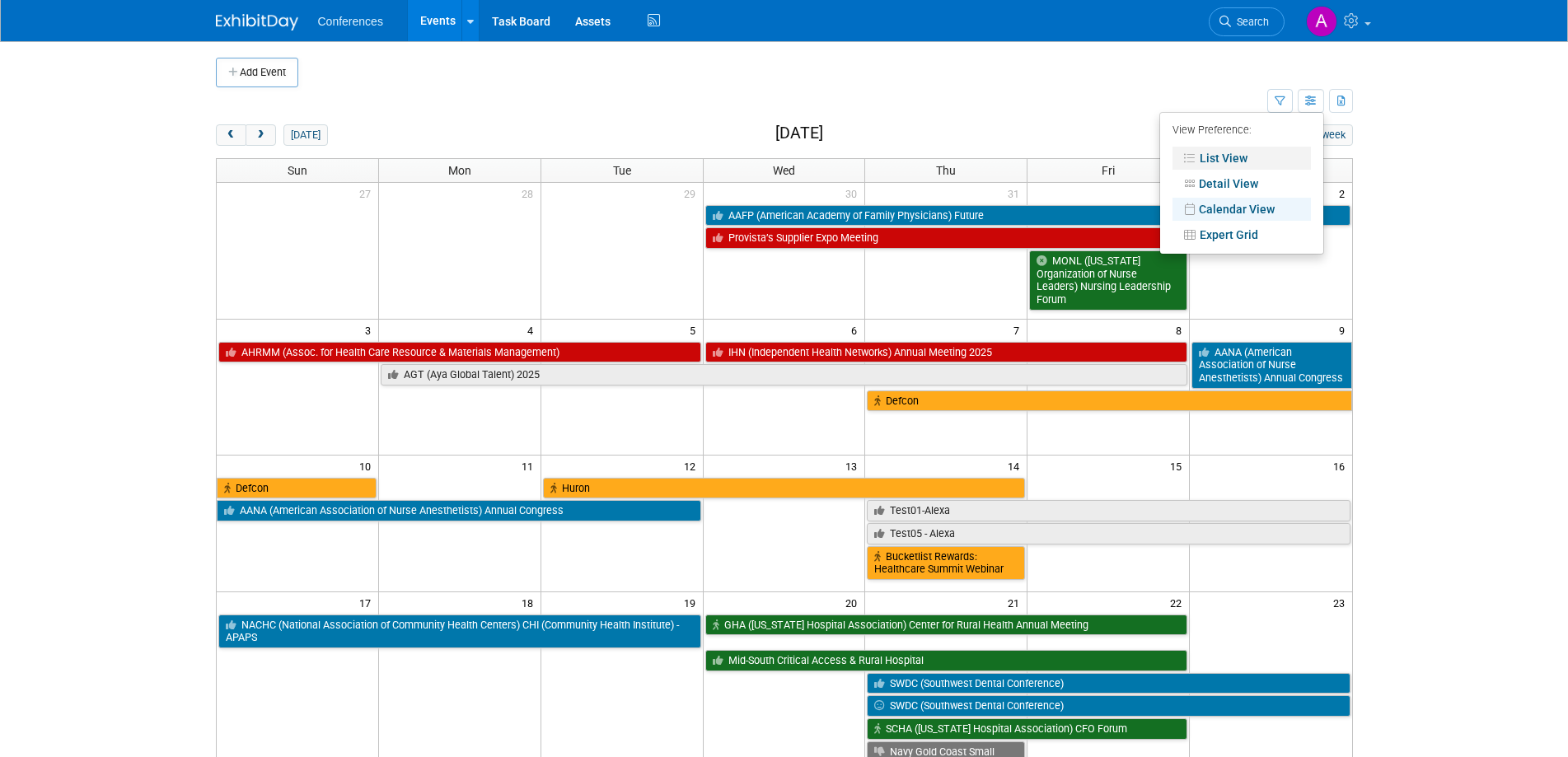
click at [1223, 150] on link "List View" at bounding box center [1241, 158] width 138 height 23
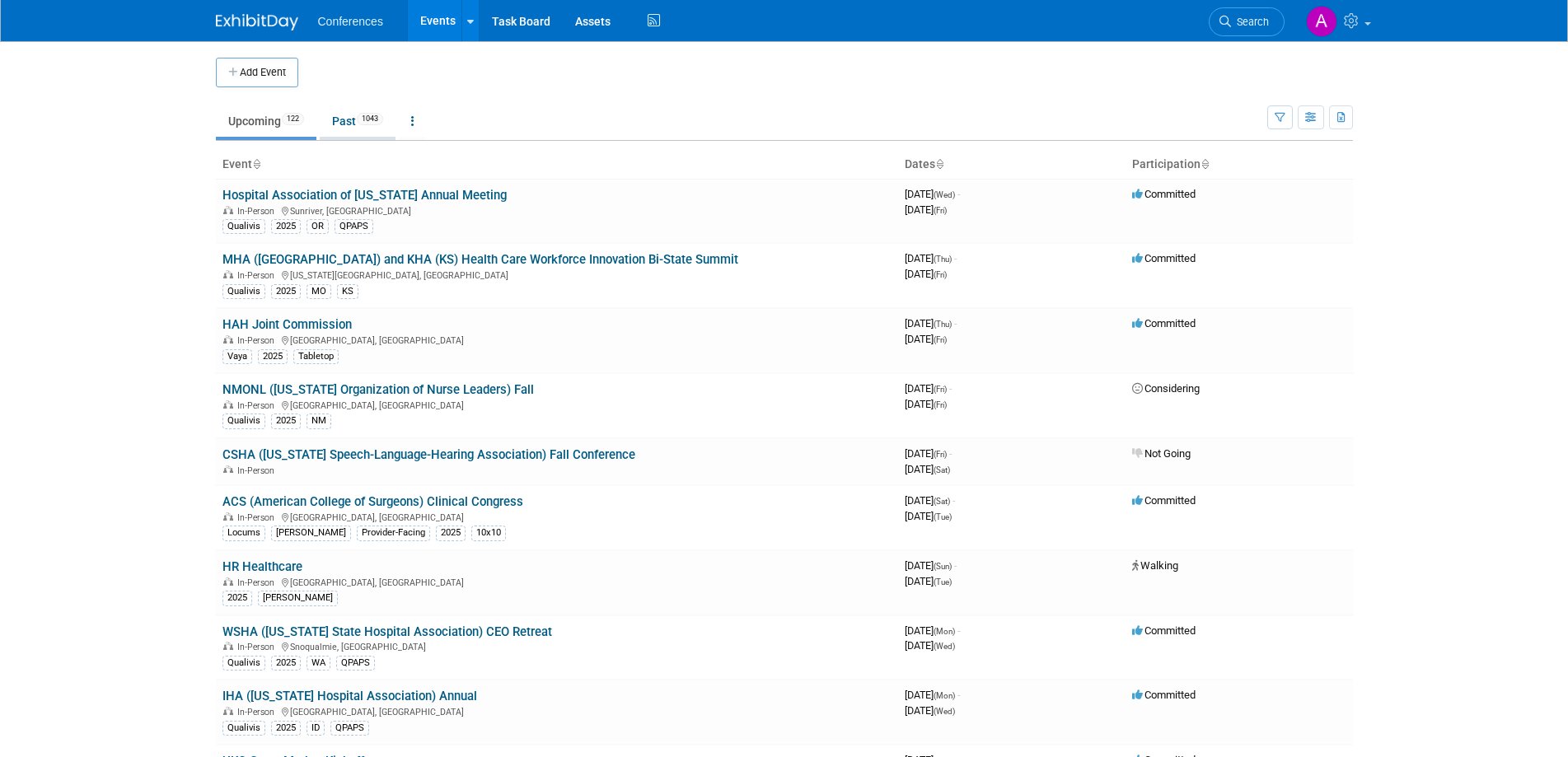
click at [368, 126] on link "Past 1043" at bounding box center [358, 122] width 76 height 32
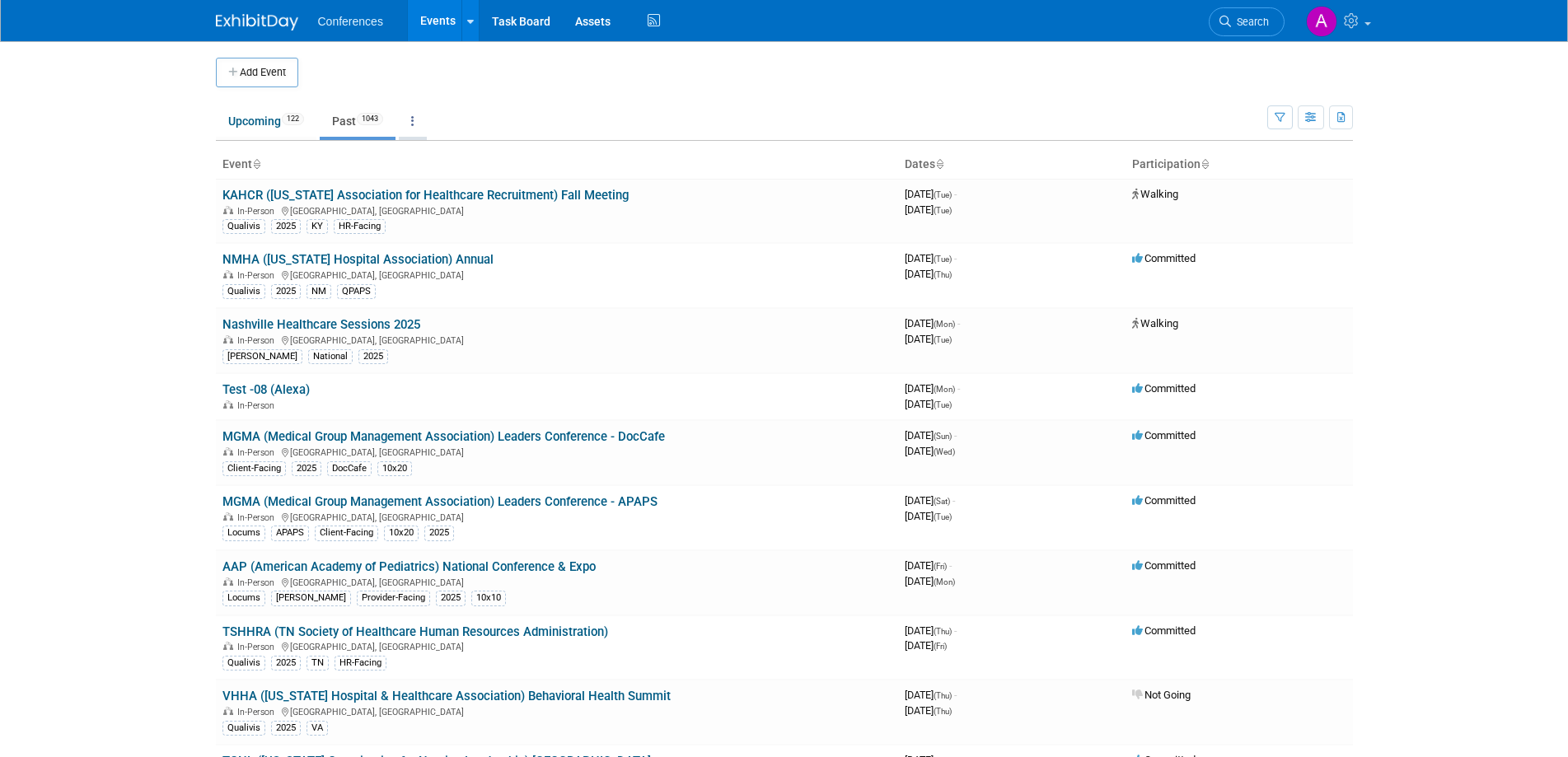
click at [414, 122] on icon at bounding box center [413, 121] width 4 height 11
click at [420, 117] on link at bounding box center [413, 122] width 28 height 32
click at [460, 152] on link "All Events 1165 Past and Upcoming" at bounding box center [464, 159] width 131 height 36
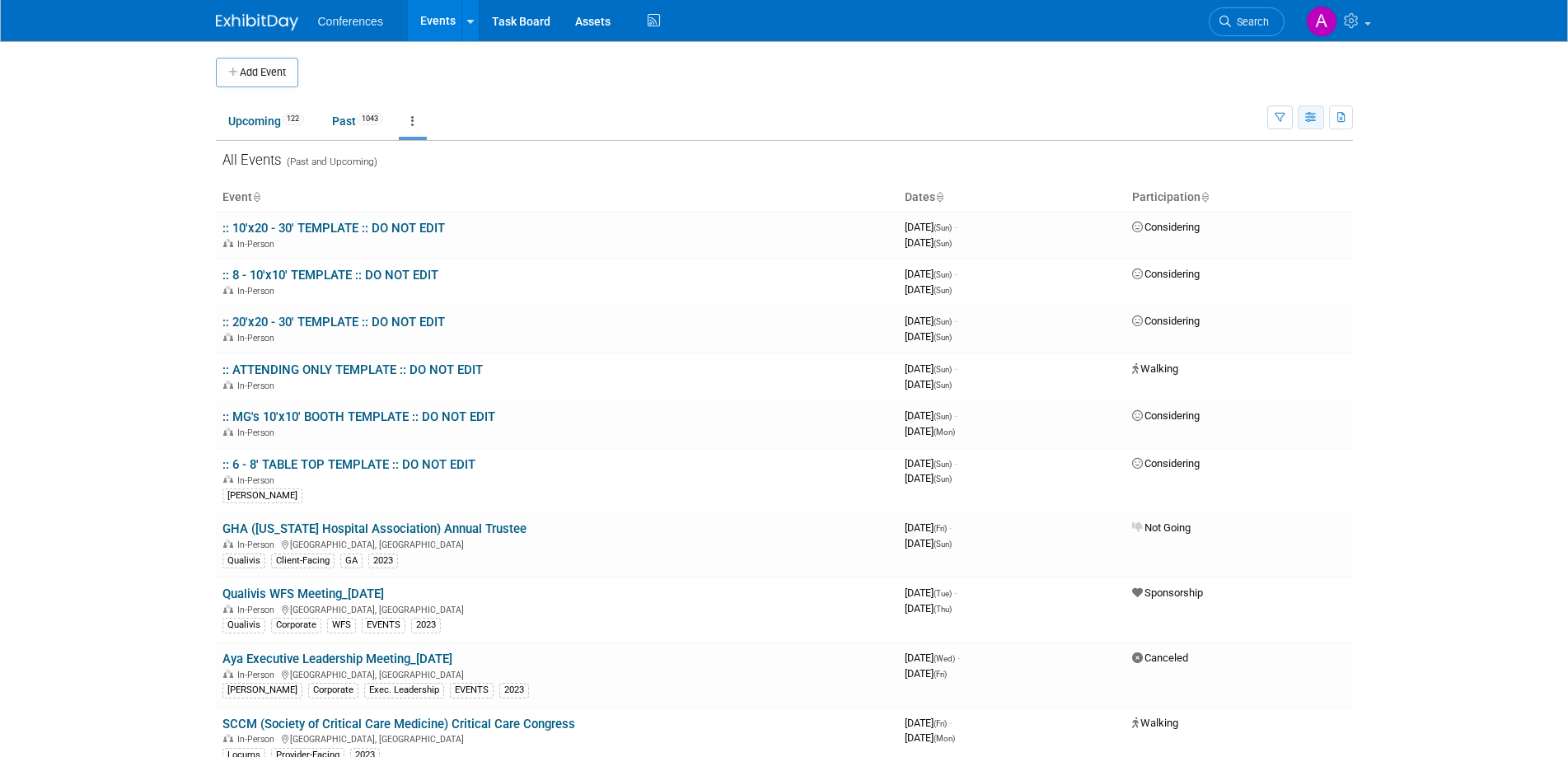
click at [1313, 115] on icon "button" at bounding box center [1311, 118] width 12 height 11
click at [1277, 113] on icon "button" at bounding box center [1280, 118] width 11 height 11
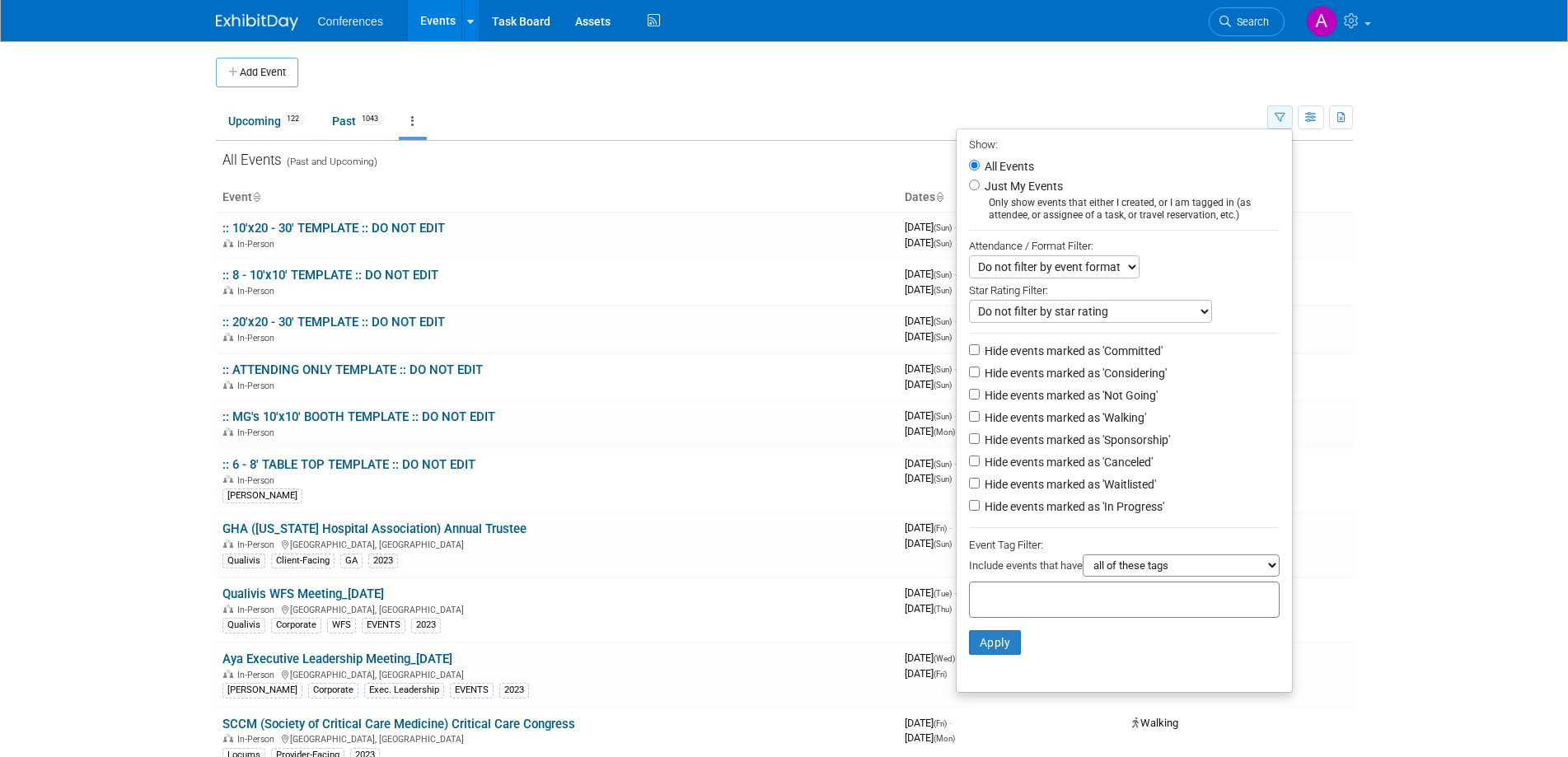
click at [1277, 113] on icon "button" at bounding box center [1280, 118] width 11 height 11
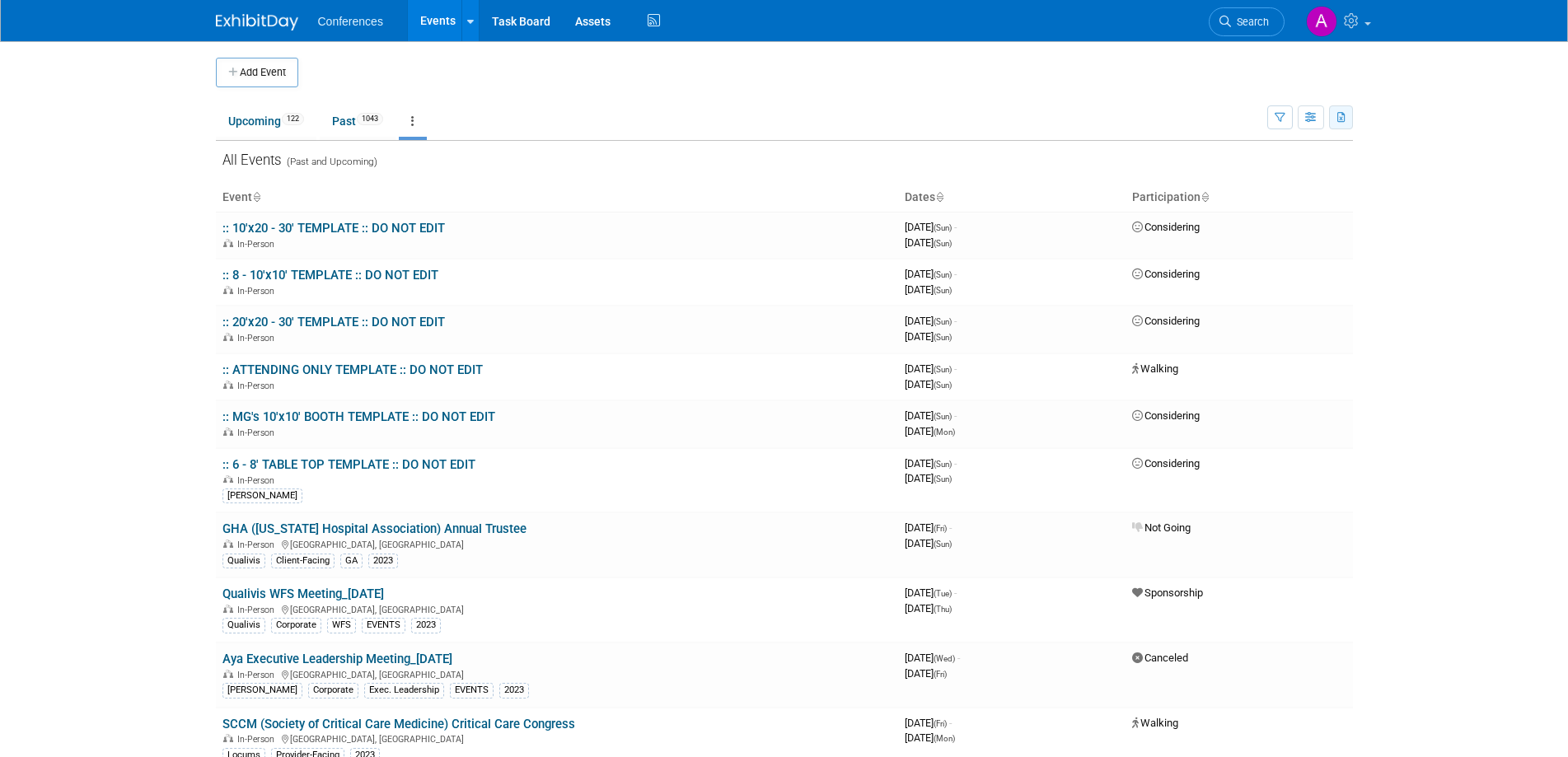
click at [1341, 118] on icon "button" at bounding box center [1342, 118] width 9 height 11
click at [1280, 172] on span "(1165 Events)" at bounding box center [1291, 170] width 62 height 11
click at [601, 171] on div "All Events (Past and Upcoming)" at bounding box center [784, 157] width 1137 height 33
